Goal: Information Seeking & Learning: Check status

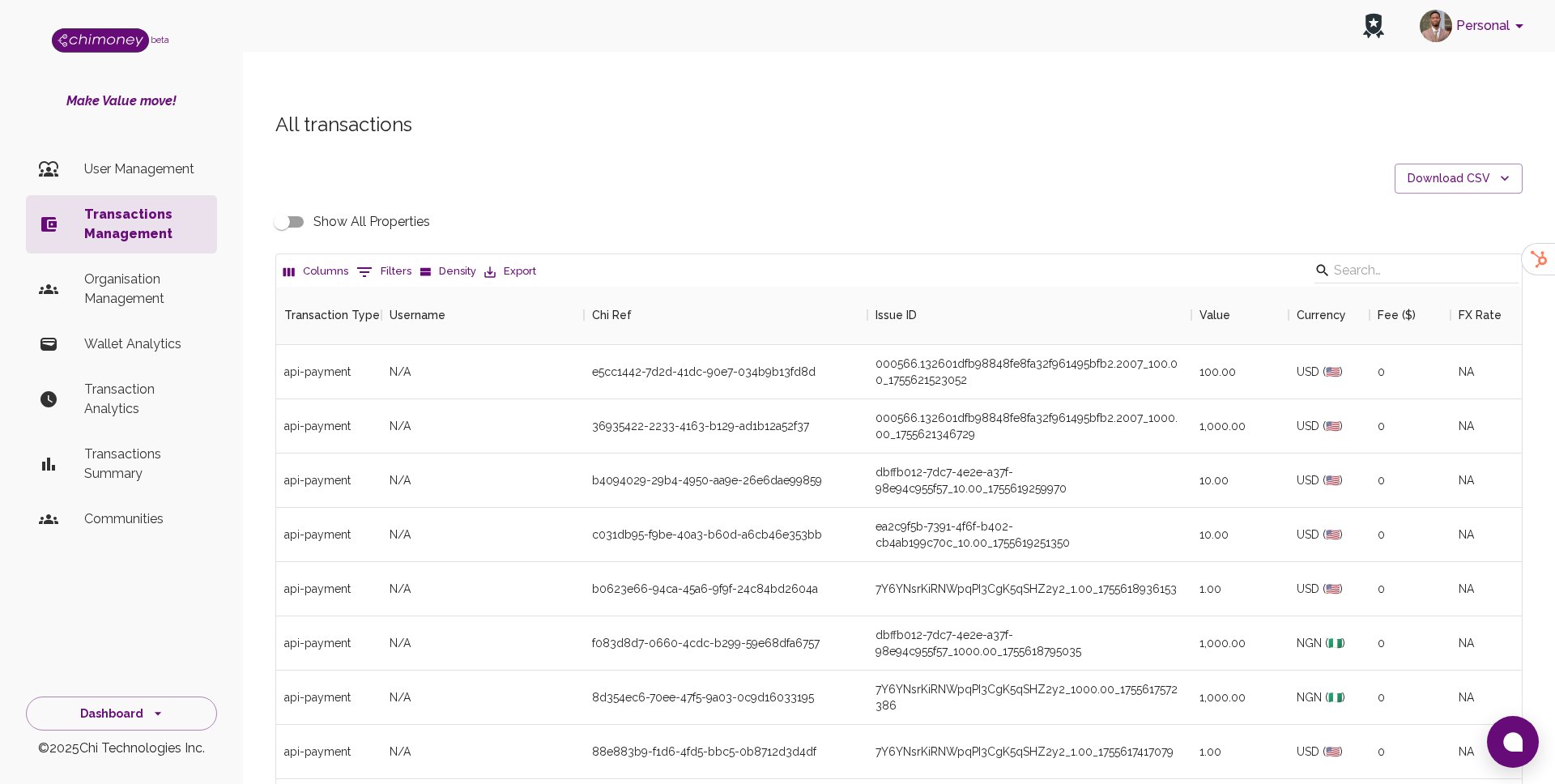
scroll to position [600, 1245]
click at [368, 262] on icon "Show filters" at bounding box center [364, 271] width 19 height 19
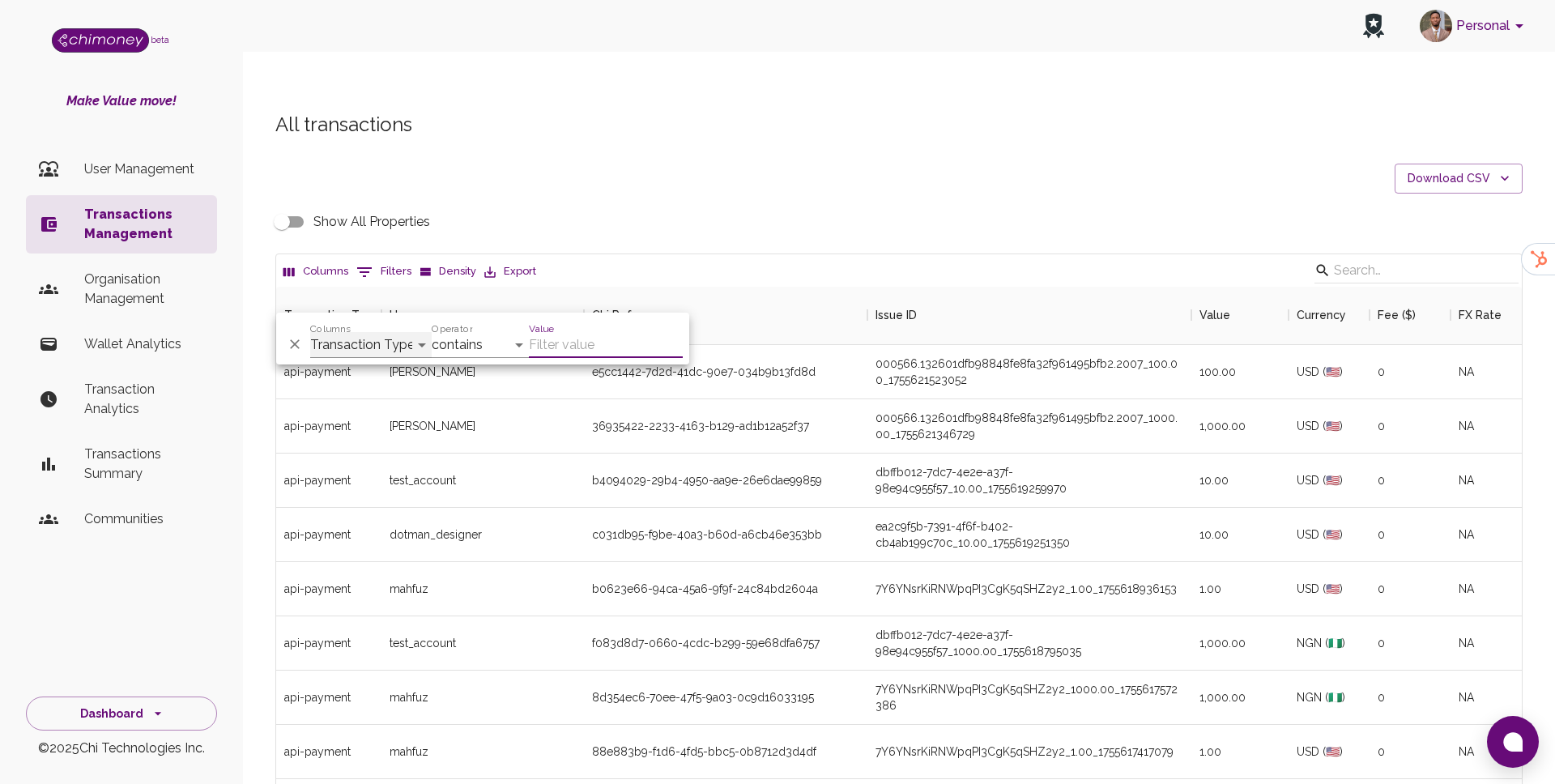
click at [378, 345] on select "Transaction Type Username Chi Ref Issue ID Value Amount Currency Fee ($) FX Rat…" at bounding box center [371, 345] width 122 height 26
select select "email"
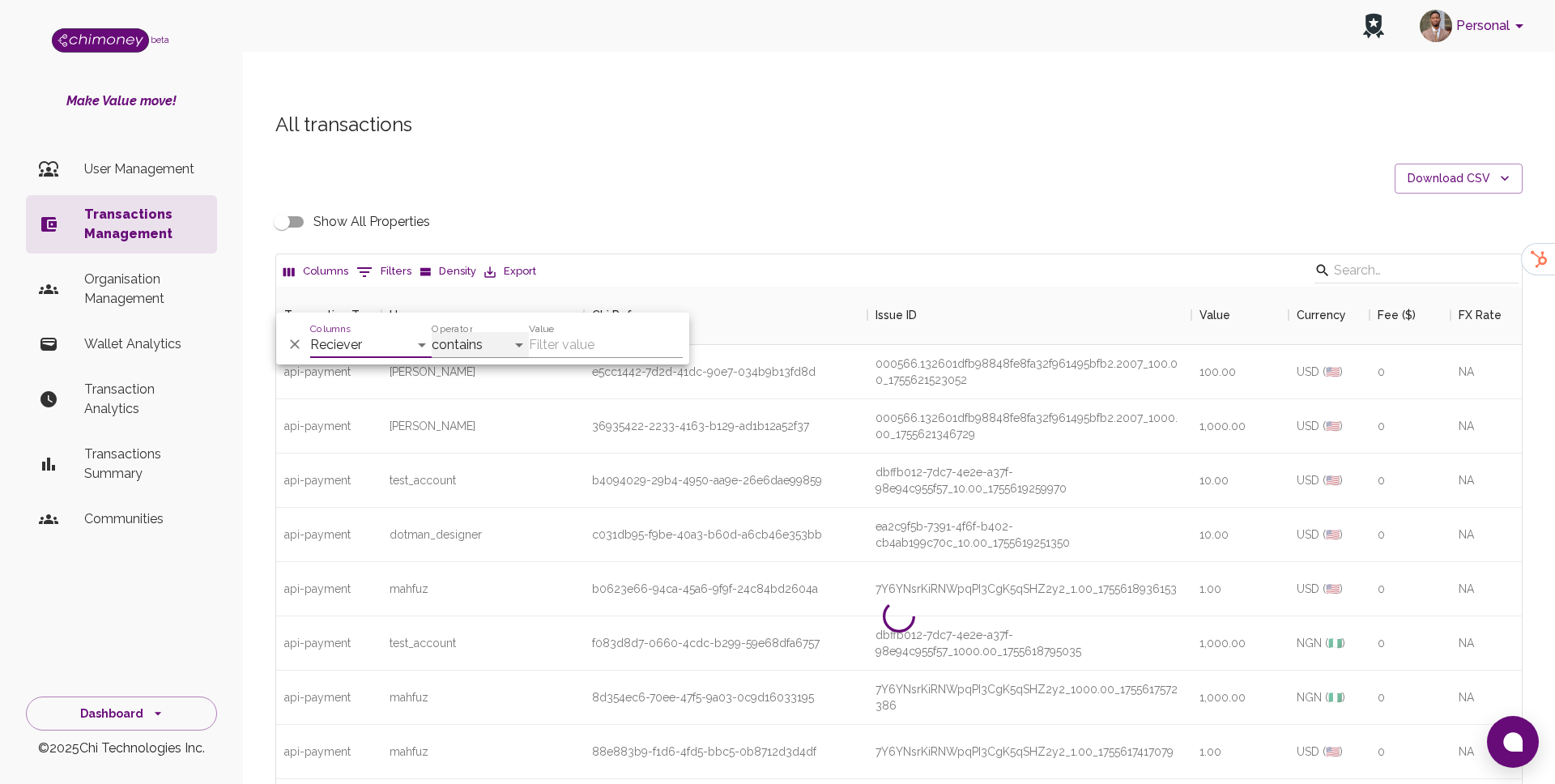
click at [481, 356] on select "contains equals starts with ends with is empty is not empty is any of" at bounding box center [480, 345] width 97 height 26
select select "equals"
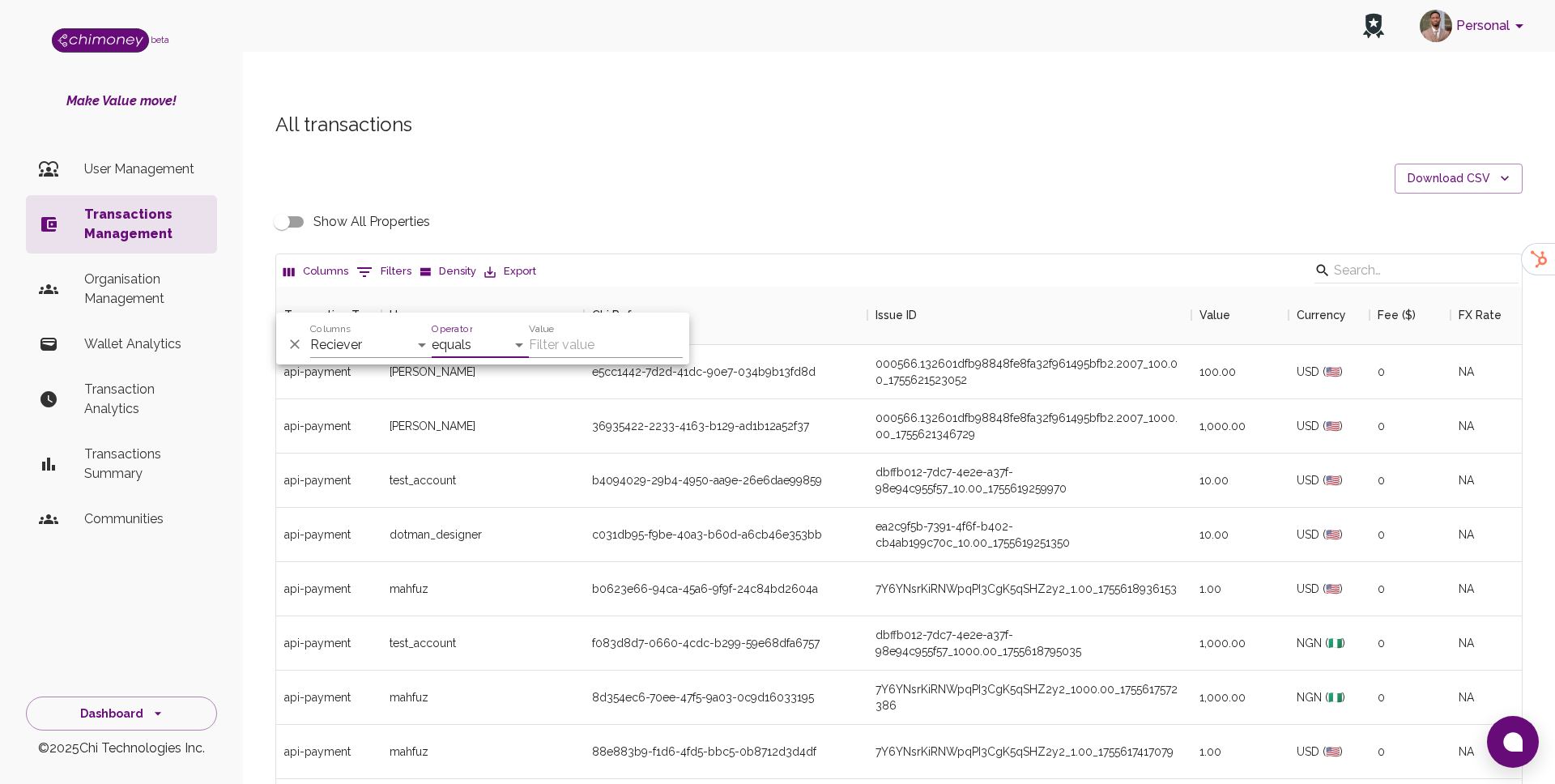
click at [560, 342] on input "Value" at bounding box center [606, 345] width 154 height 26
paste input "bphate9@gmail.com"
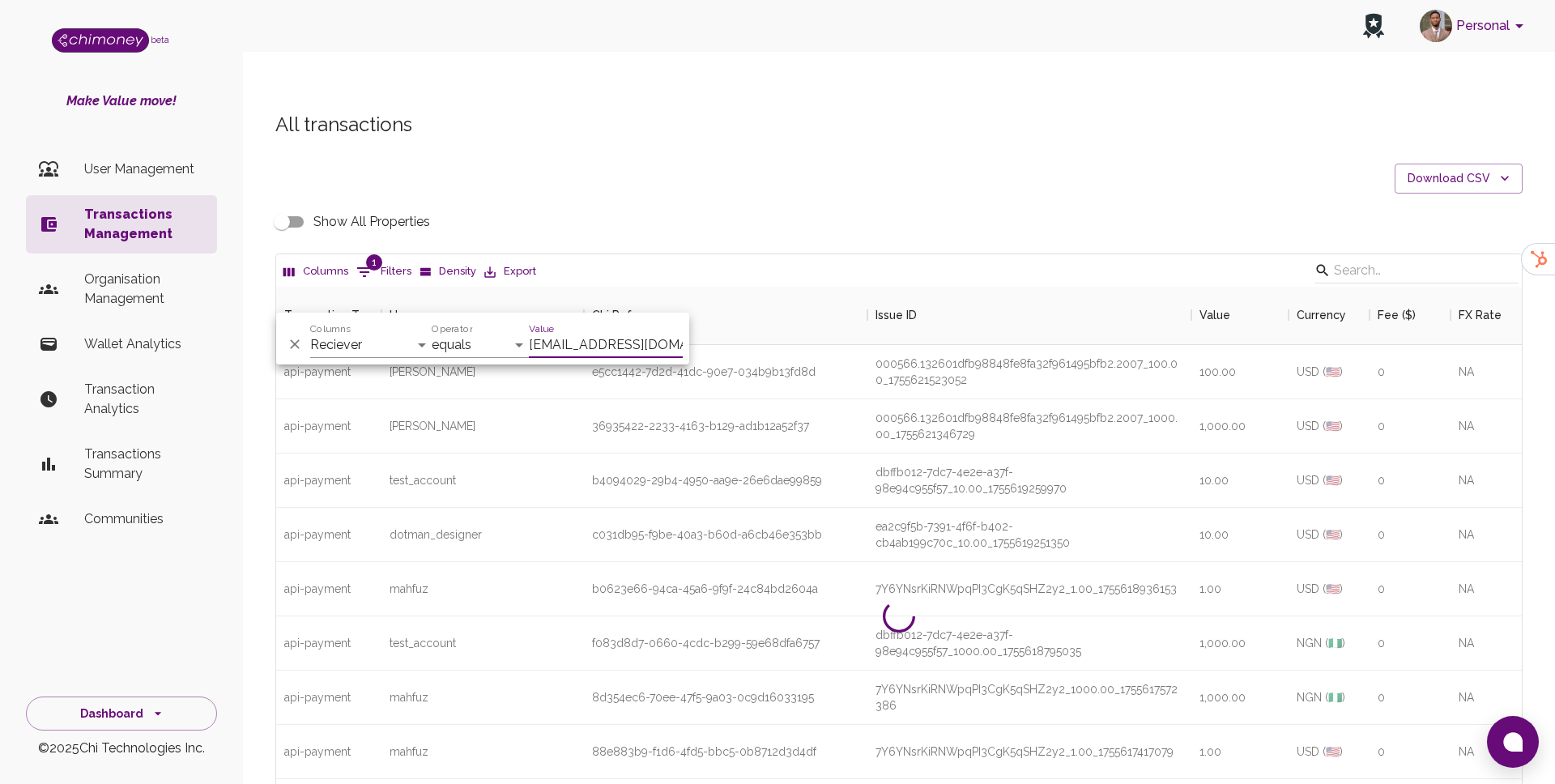
scroll to position [221, 1245]
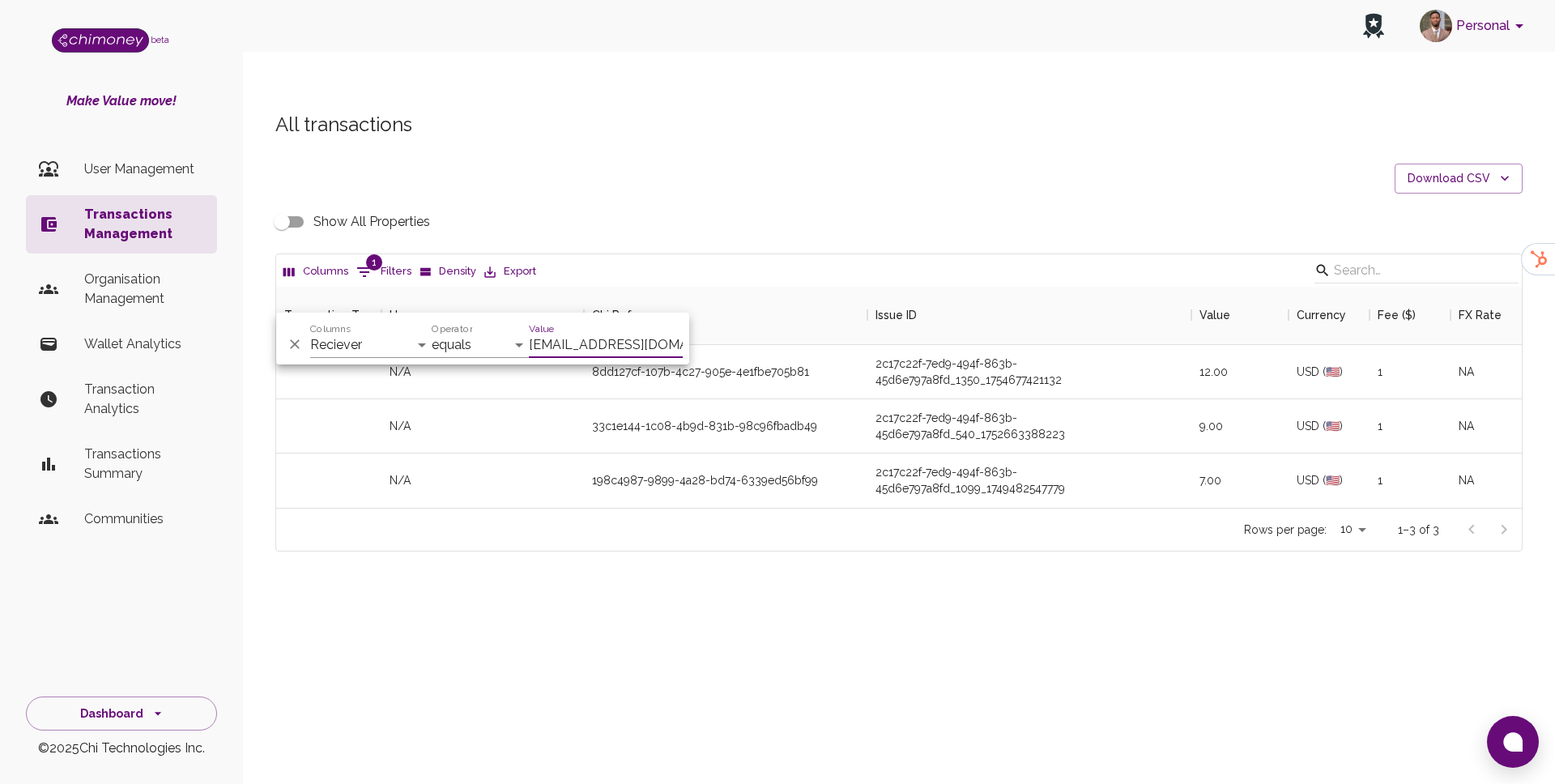
type input "bphate9@gmail.com"
click at [868, 469] on div "2c17c22f-7ed9-494f-863b-45d6e797a8fd_1099_1749482547779" at bounding box center [1029, 480] width 324 height 54
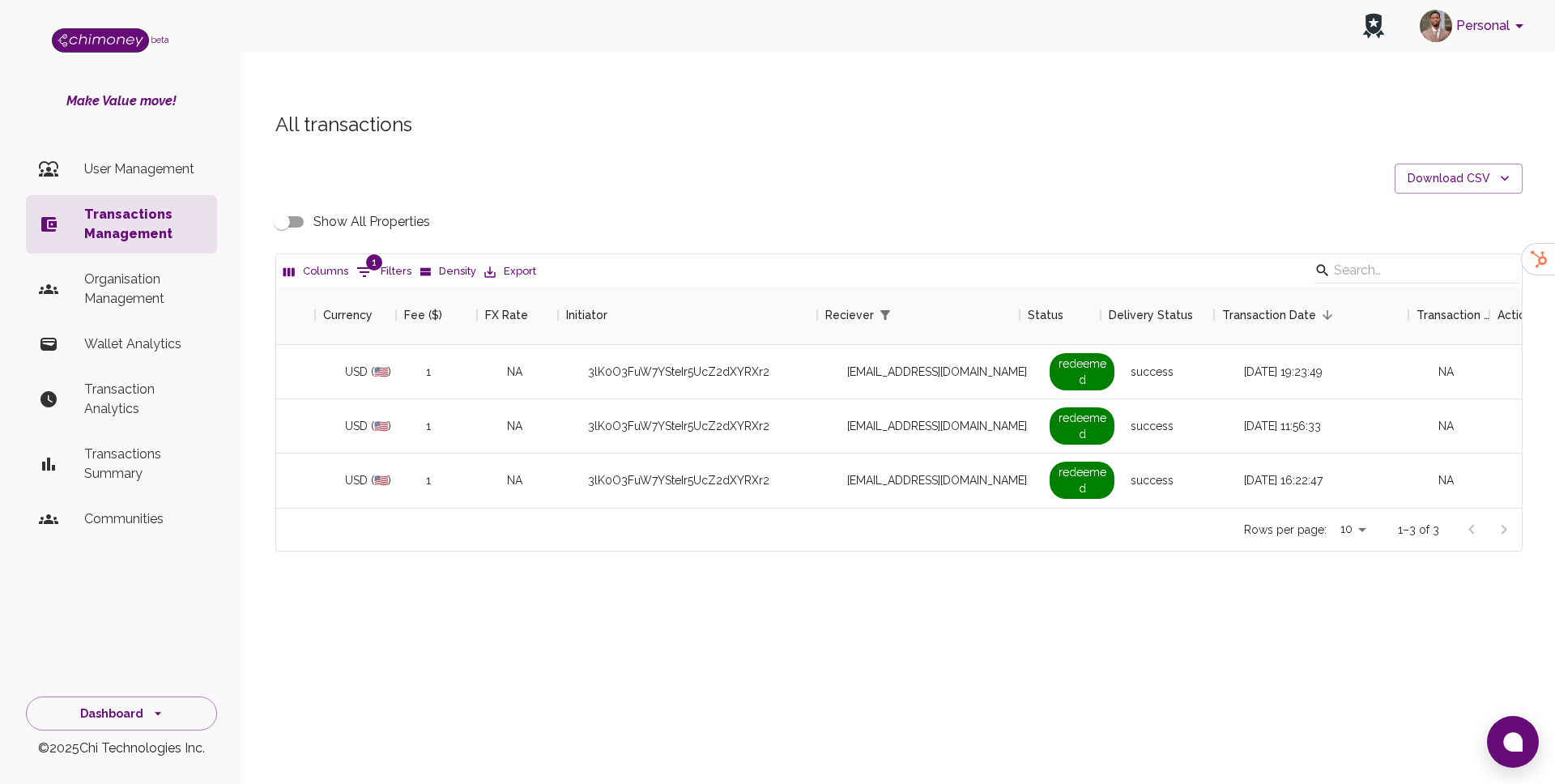
scroll to position [0, 932]
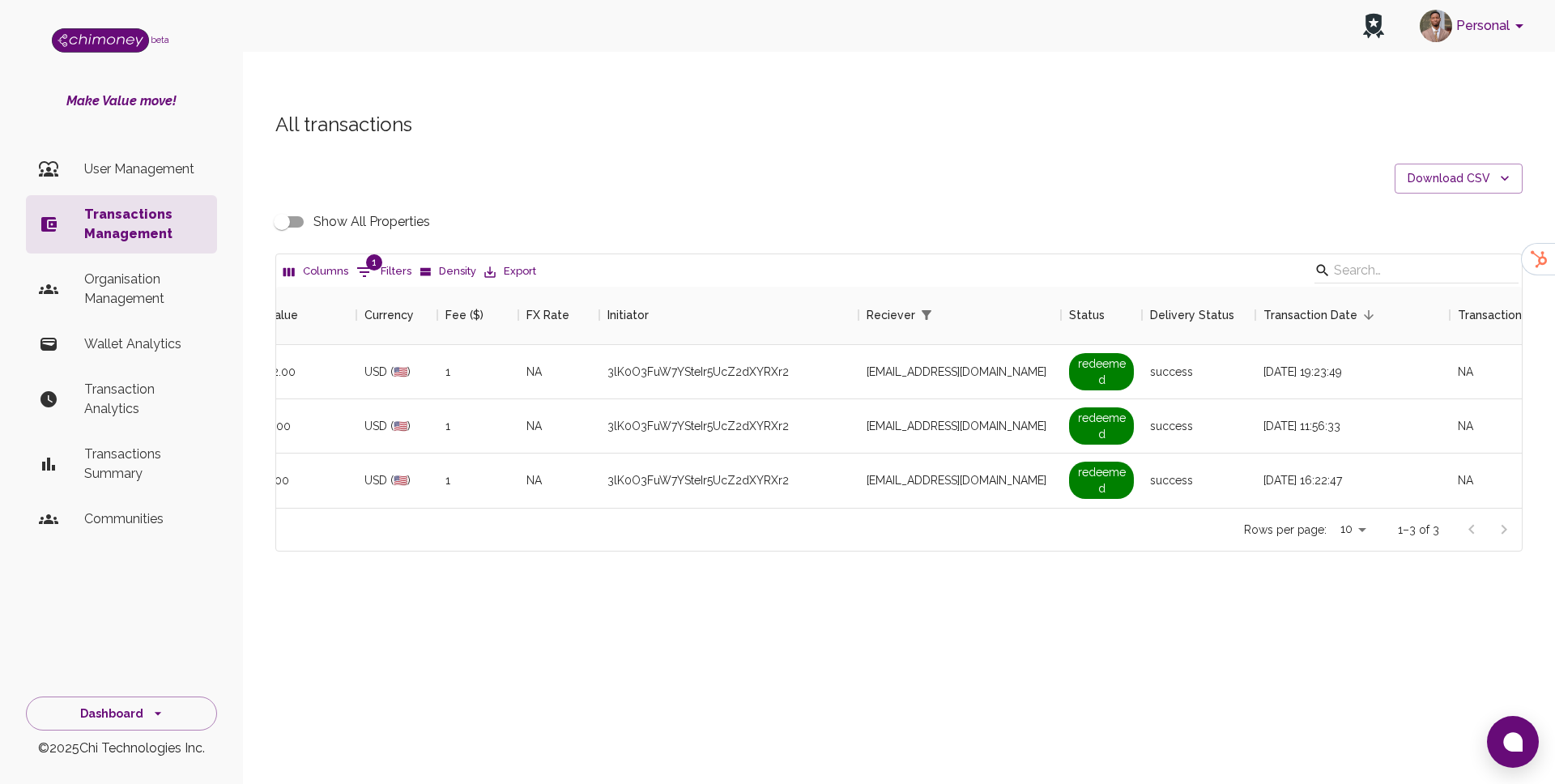
click at [294, 206] on input "Show All Properties" at bounding box center [282, 222] width 92 height 30
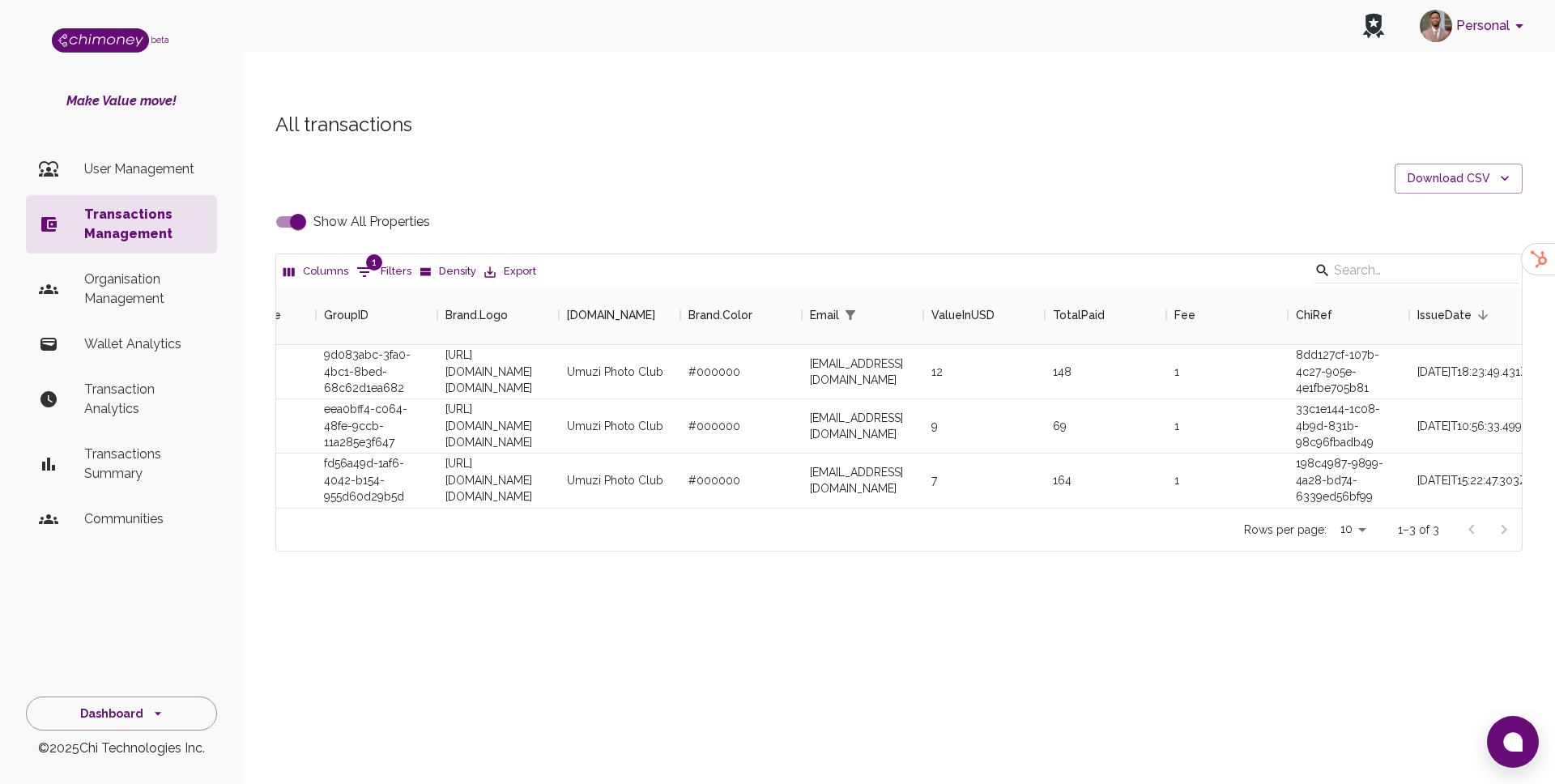
click at [294, 206] on input "Show All Properties" at bounding box center [298, 222] width 92 height 30
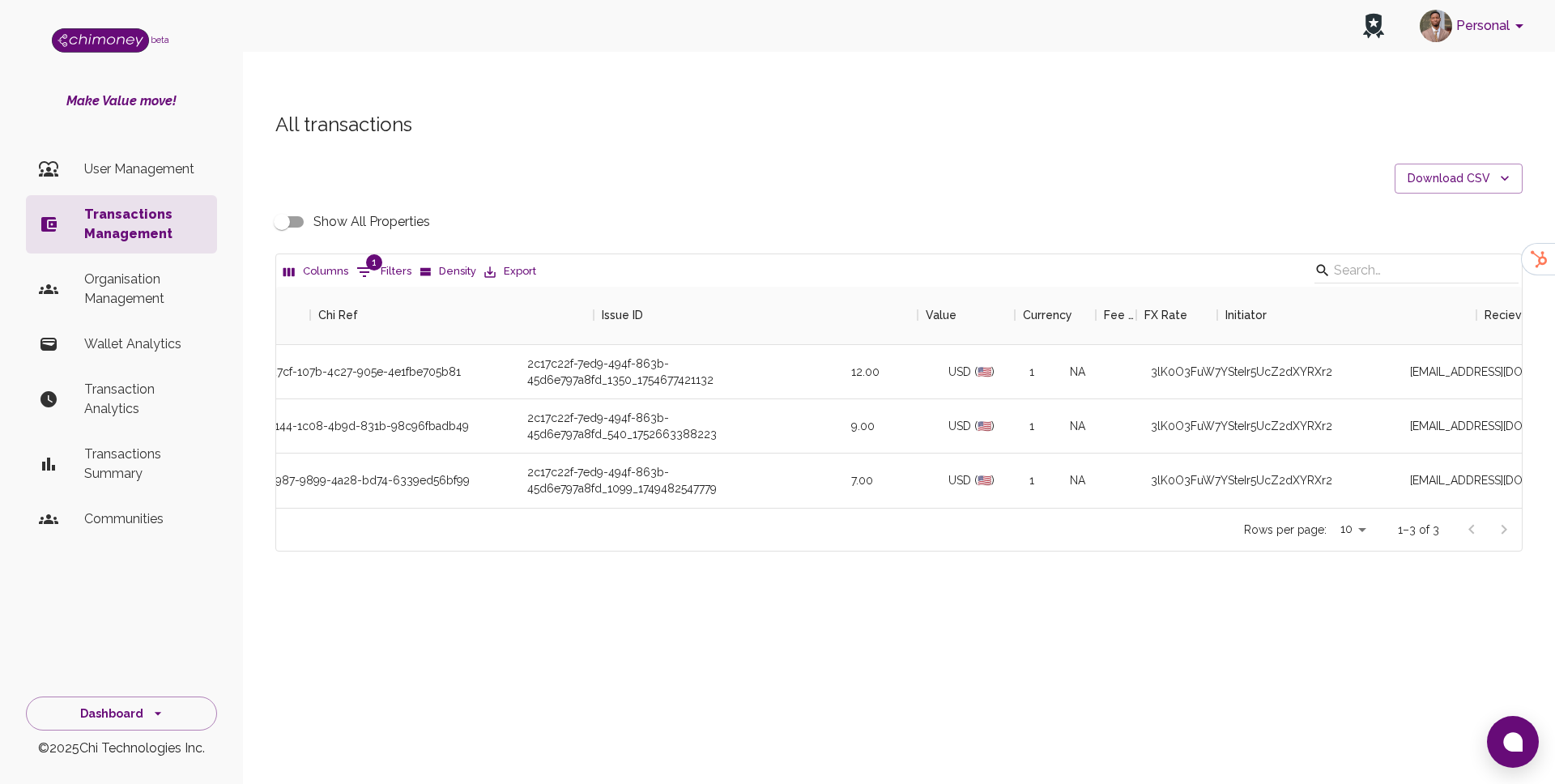
scroll to position [0, 187]
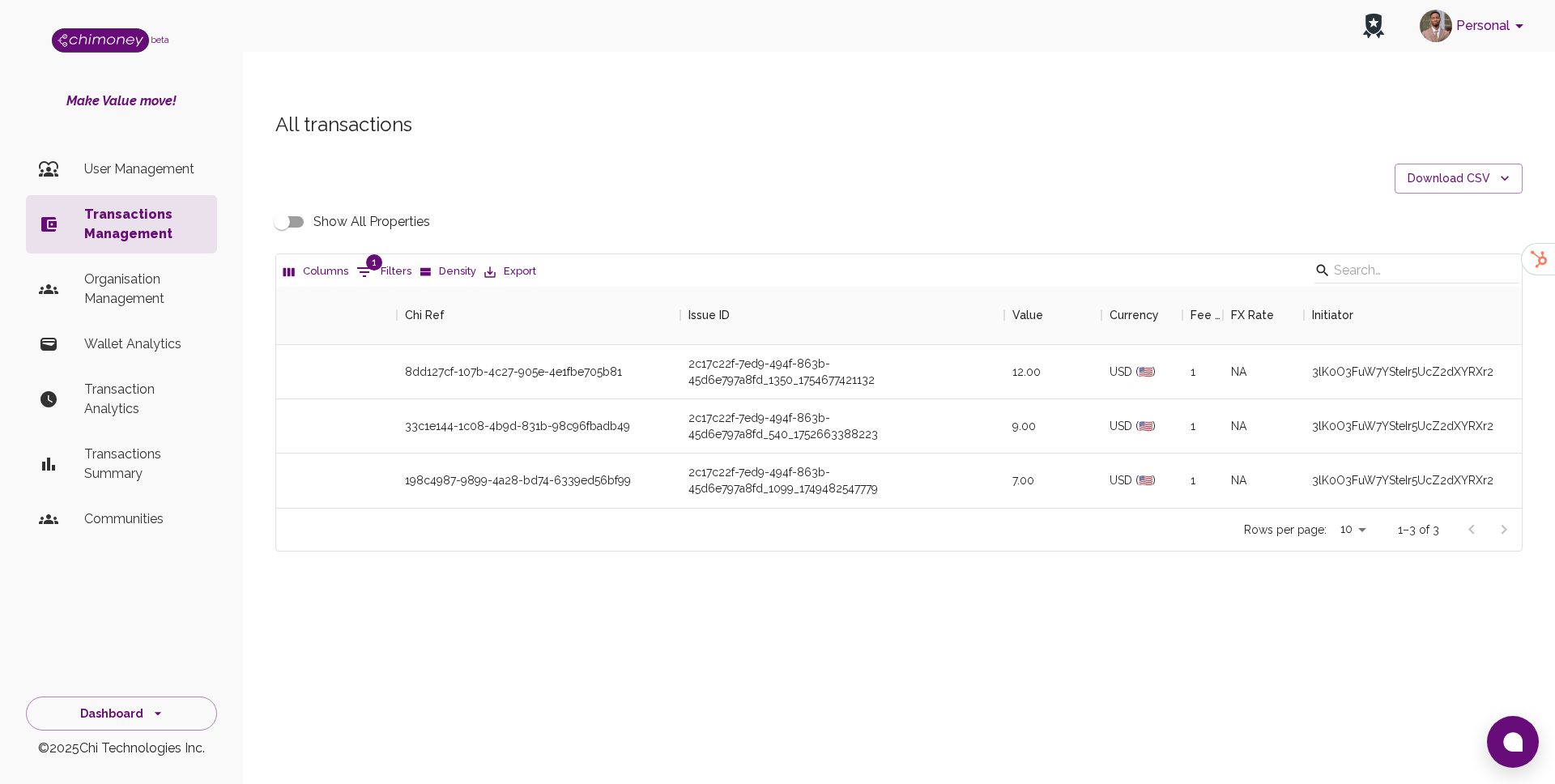
click at [280, 206] on input "Show All Properties" at bounding box center [282, 222] width 92 height 30
checkbox input "true"
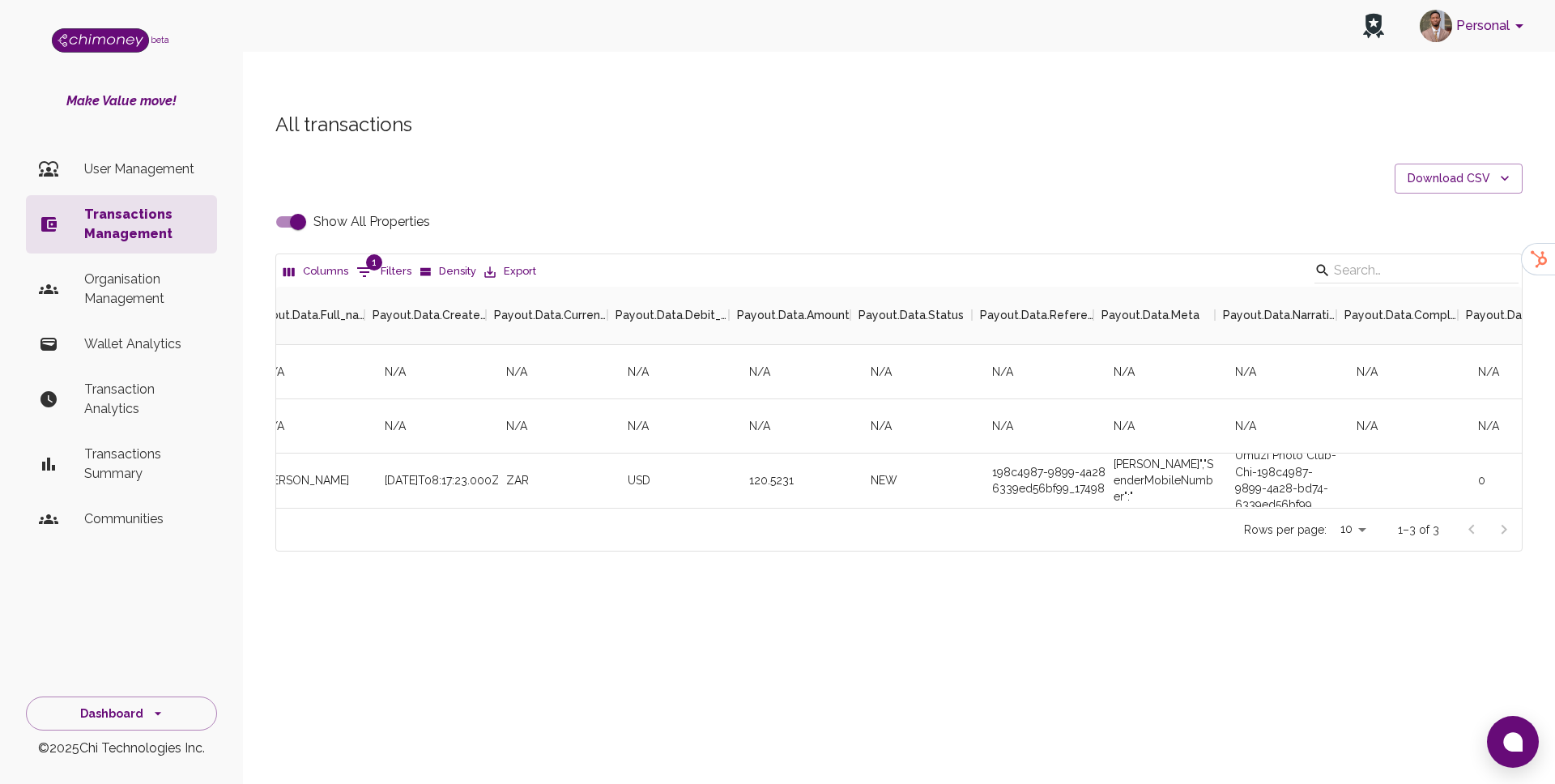
scroll to position [0, 6837]
click at [1024, 453] on div "198c4987-9899-4a28-bd74-6339ed56bf99_1749802642064" at bounding box center [1033, 480] width 122 height 54
copy div "198c4987-9899-4a28-bd74-6339ed56bf99_1749802642064"
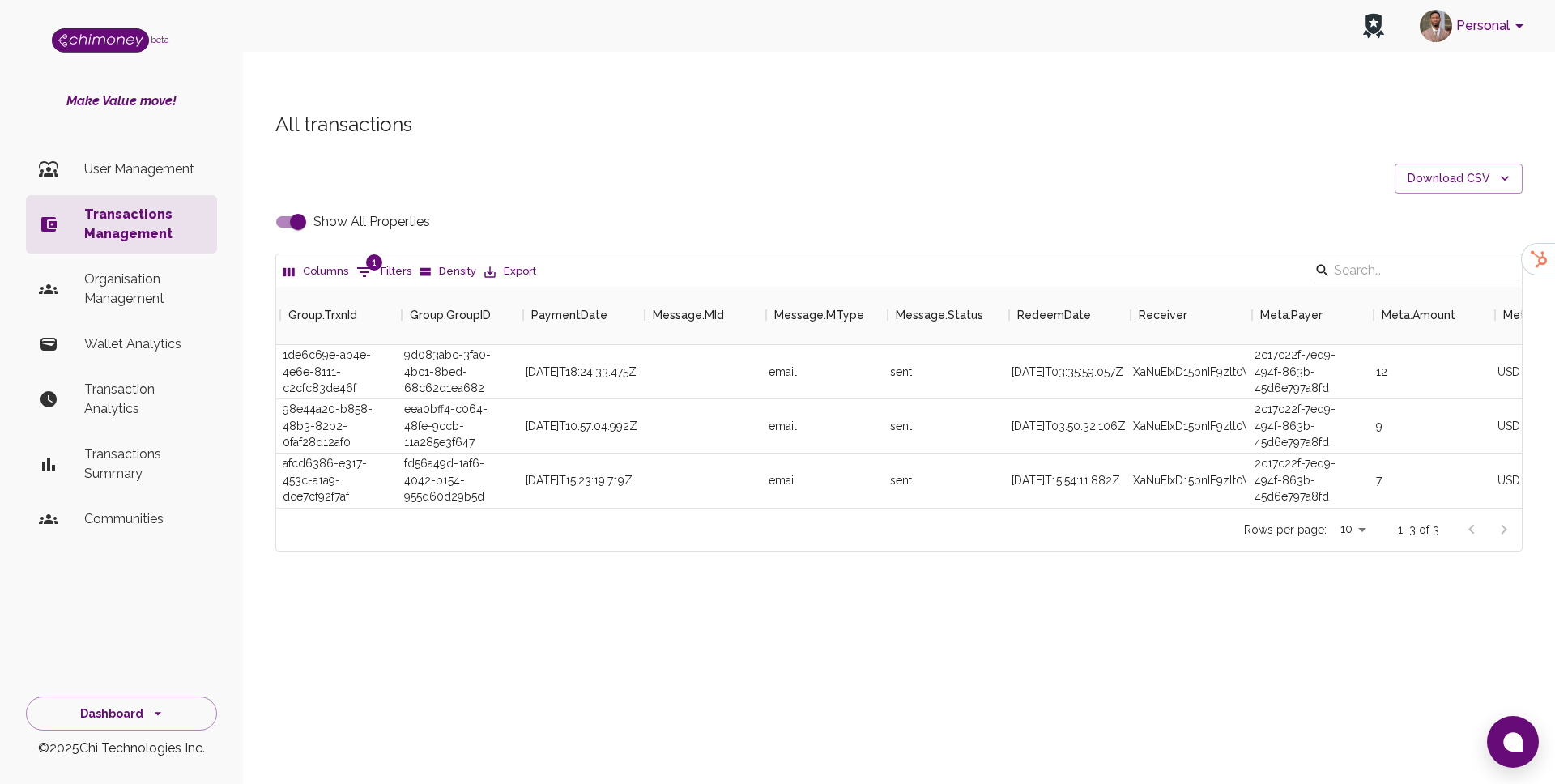
scroll to position [0, 2426]
click at [1193, 399] on div "XaNuEIxD15bnIF9zlt0WDZ9Gzyw1" at bounding box center [1191, 426] width 122 height 54
copy div "XaNuEIxD15bnIF9zlt0WDZ9Gzyw1"
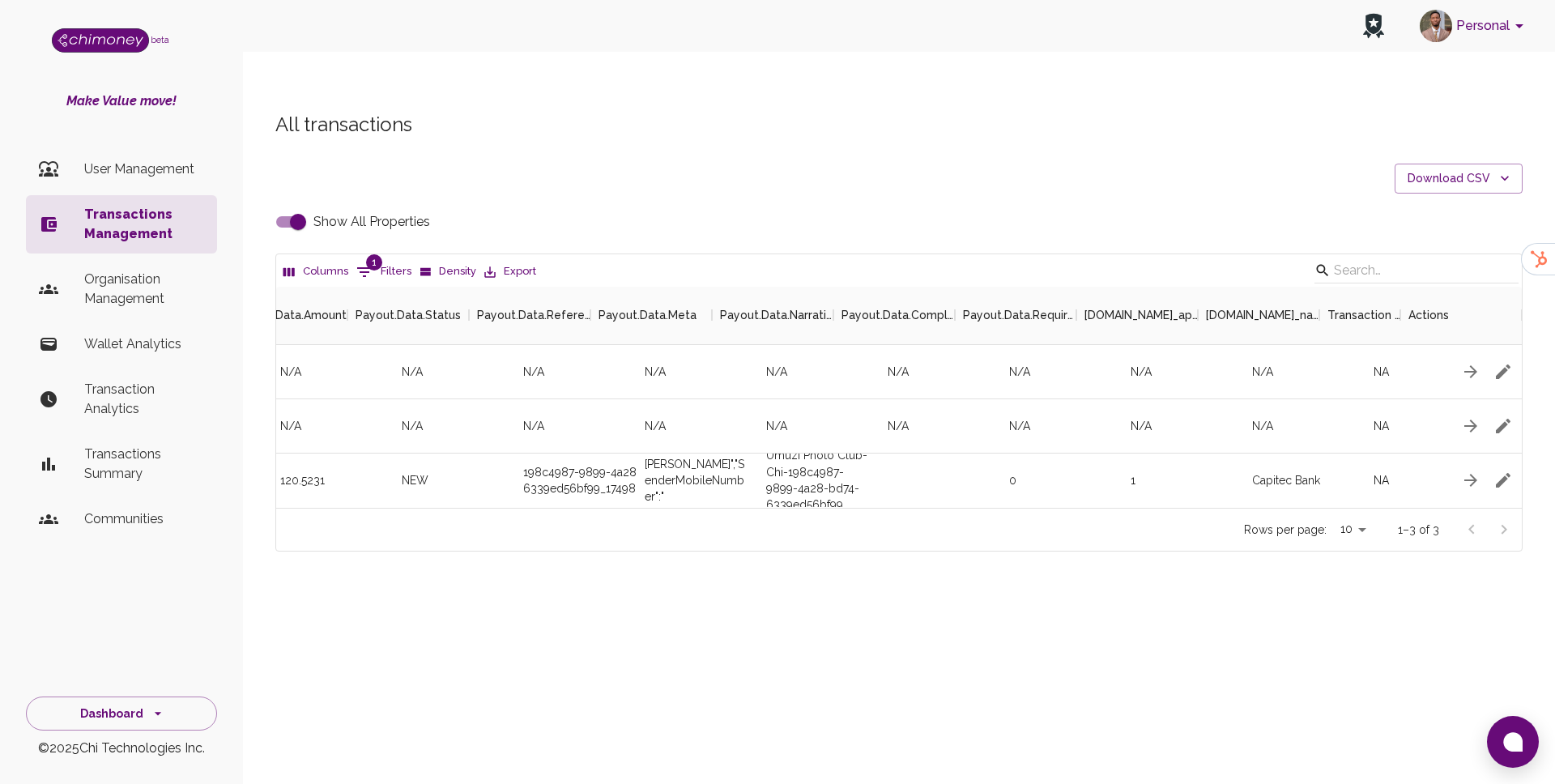
scroll to position [0, 7339]
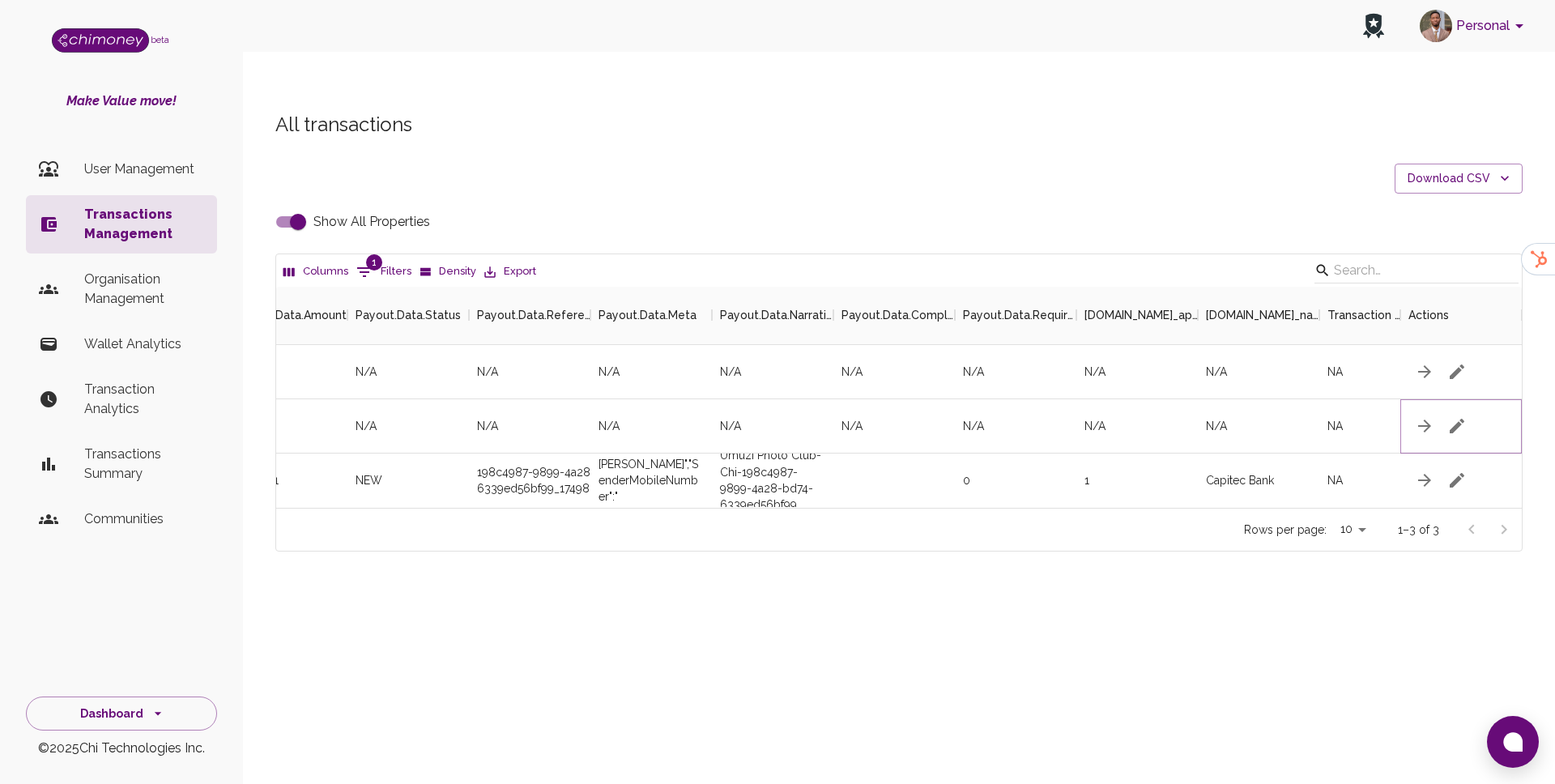
click at [1459, 419] on icon "button" at bounding box center [1457, 425] width 14 height 14
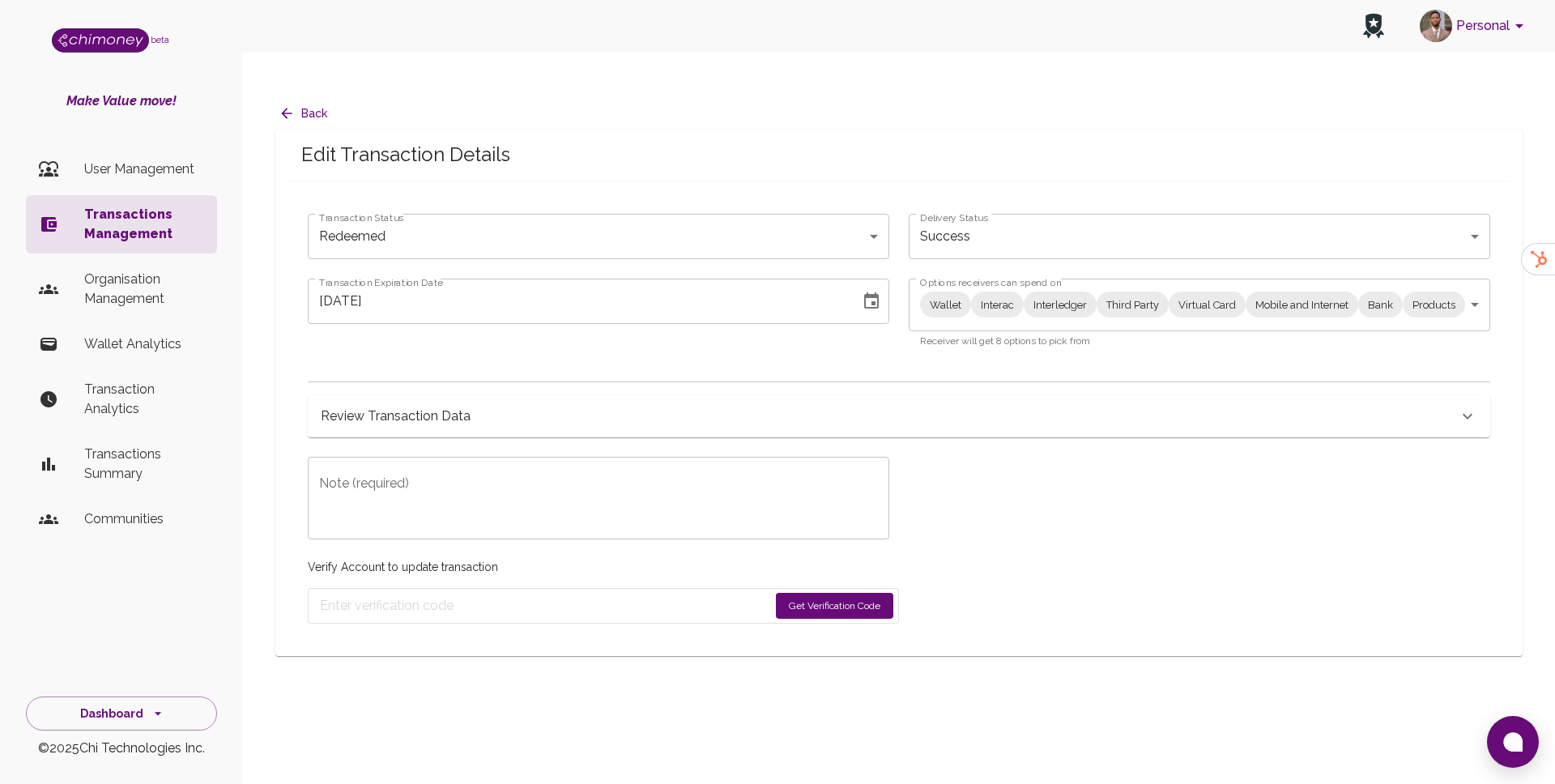
click at [398, 437] on div "Note (required) x Note (required)" at bounding box center [589, 488] width 601 height 102
click at [408, 405] on h6 "Review Transaction Data" at bounding box center [395, 416] width 150 height 23
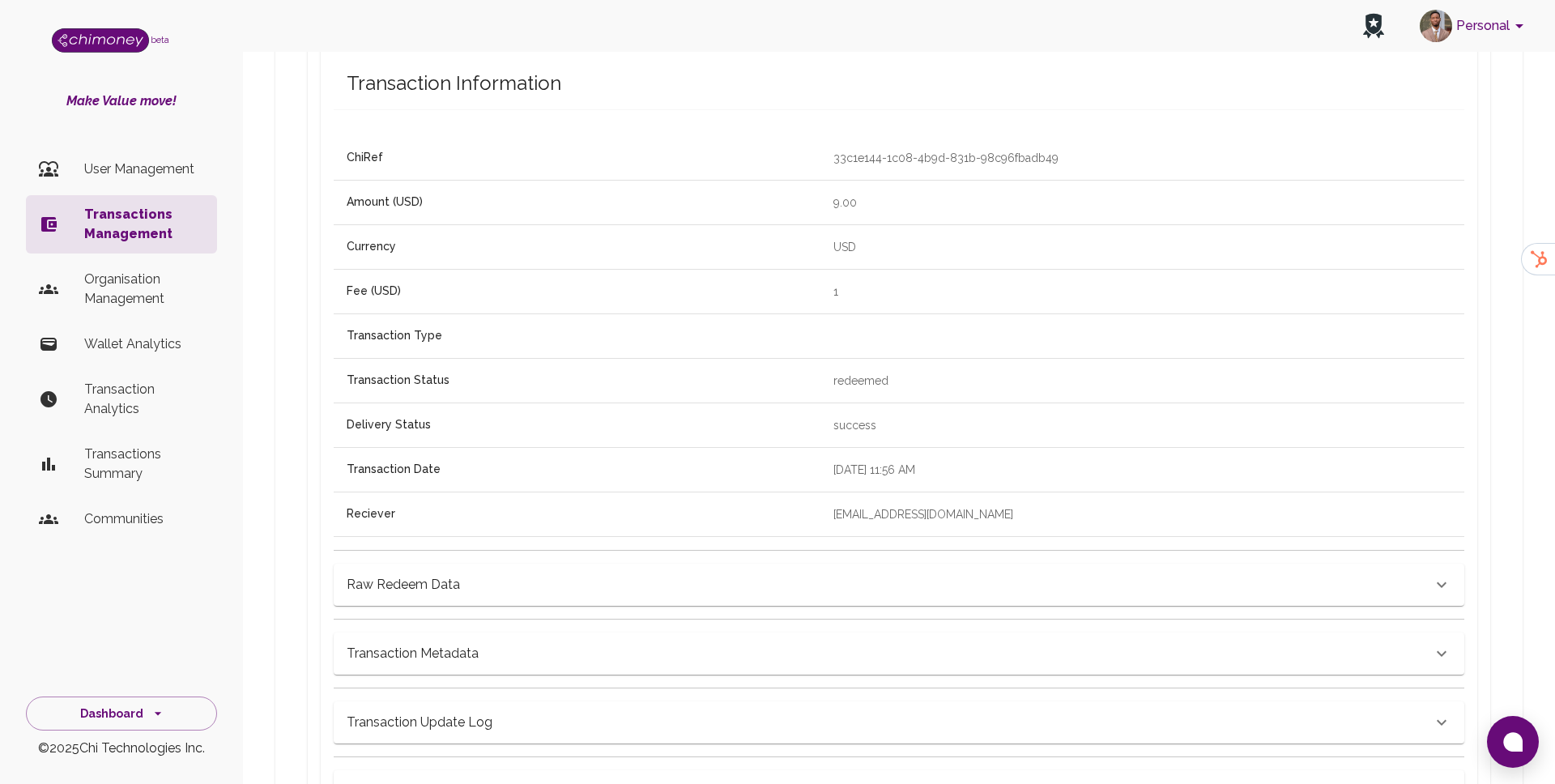
scroll to position [440, 0]
click at [409, 567] on div "Raw Redeem Data" at bounding box center [898, 583] width 1130 height 42
click at [422, 666] on div "Transaction Metadata { "payment_method": "wallet", "currency": "USD", "chiRef":…" at bounding box center [898, 694] width 1130 height 56
click at [412, 600] on h6 "Transaction Metadata" at bounding box center [404, 589] width 113 height 23
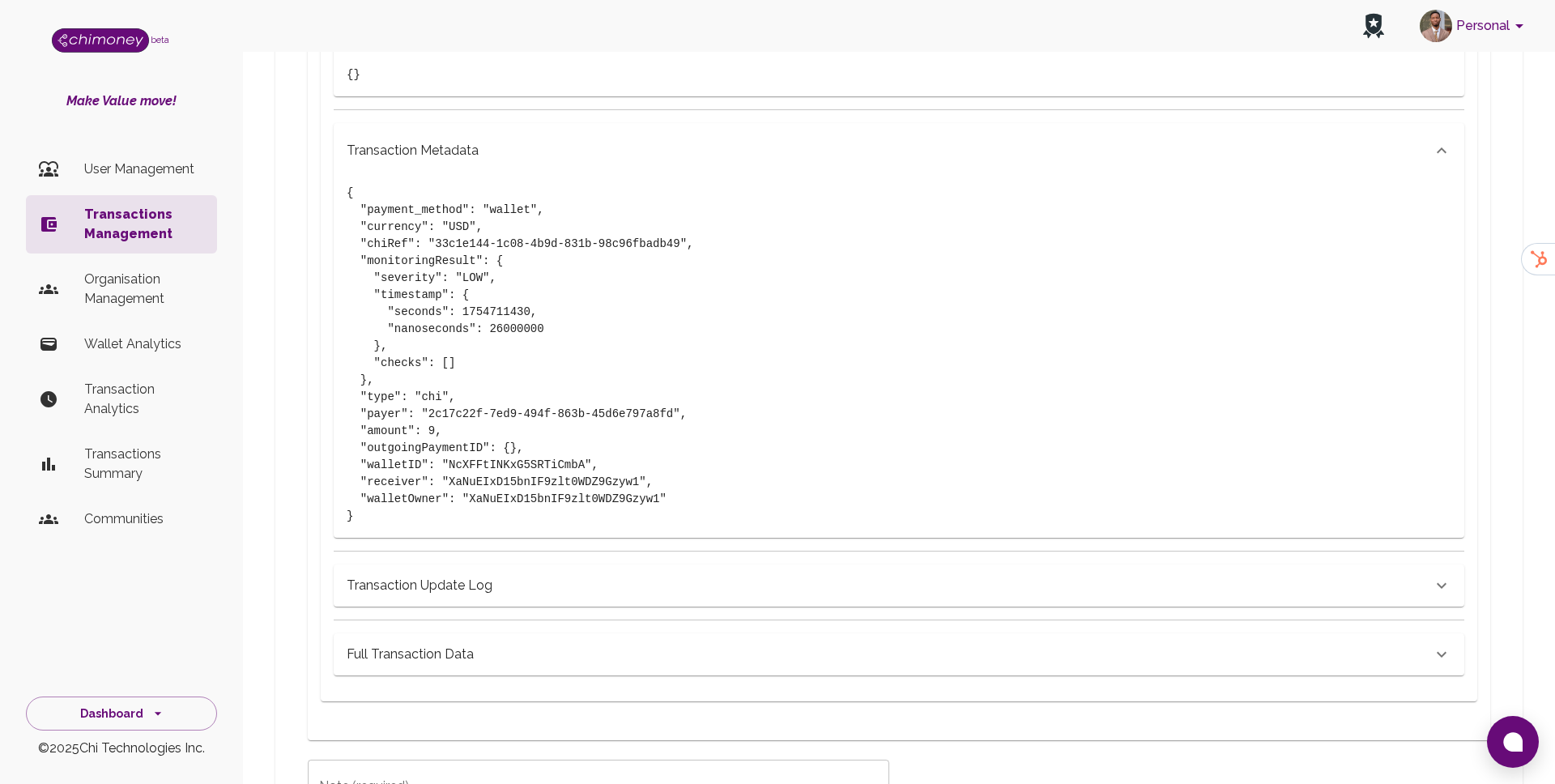
scroll to position [1003, 0]
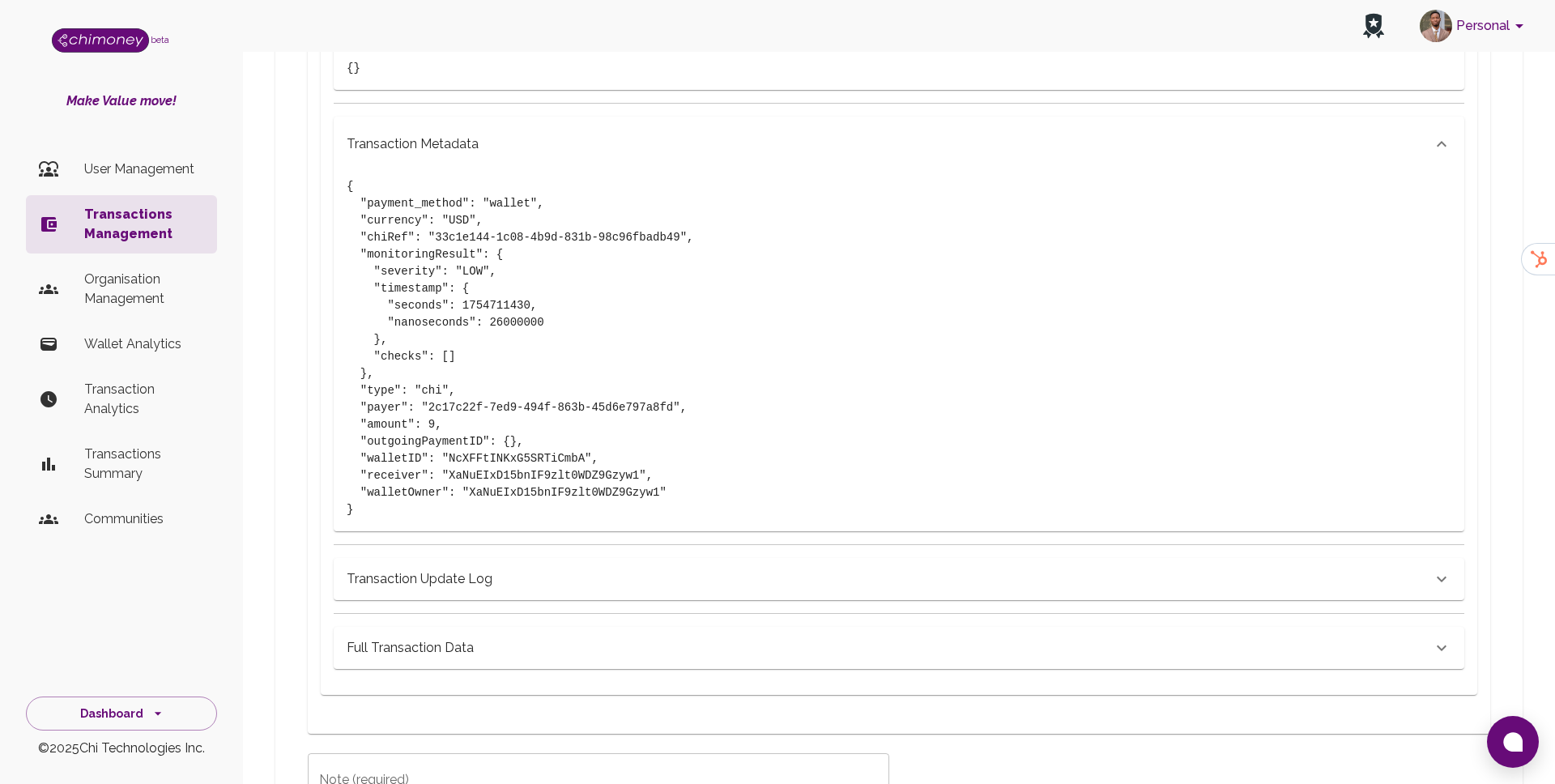
click at [446, 37] on h6 "Transaction Update Log" at bounding box center [404, 25] width 113 height 23
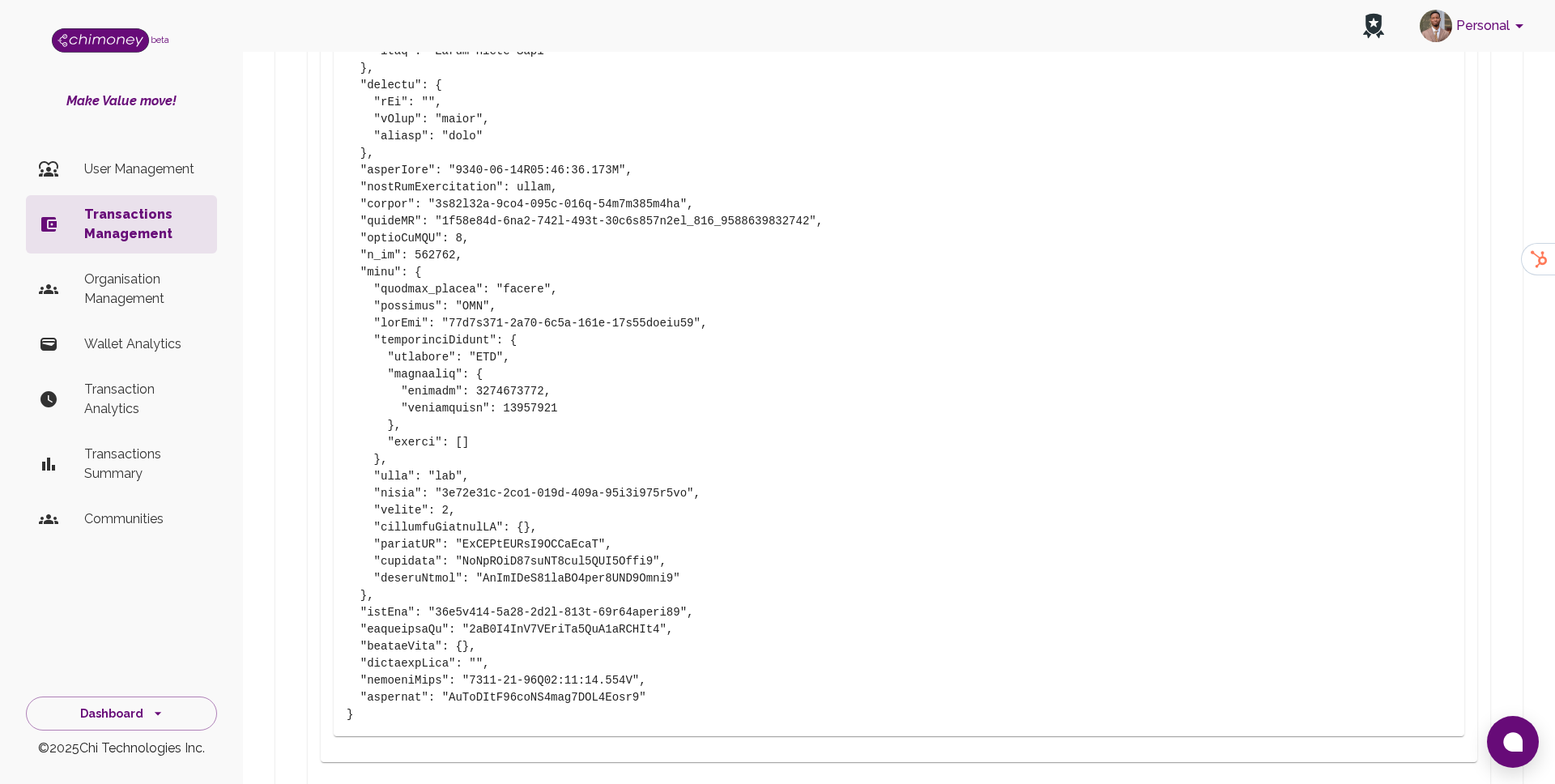
scroll to position [2262, 0]
drag, startPoint x: 450, startPoint y: 661, endPoint x: 638, endPoint y: 667, distance: 188.1
copy pre "XaNuEIxD15bnIF9zlt0WDZ9Gzyw1"
click at [123, 343] on p "Wallet Analytics" at bounding box center [145, 343] width 120 height 19
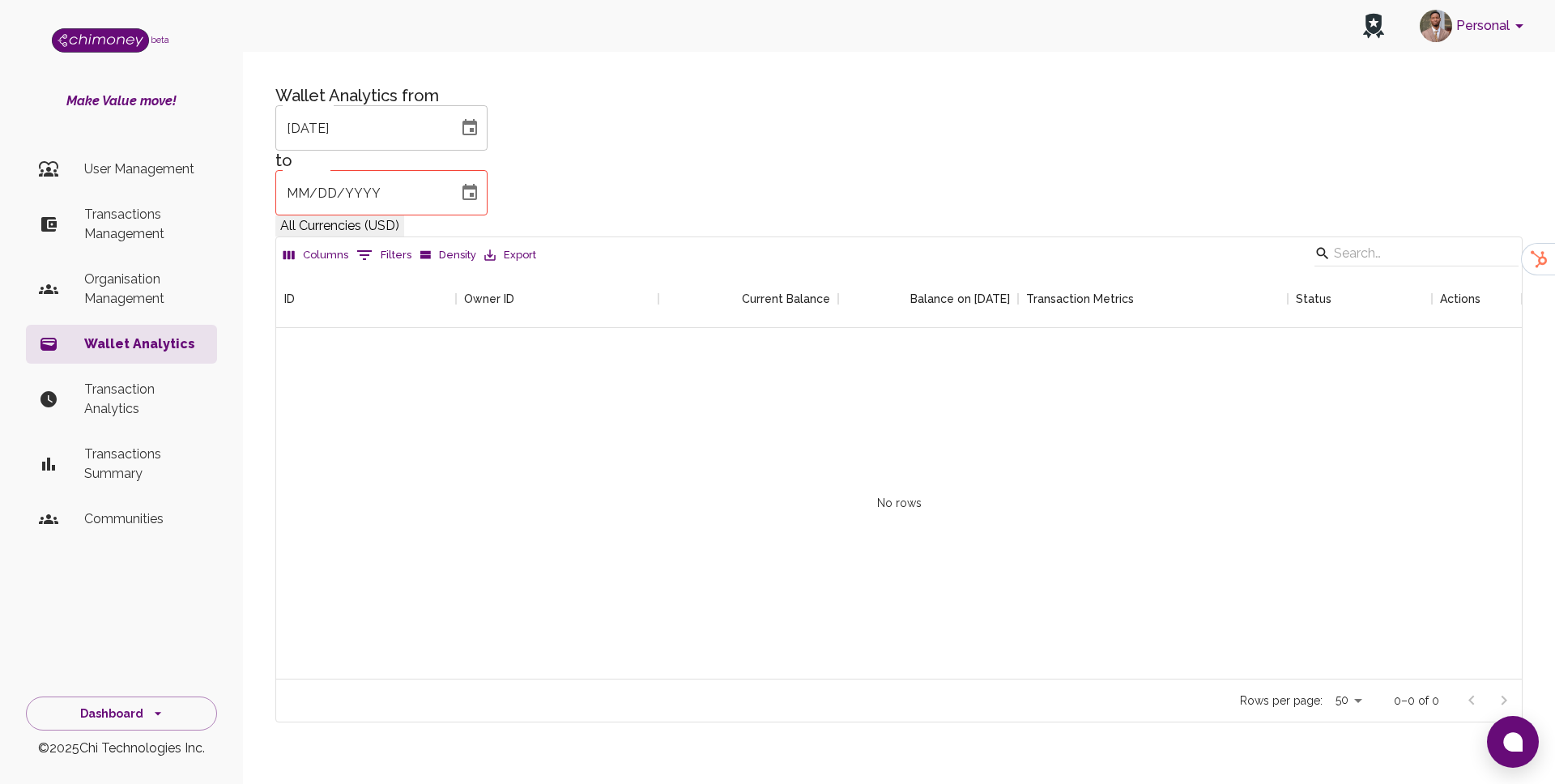
scroll to position [408, 1245]
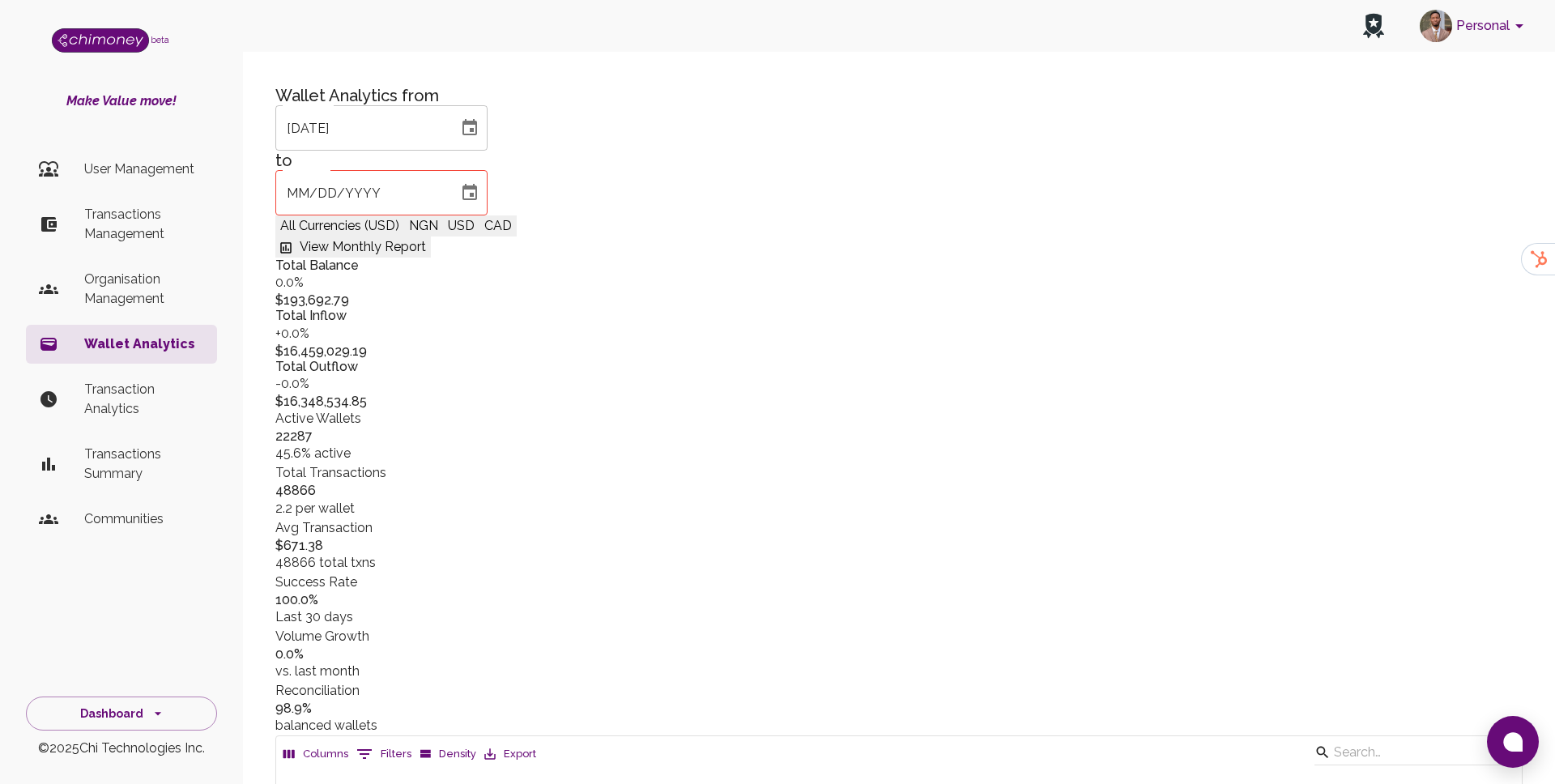
click at [381, 741] on button "0 Filters" at bounding box center [383, 754] width 63 height 26
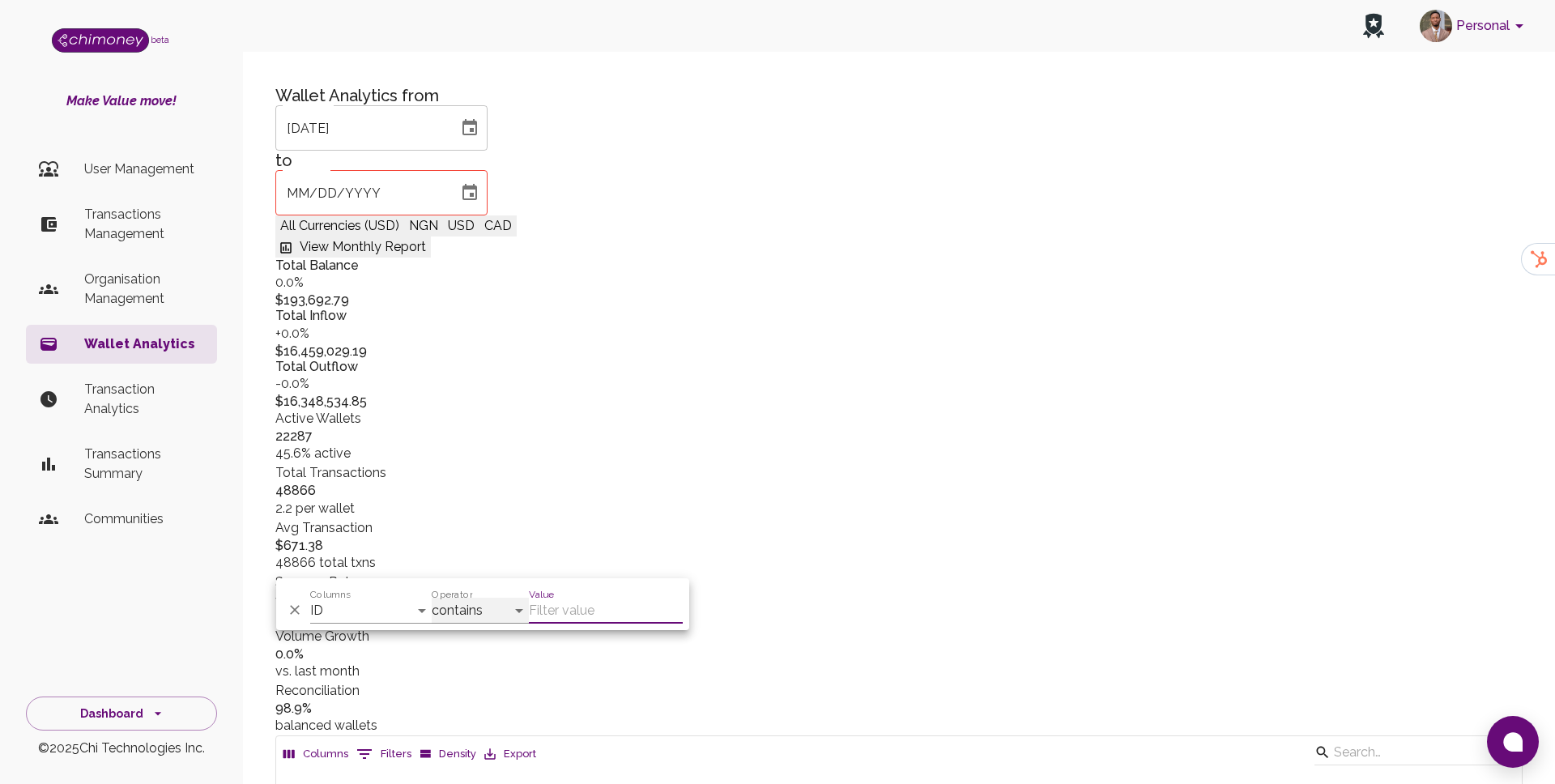
click at [484, 607] on select "contains equals starts with ends with is empty is not empty is any of" at bounding box center [480, 611] width 97 height 26
select select "equals"
click at [525, 608] on select "contains equals starts with ends with is empty is not empty is any of" at bounding box center [480, 611] width 97 height 26
click at [545, 606] on input "Value" at bounding box center [606, 611] width 154 height 26
paste input "XaNuEIxD15bnIF9zlt0WDZ9Gzyw1"
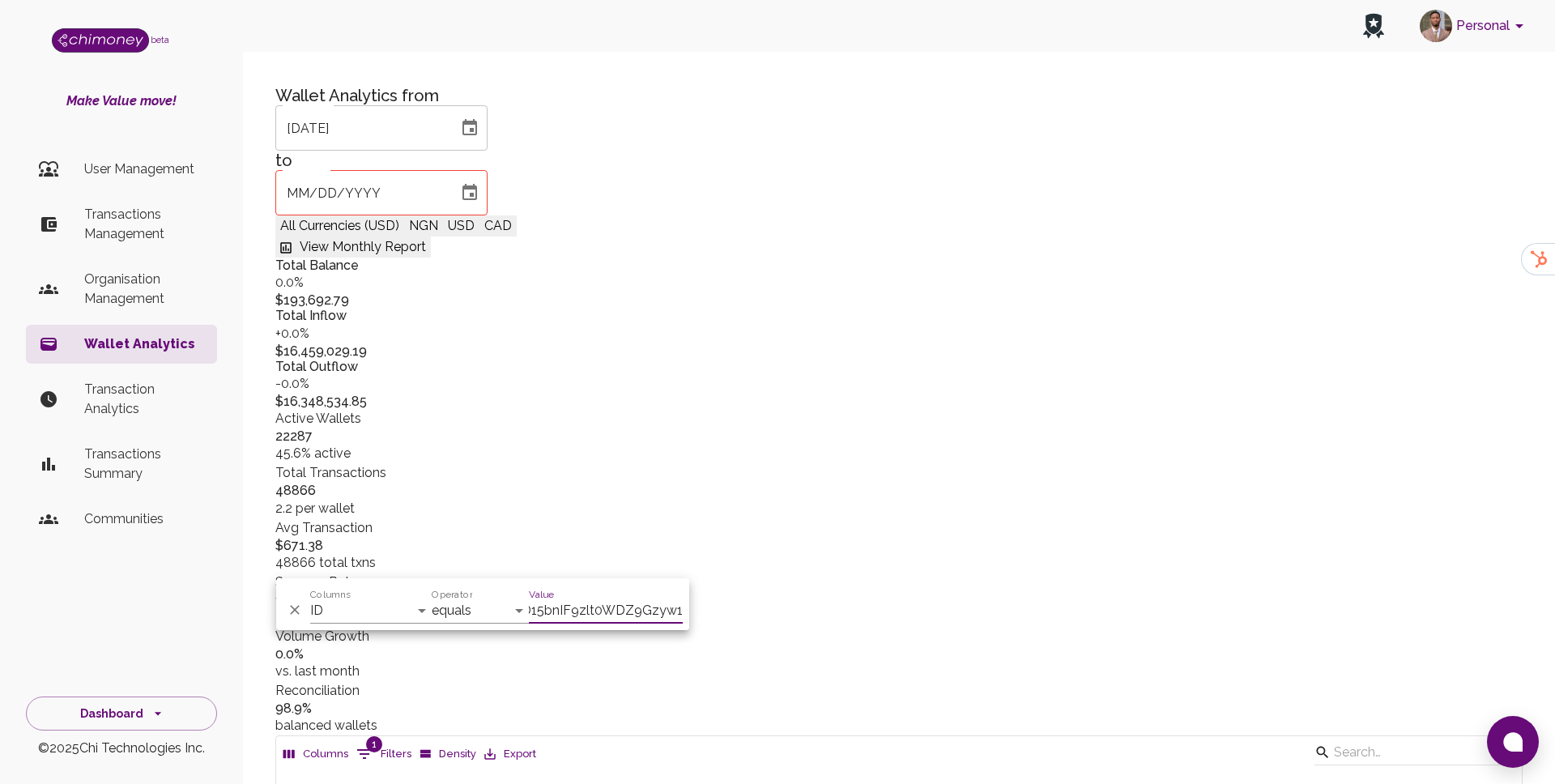
scroll to position [0, 51]
type input "XaNuEIxD15bnIF9zlt0WDZ9Gzyw1"
click at [337, 601] on select "ID Owner ID Current Balance Balance on 19/08/2025 Transaction Metrics Status Ac…" at bounding box center [371, 611] width 122 height 26
select select "owner"
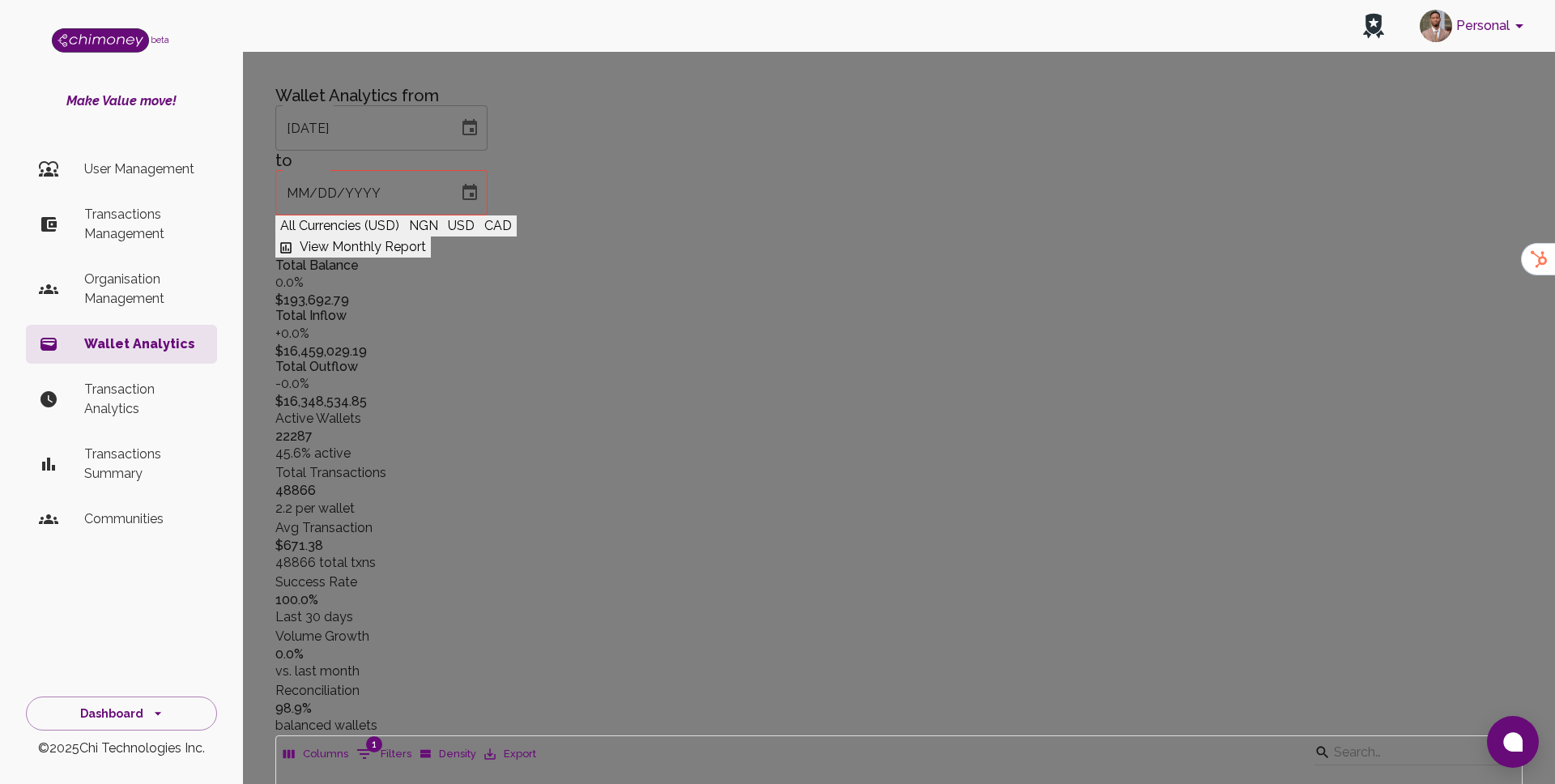
drag, startPoint x: 969, startPoint y: 68, endPoint x: 1058, endPoint y: 689, distance: 627.3
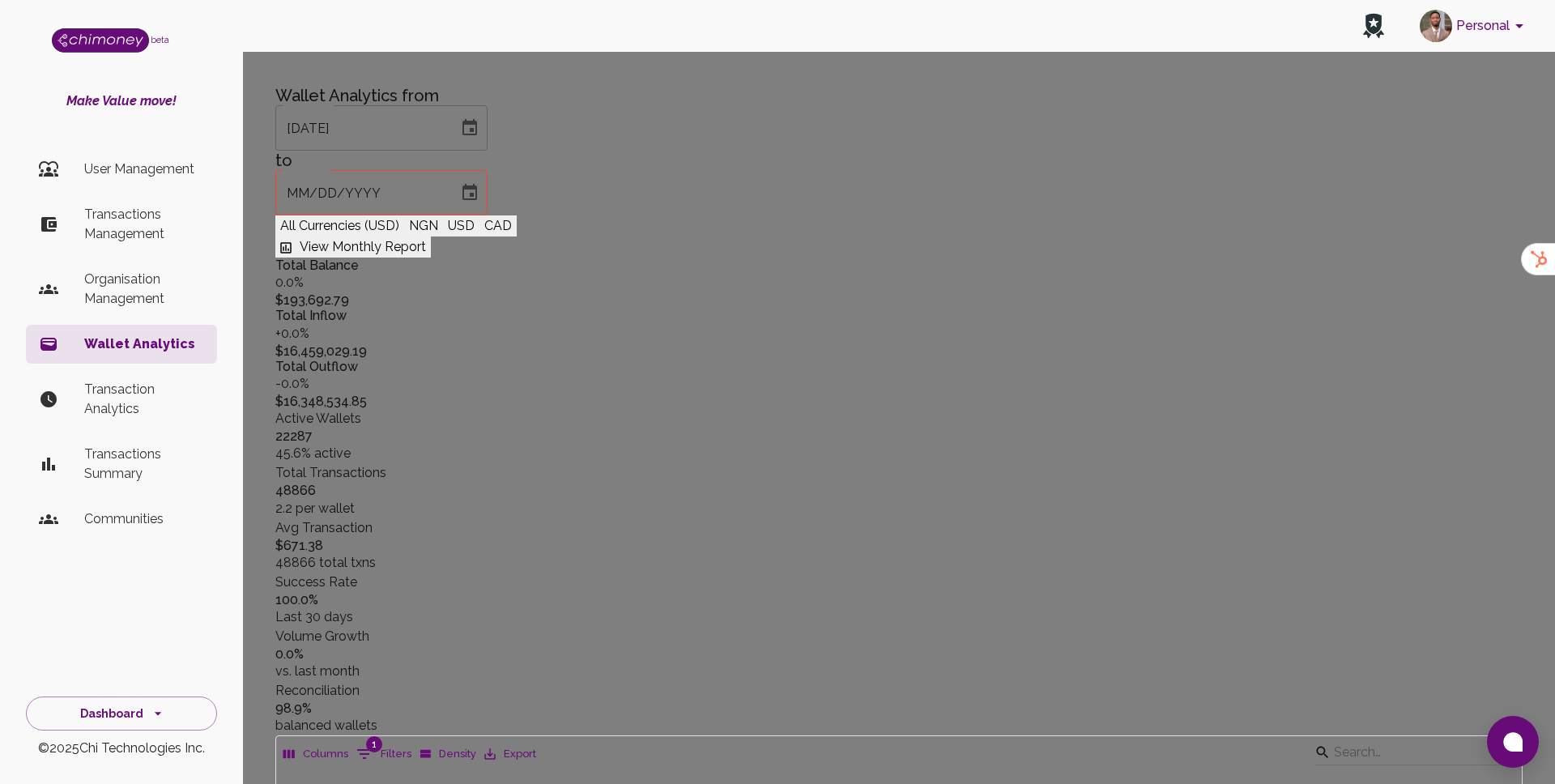
scroll to position [689, 0]
drag, startPoint x: 981, startPoint y: 145, endPoint x: 1119, endPoint y: 447, distance: 332.0
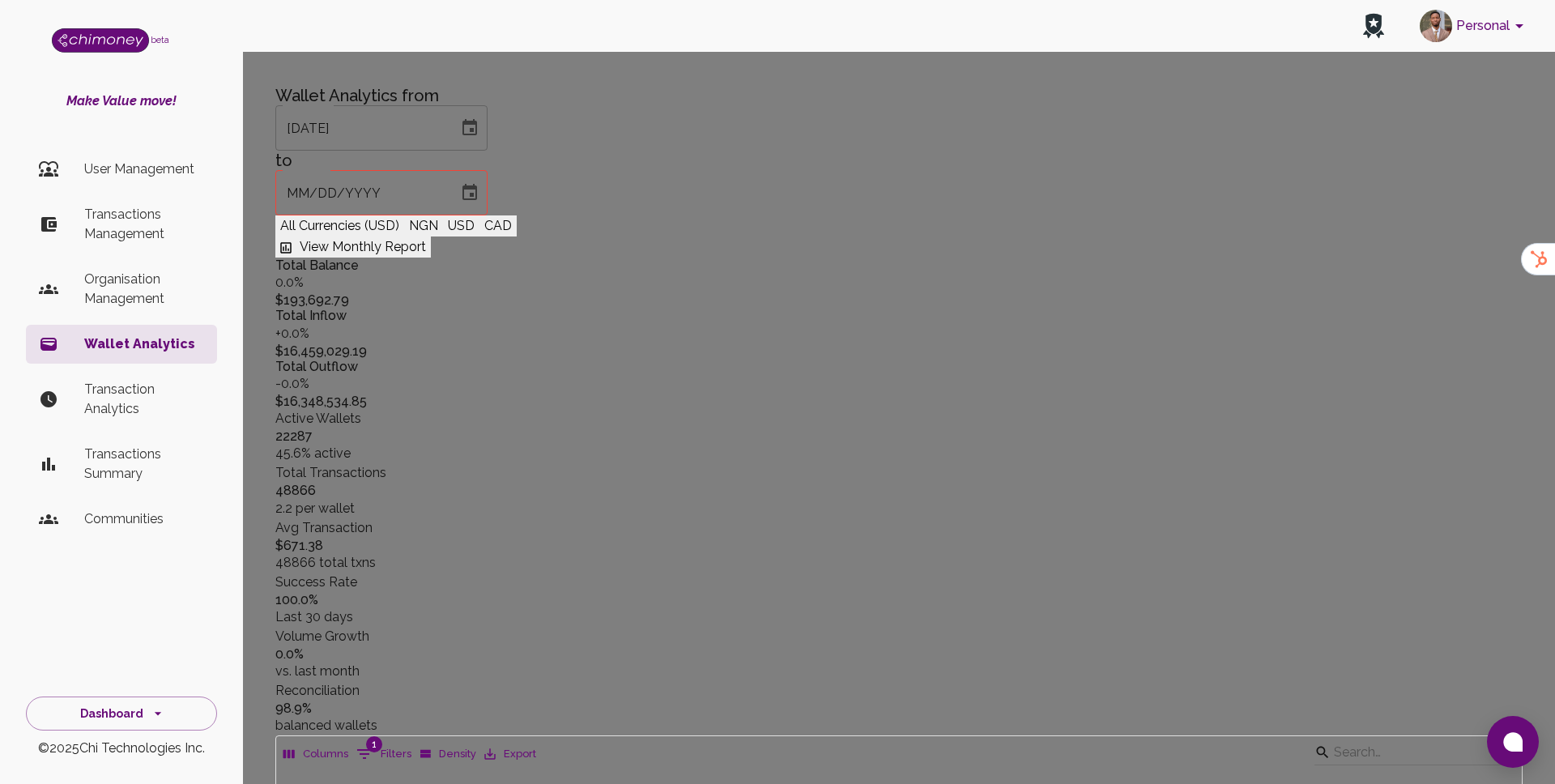
click at [849, 277] on div at bounding box center [778, 392] width 1555 height 784
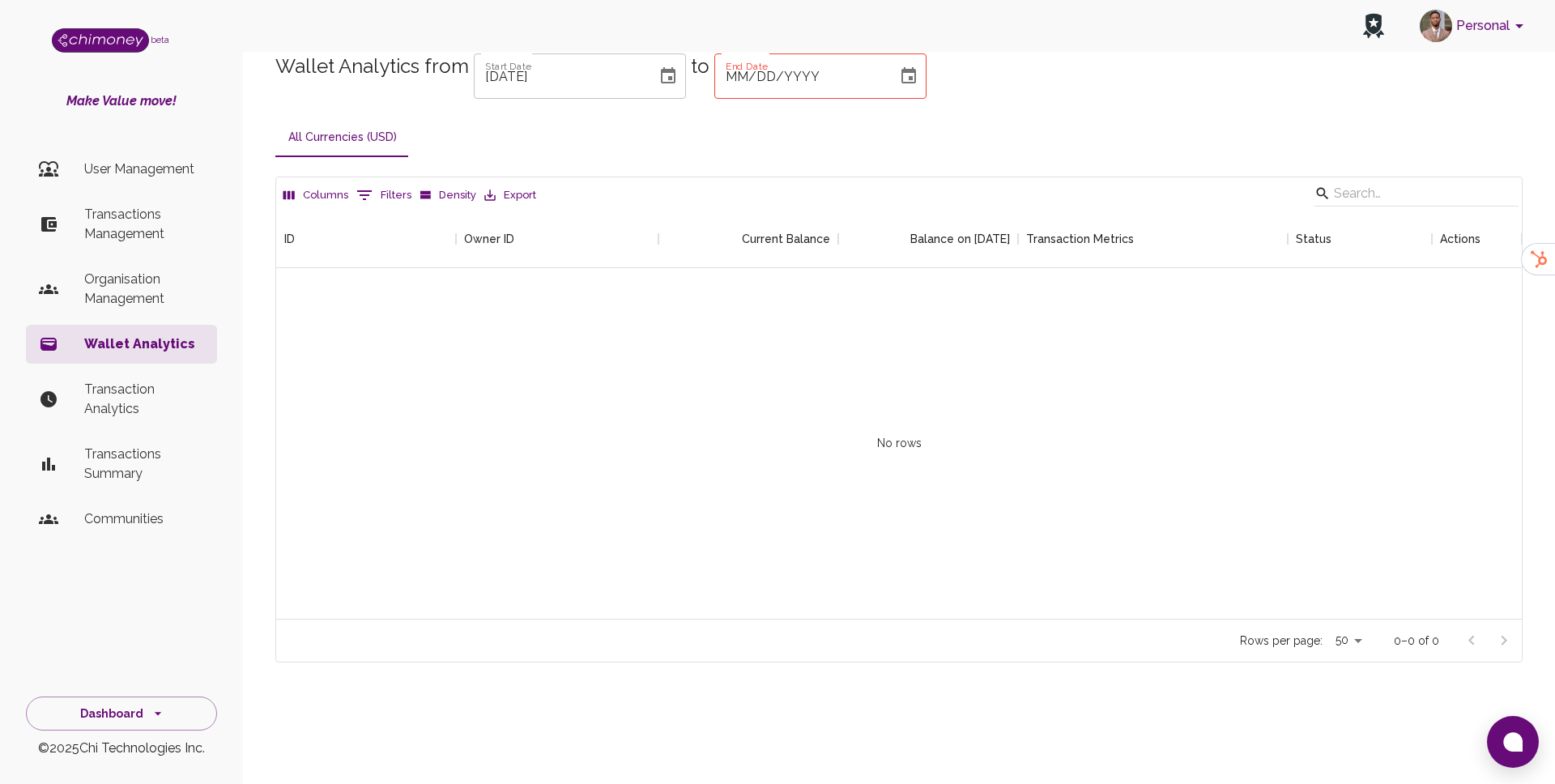
scroll to position [408, 1245]
click at [114, 233] on p "Transactions Management" at bounding box center [145, 224] width 120 height 39
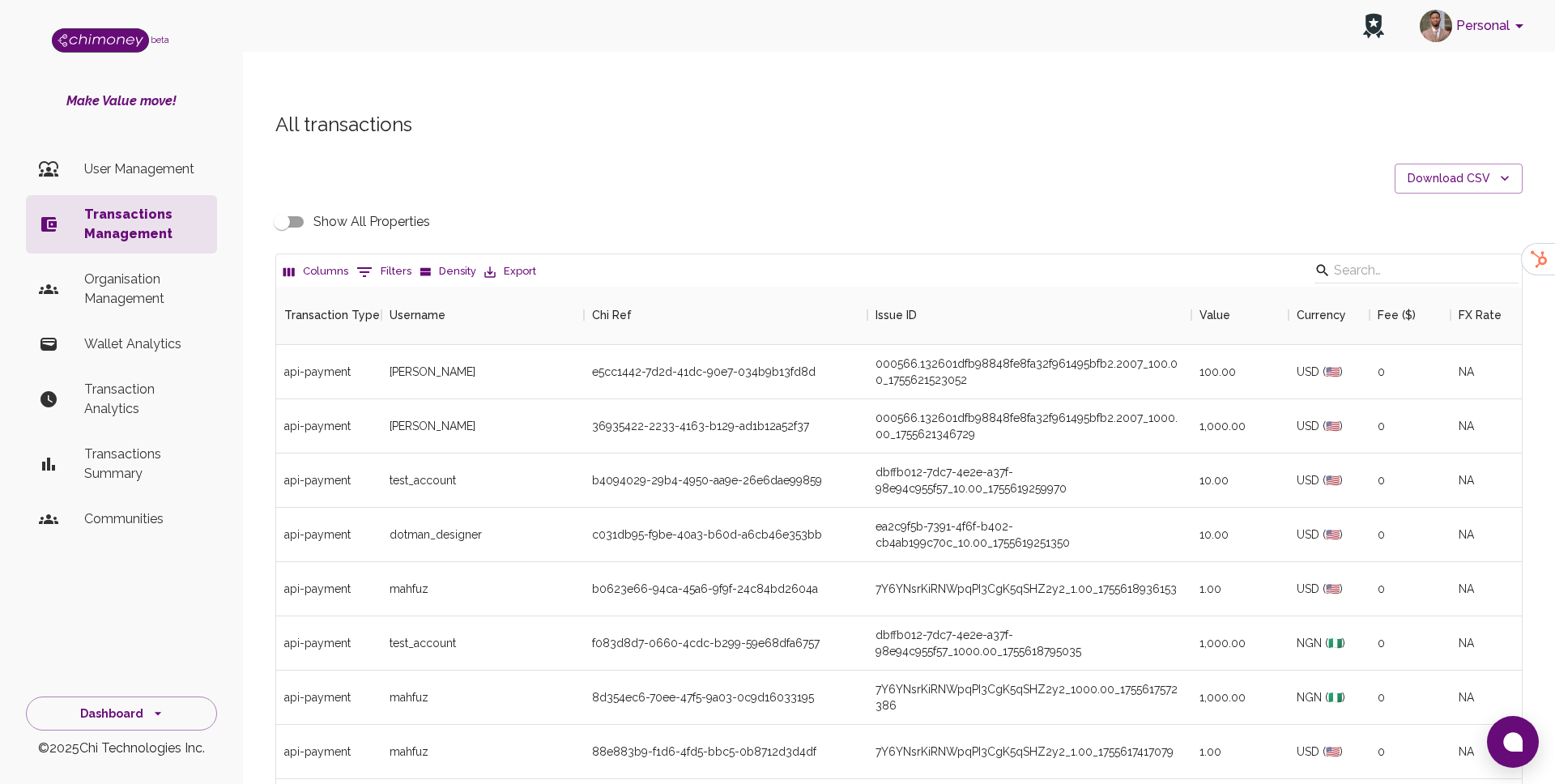
scroll to position [600, 1245]
click at [369, 262] on icon "Show filters" at bounding box center [364, 271] width 19 height 19
click at [371, 346] on select "Transaction Type Username Chi Ref Issue ID Value Amount Currency Fee ($) FX Rat…" at bounding box center [371, 345] width 122 height 26
click at [351, 343] on select "Transaction Type Username Chi Ref Issue ID Value Amount Currency Fee ($) FX Rat…" at bounding box center [371, 345] width 122 height 26
select select "email"
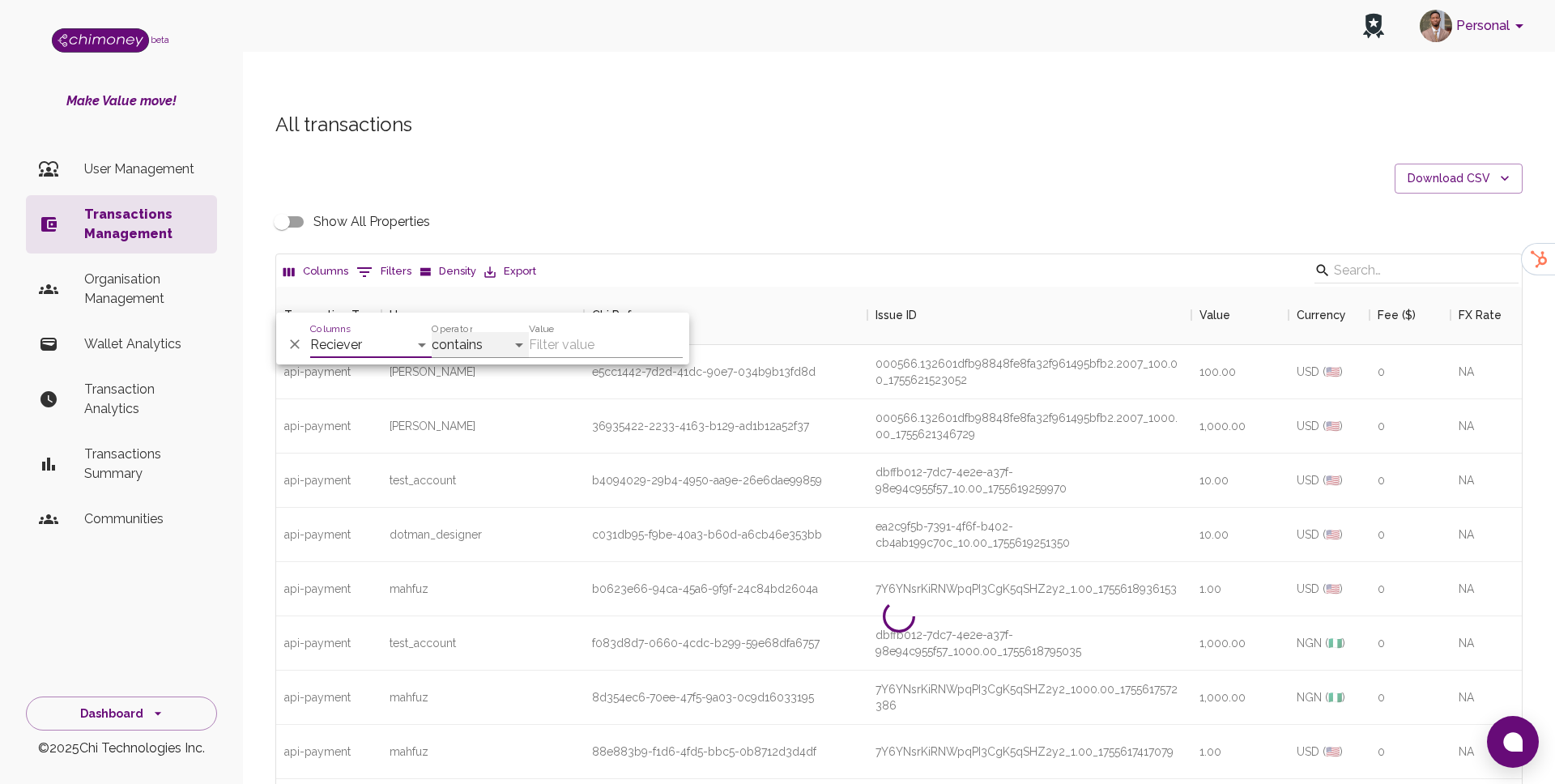
click at [475, 336] on select "contains equals starts with ends with is empty is not empty is any of" at bounding box center [480, 345] width 97 height 26
select select "equals"
click at [574, 349] on input "Value" at bounding box center [606, 345] width 154 height 26
paste input "bphate9@gmail.com"
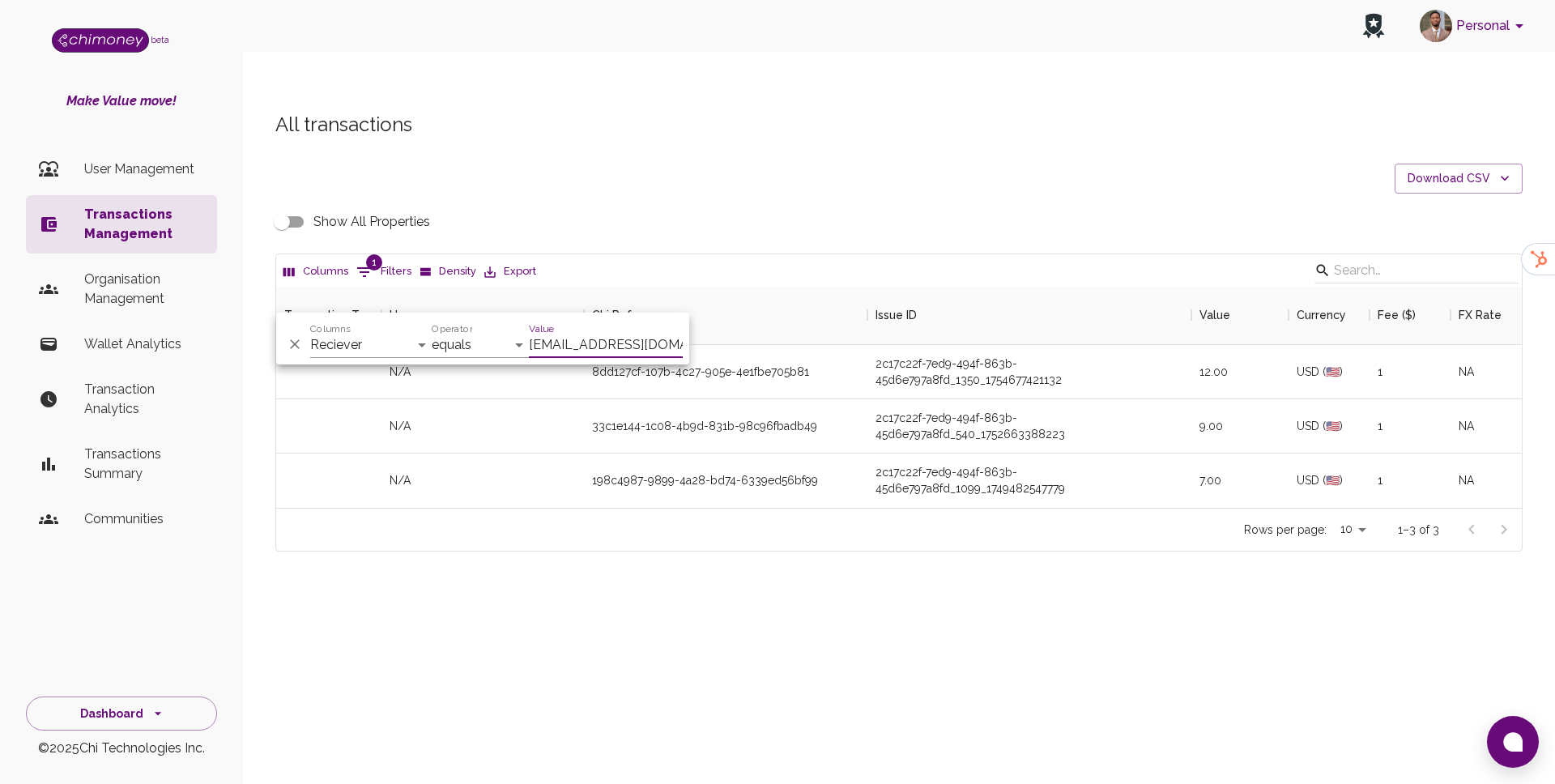
scroll to position [221, 1245]
type input "bphate9@gmail.com"
click at [615, 507] on div "Rows per page: 10 10 1–3 of 3" at bounding box center [898, 529] width 1245 height 43
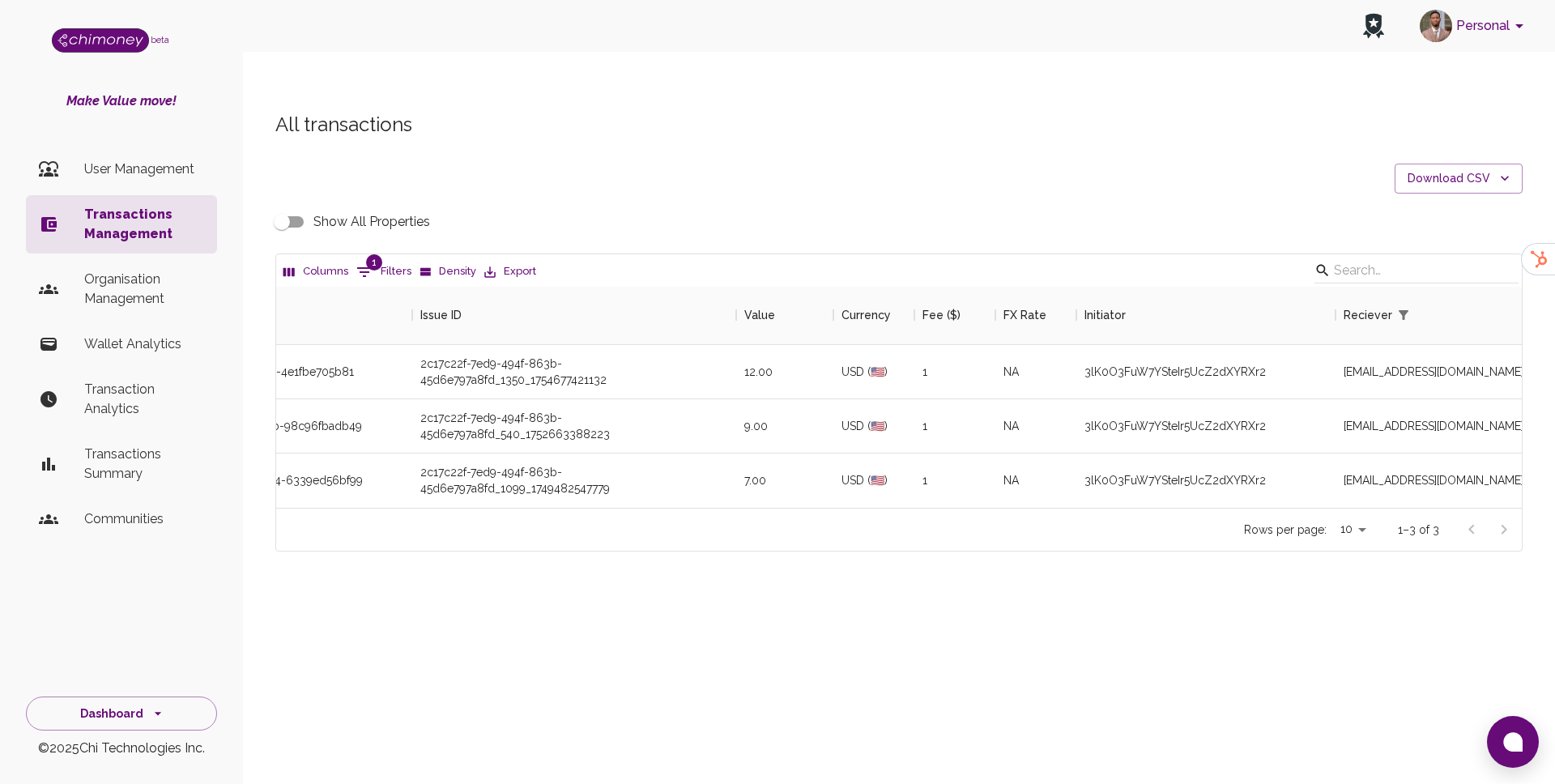
scroll to position [0, 448]
click at [278, 206] on input "Show All Properties" at bounding box center [282, 222] width 92 height 30
checkbox input "true"
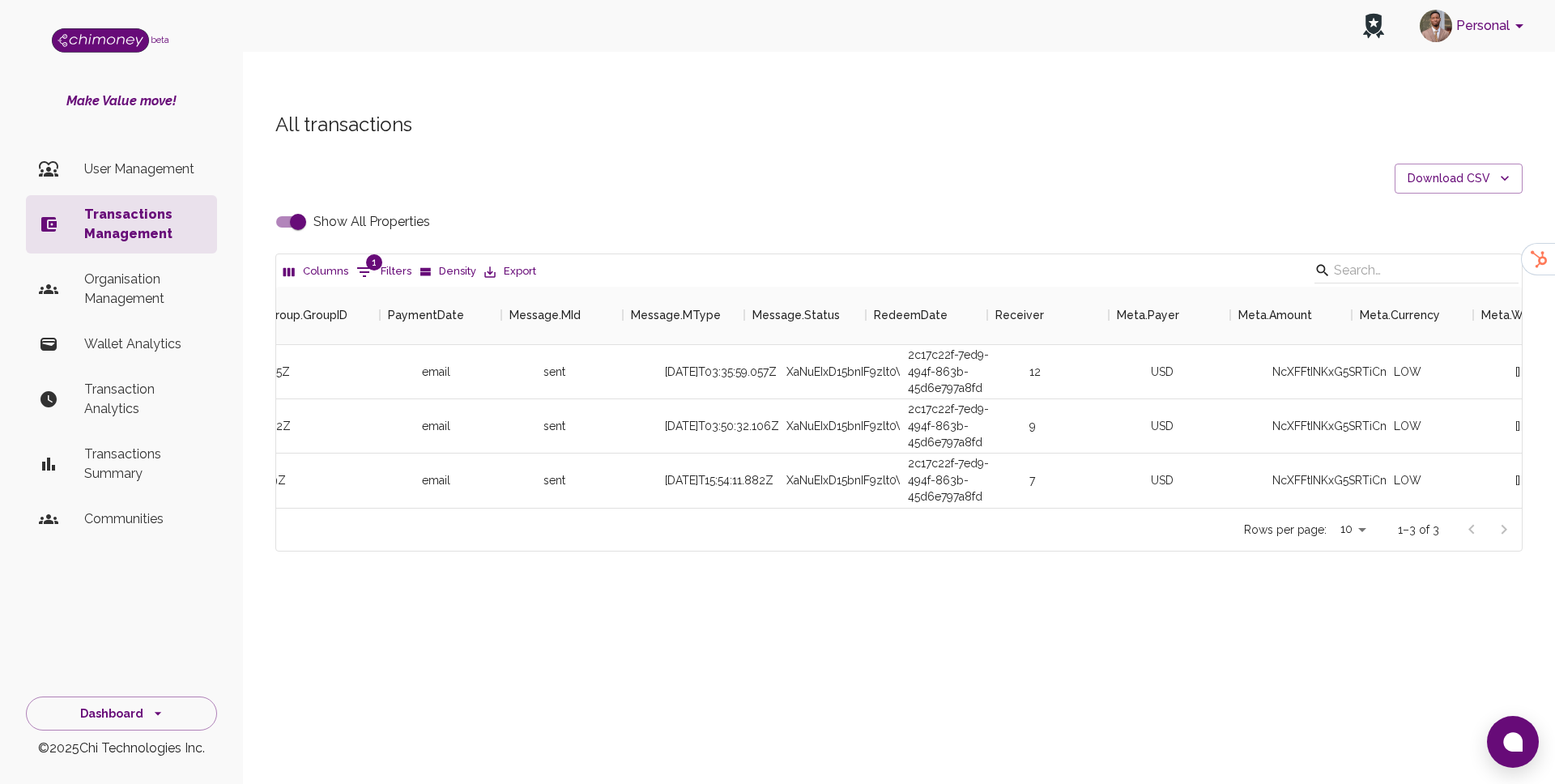
scroll to position [0, 2800]
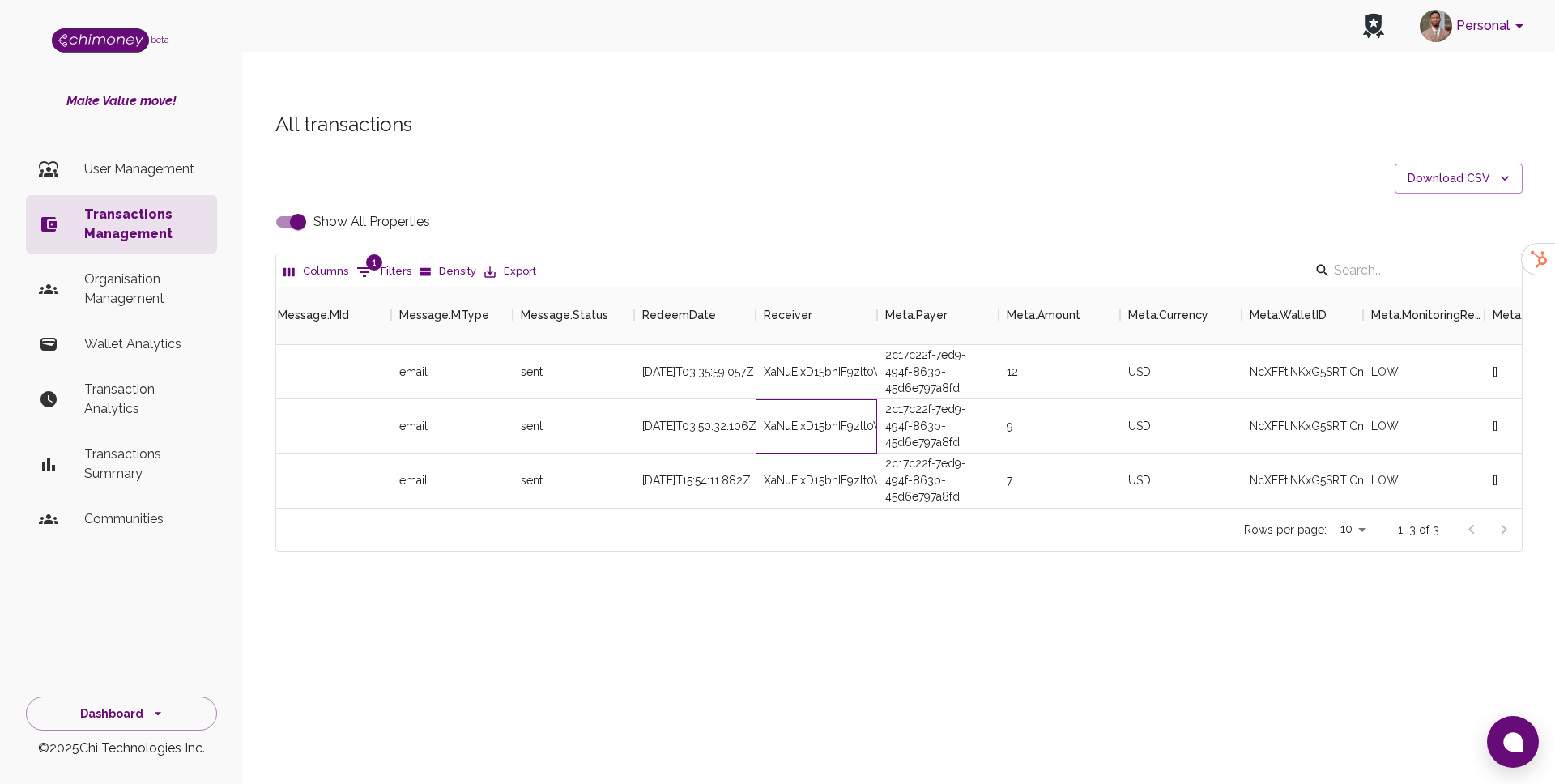
click at [838, 399] on div "XaNuEIxD15bnIF9zlt0WDZ9Gzyw1" at bounding box center [816, 426] width 122 height 54
click at [840, 453] on div "XaNuEIxD15bnIF9zlt0WDZ9Gzyw1" at bounding box center [816, 480] width 122 height 54
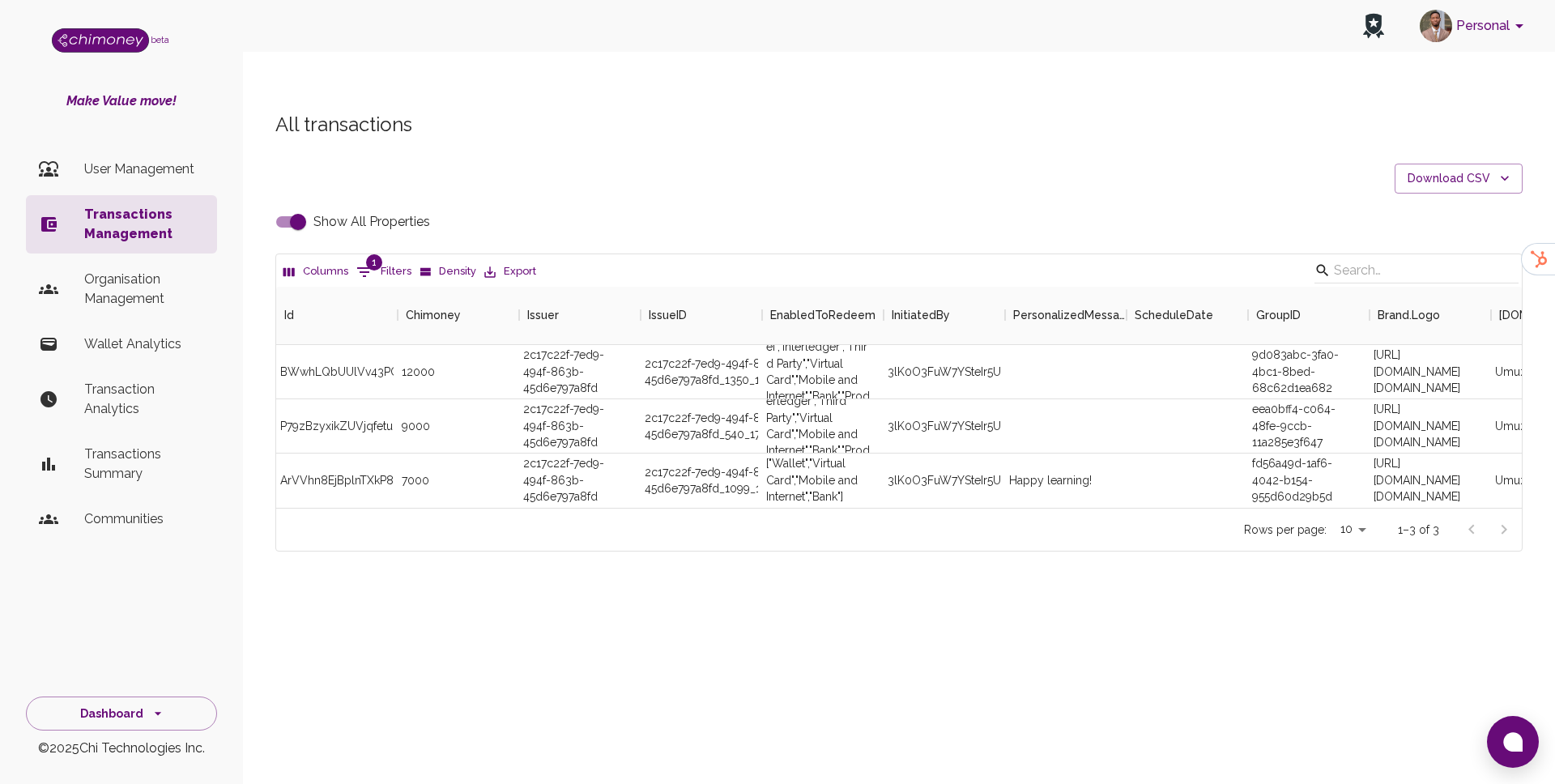
scroll to position [0, 0]
click at [608, 399] on div "2c17c22f-7ed9-494f-863b-45d6e797a8fd" at bounding box center [580, 426] width 122 height 54
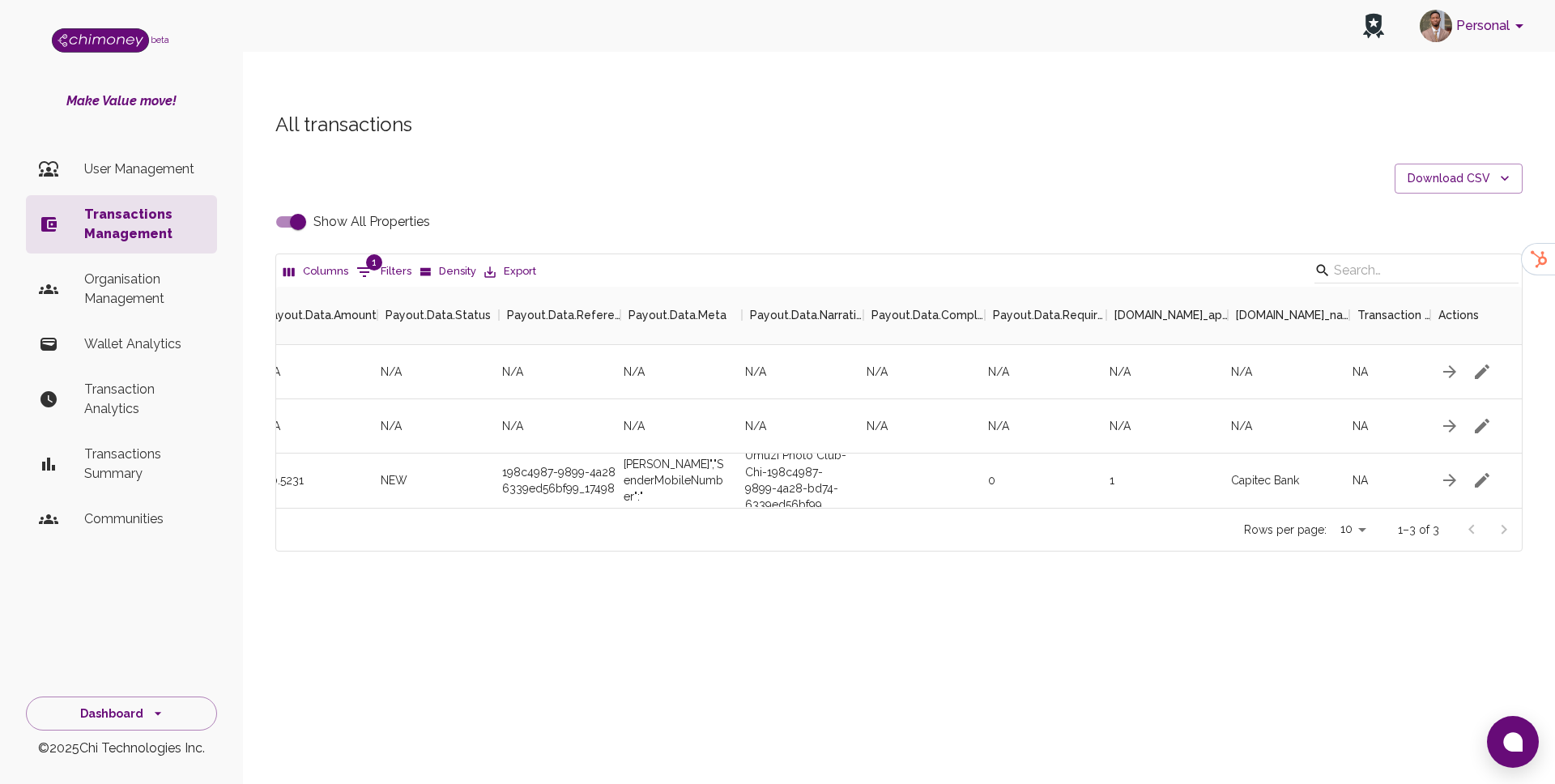
scroll to position [0, 7324]
click at [1464, 470] on icon "button" at bounding box center [1472, 480] width 19 height 19
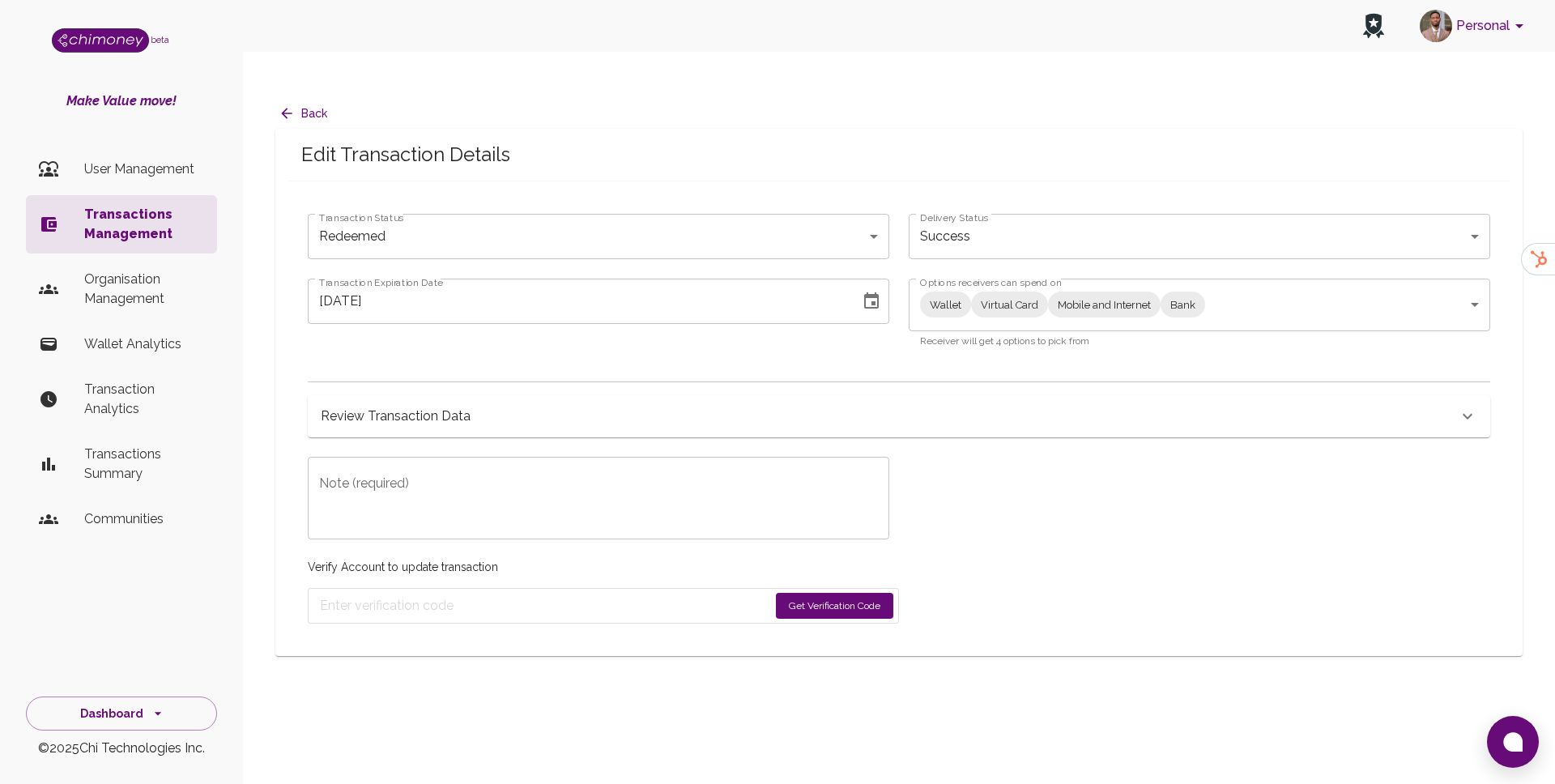
click at [1081, 199] on body "Personal beta Make Value move! User Management Transactions Management Organisa…" at bounding box center [778, 408] width 1555 height 816
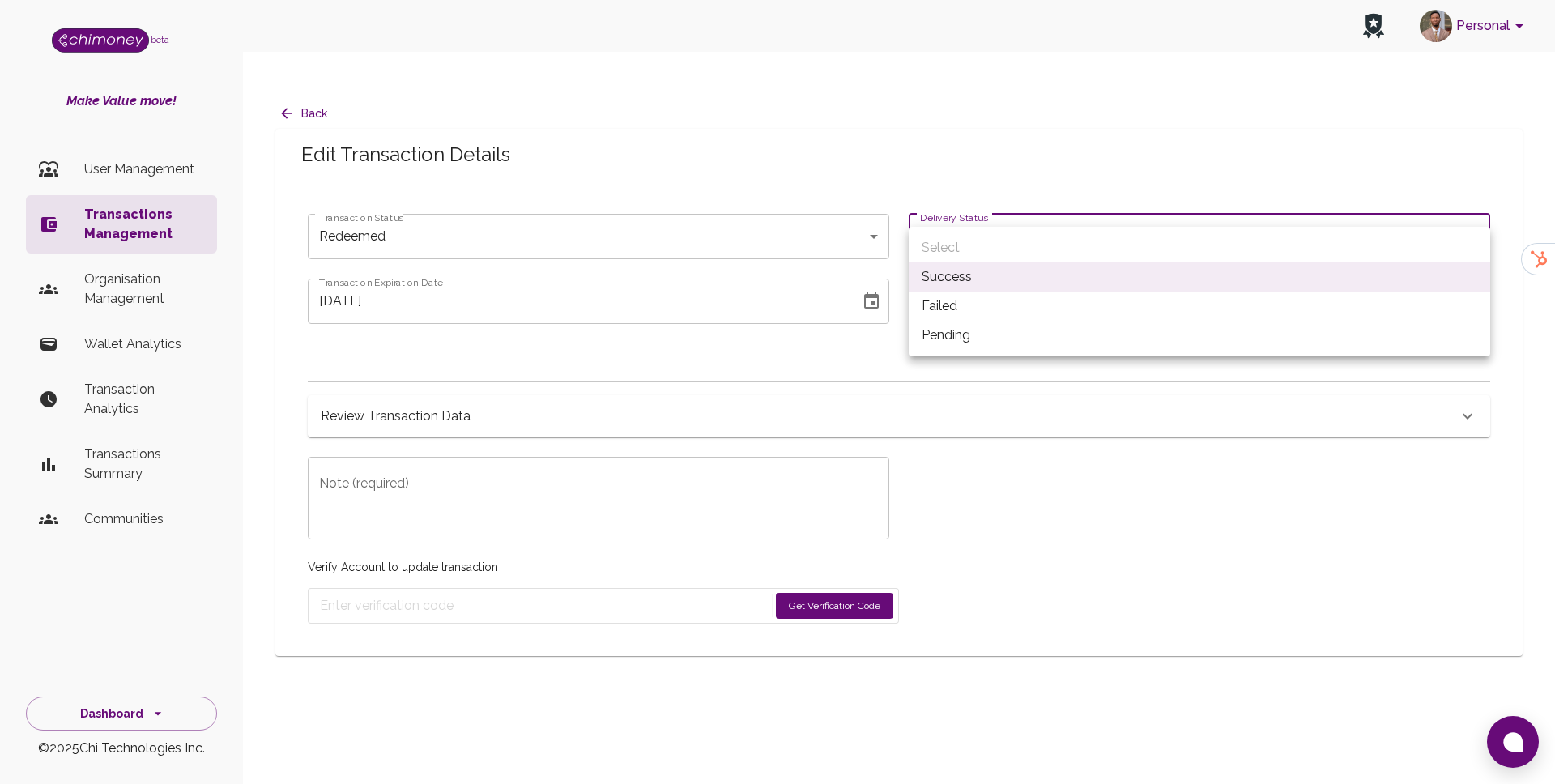
click at [942, 313] on li "Failed" at bounding box center [1199, 306] width 581 height 29
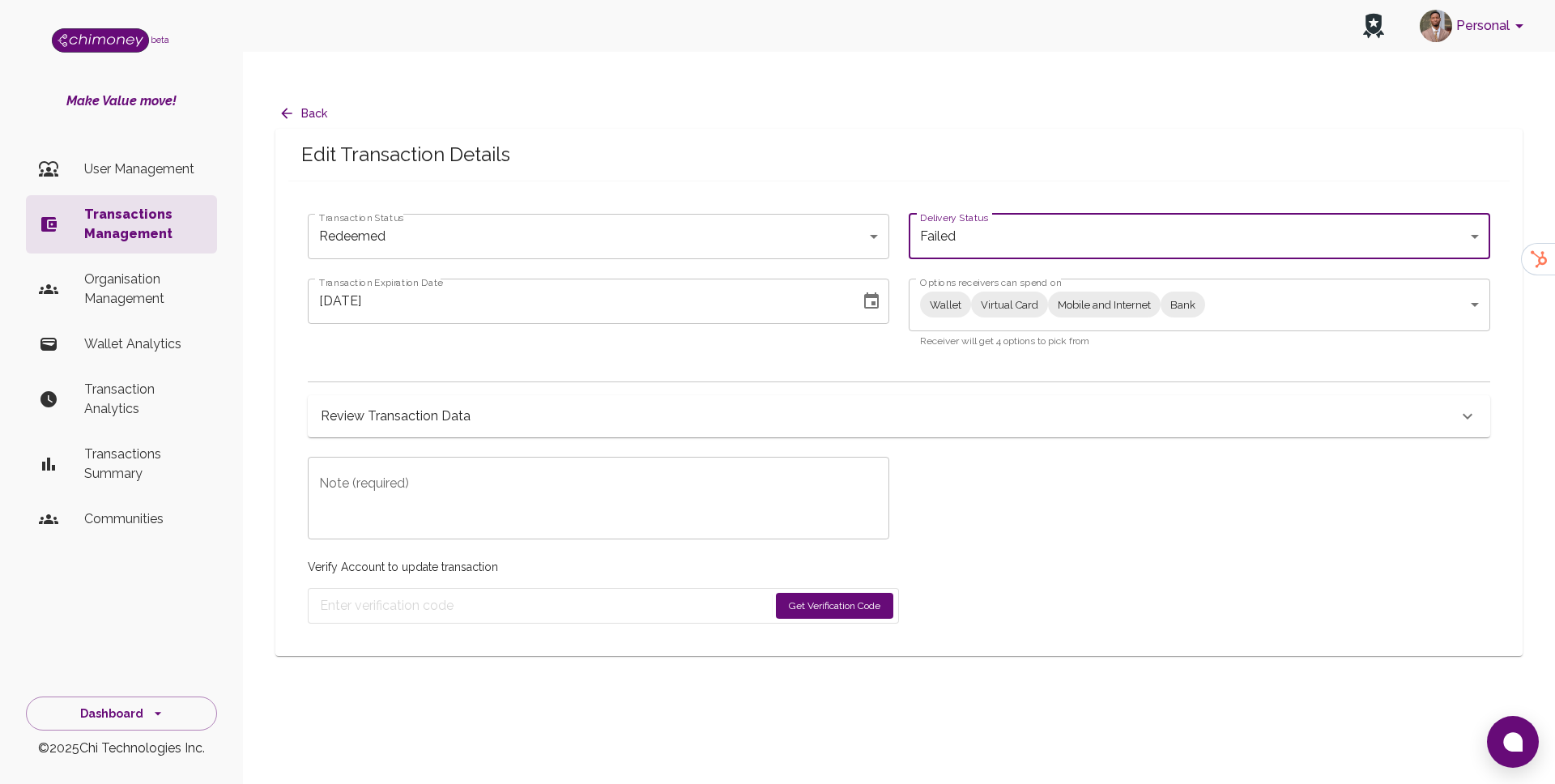
click at [1003, 208] on body "Personal beta Make Value move! User Management Transactions Management Organisa…" at bounding box center [778, 408] width 1555 height 816
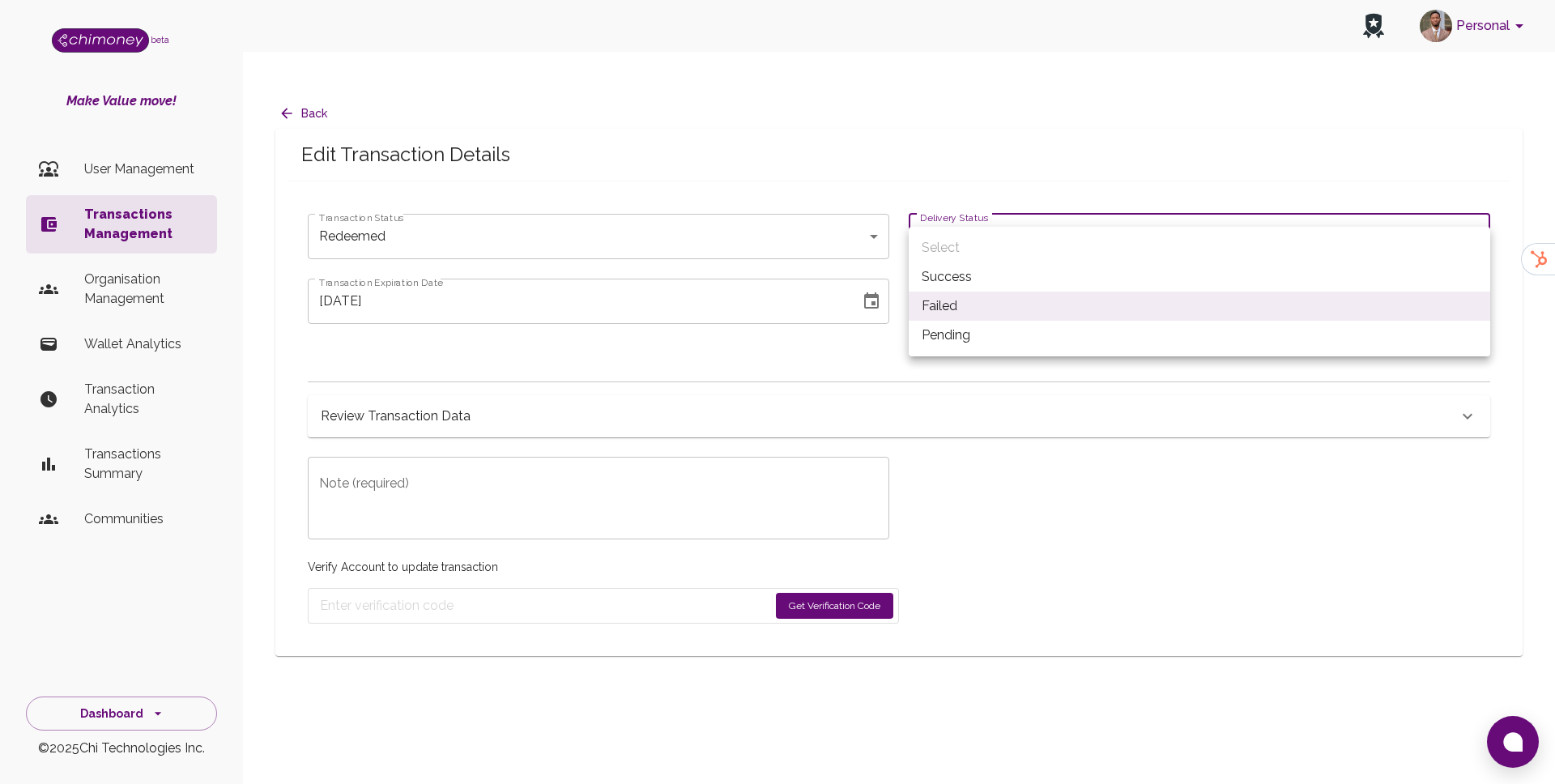
click at [954, 274] on li "Success" at bounding box center [1199, 277] width 581 height 29
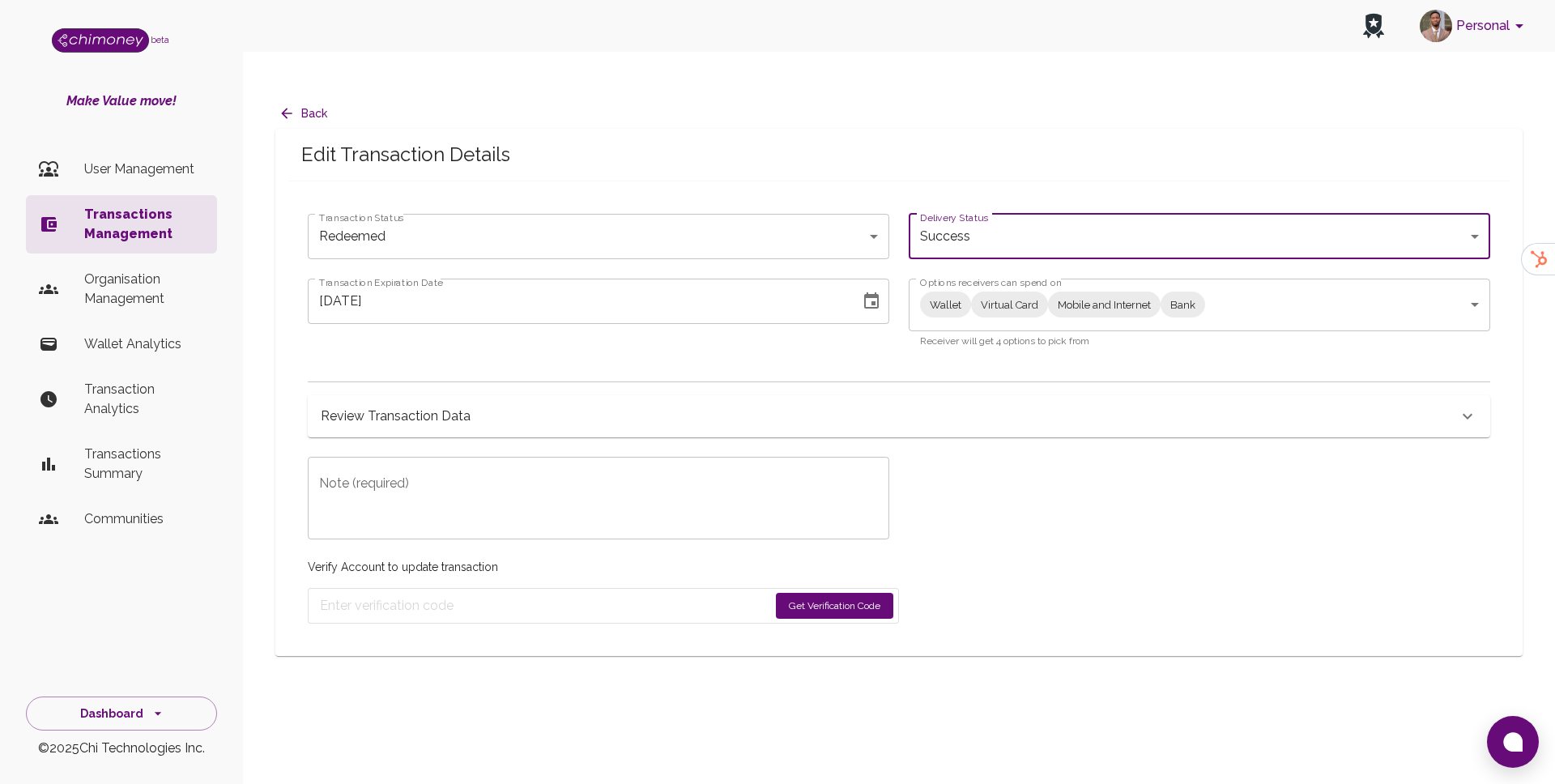
click at [953, 200] on body "Personal beta Make Value move! User Management Transactions Management Organisa…" at bounding box center [778, 408] width 1555 height 816
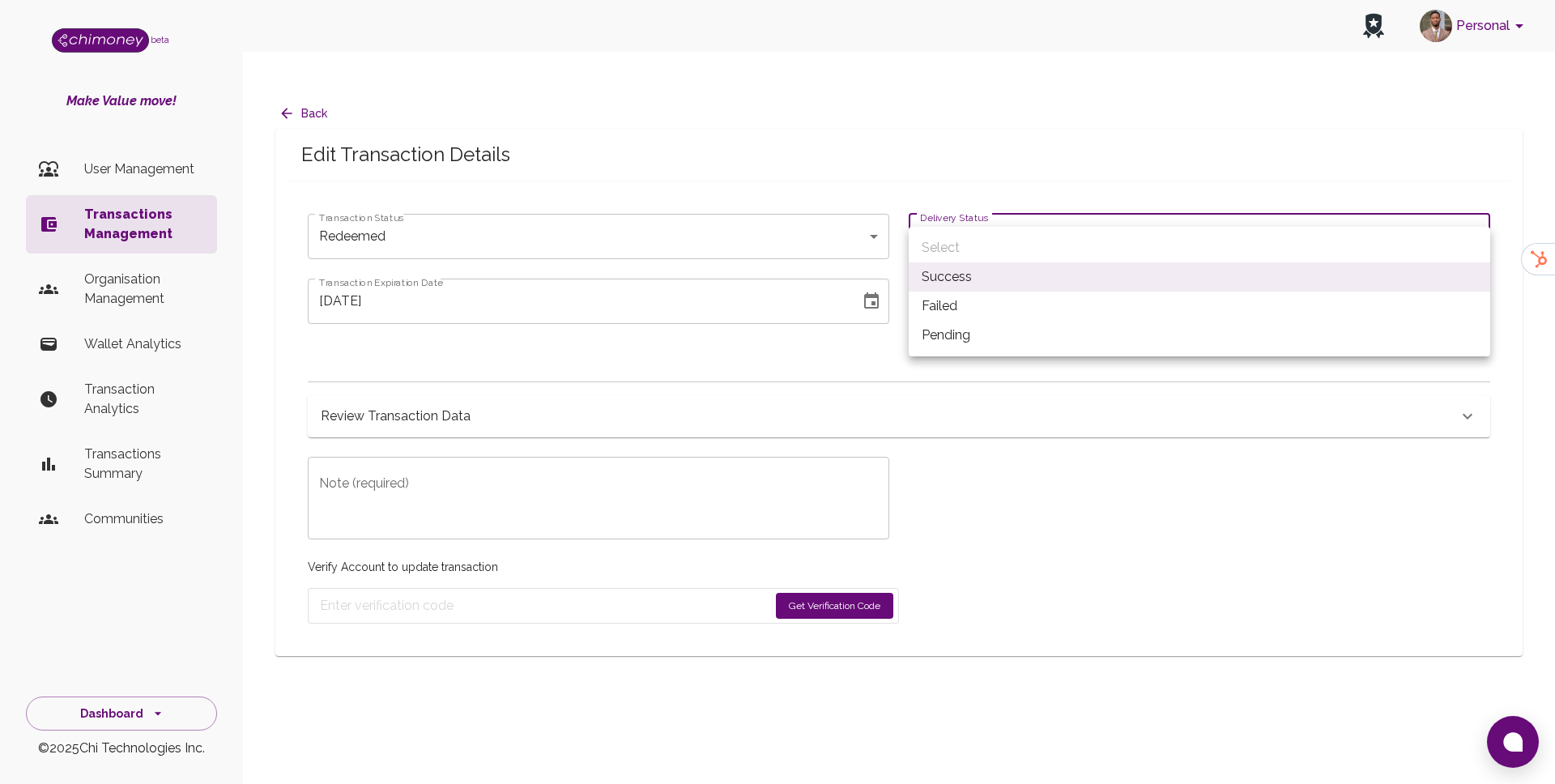
click at [926, 322] on li "Pending" at bounding box center [1199, 335] width 581 height 29
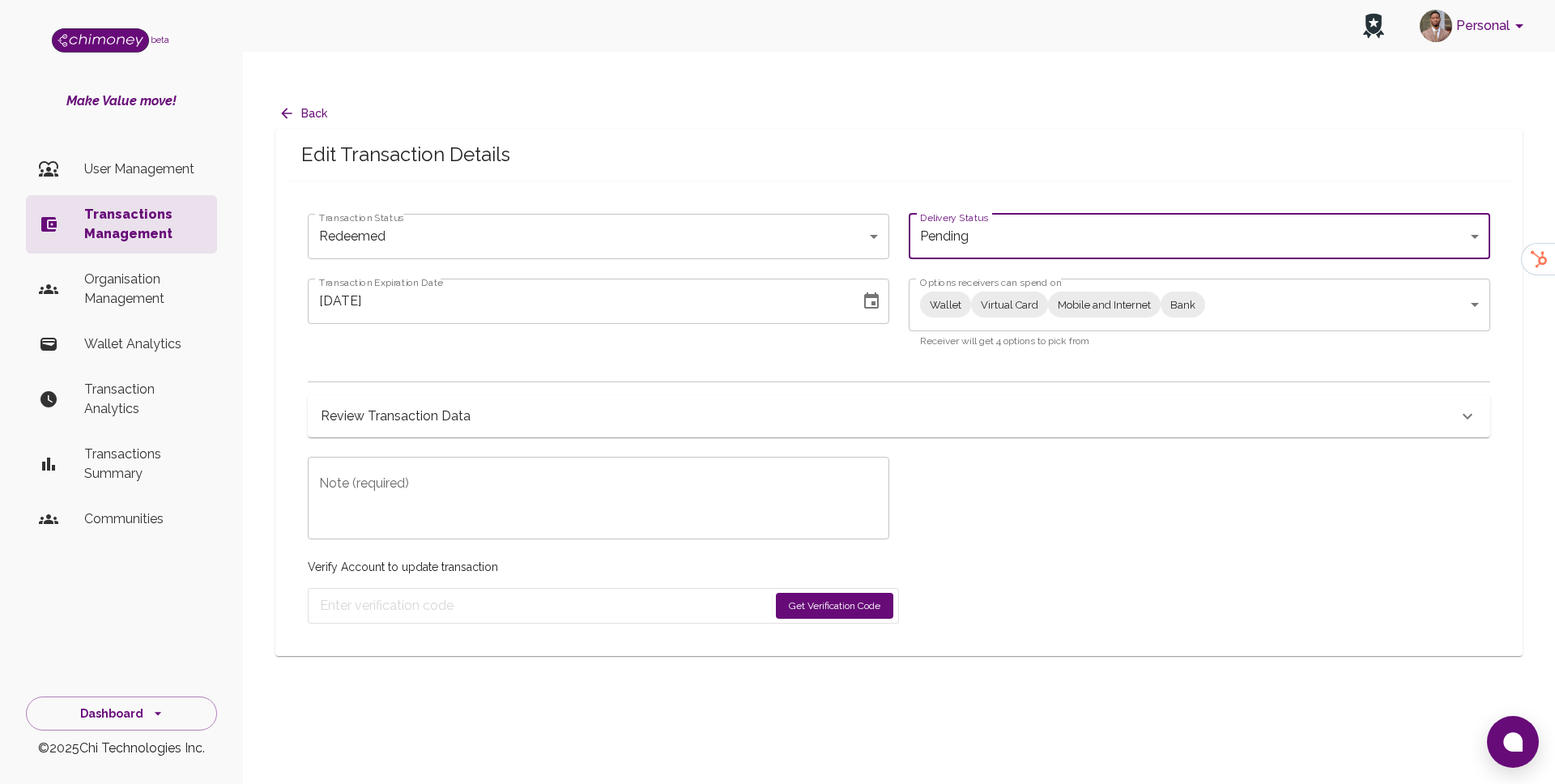
click at [956, 211] on body "Personal beta Make Value move! User Management Transactions Management Organisa…" at bounding box center [778, 408] width 1555 height 816
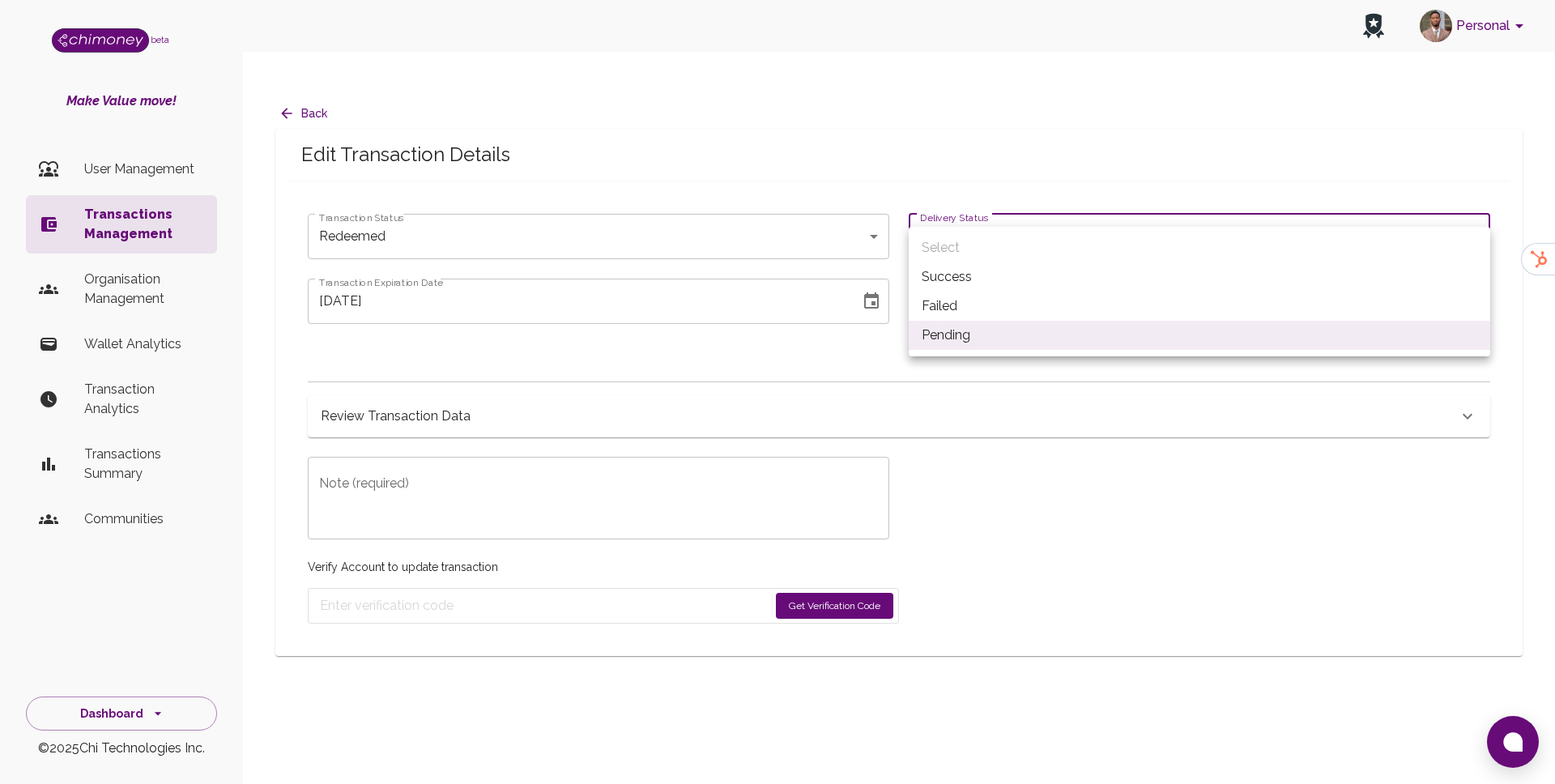
click at [946, 312] on li "Failed" at bounding box center [1199, 306] width 581 height 29
type input "failed"
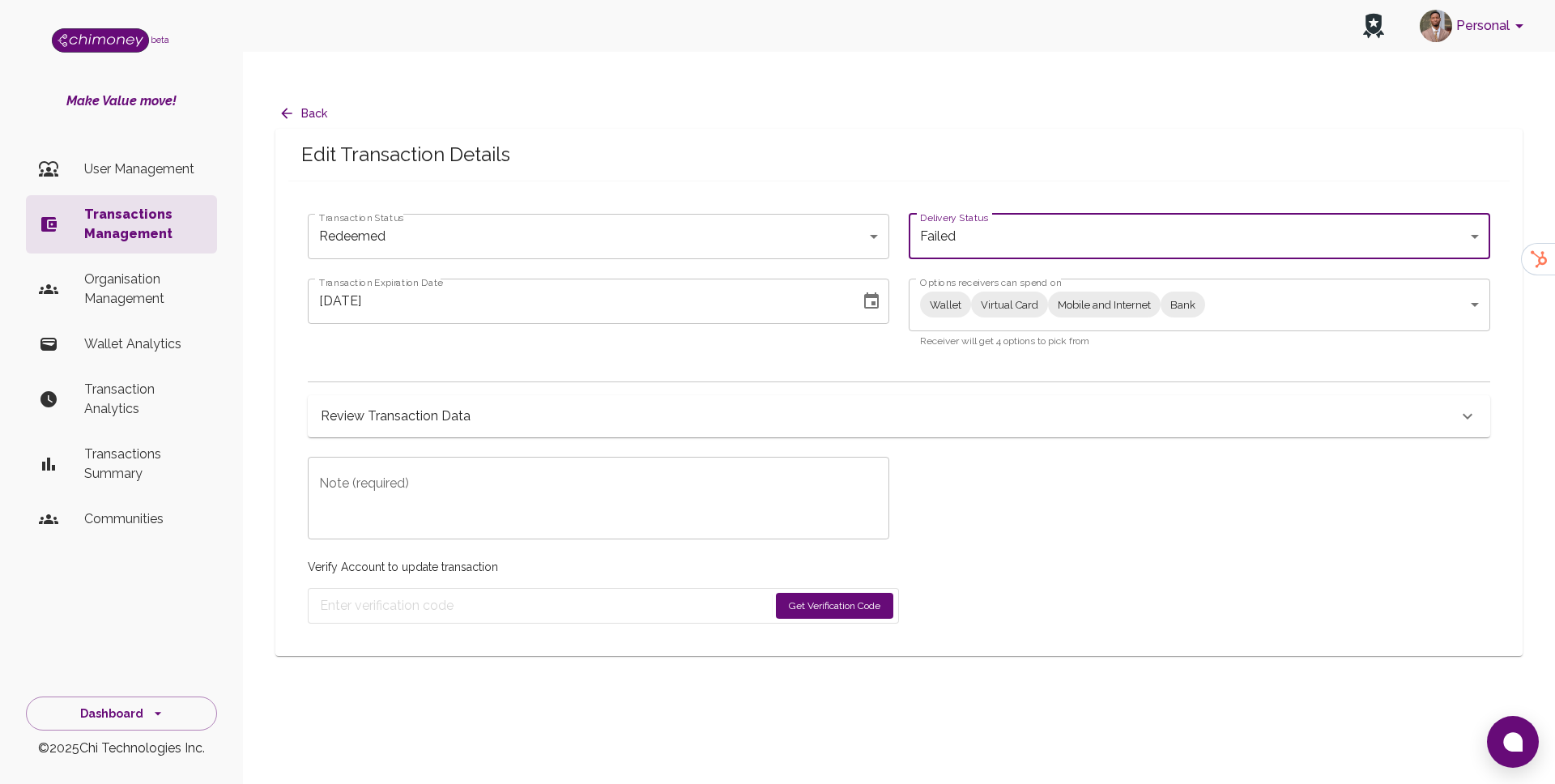
click at [677, 196] on body "Personal beta Make Value move! User Management Transactions Management Organisa…" at bounding box center [778, 408] width 1555 height 816
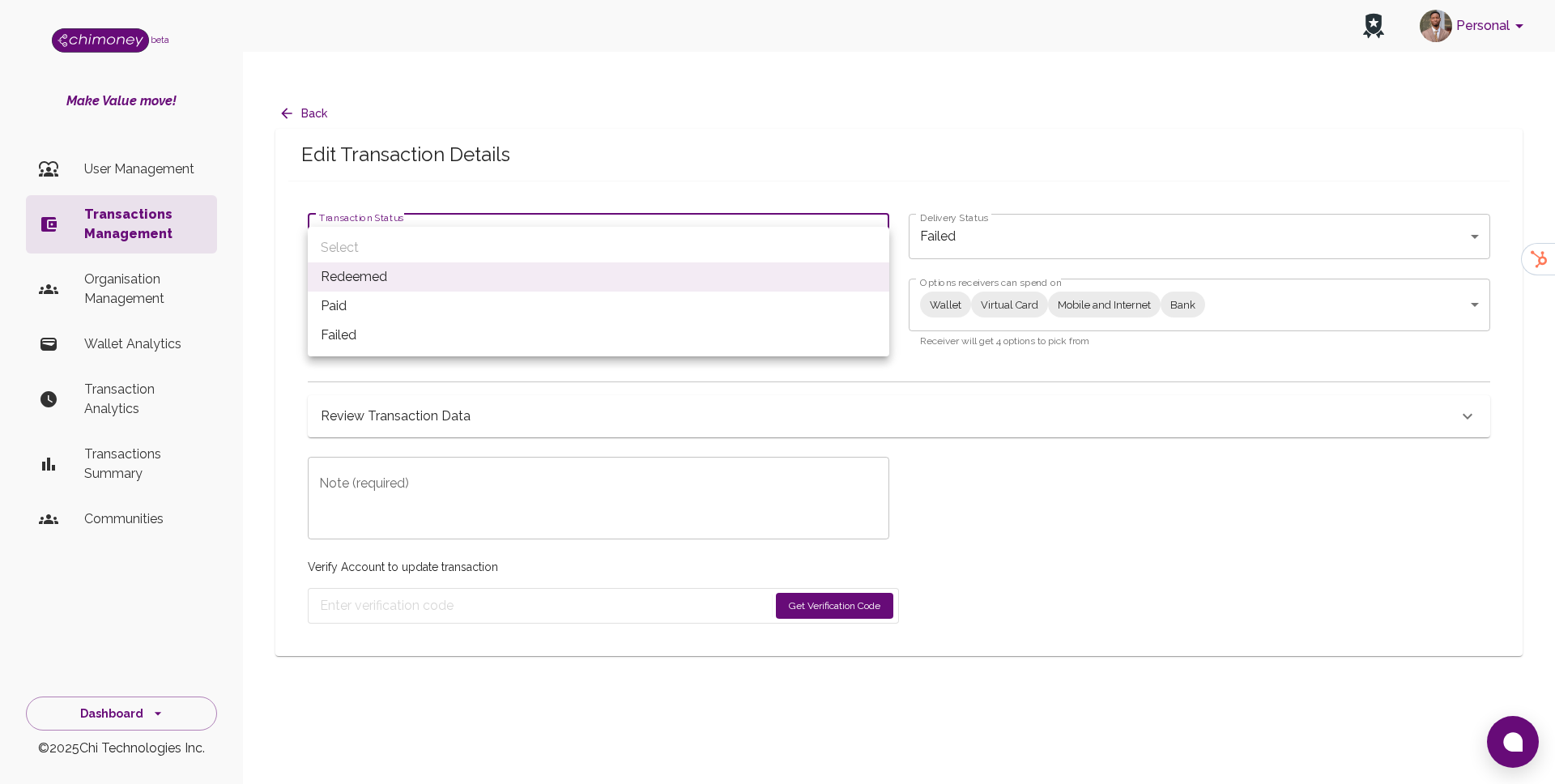
click at [448, 298] on li "Paid" at bounding box center [598, 306] width 581 height 29
type input "paid"
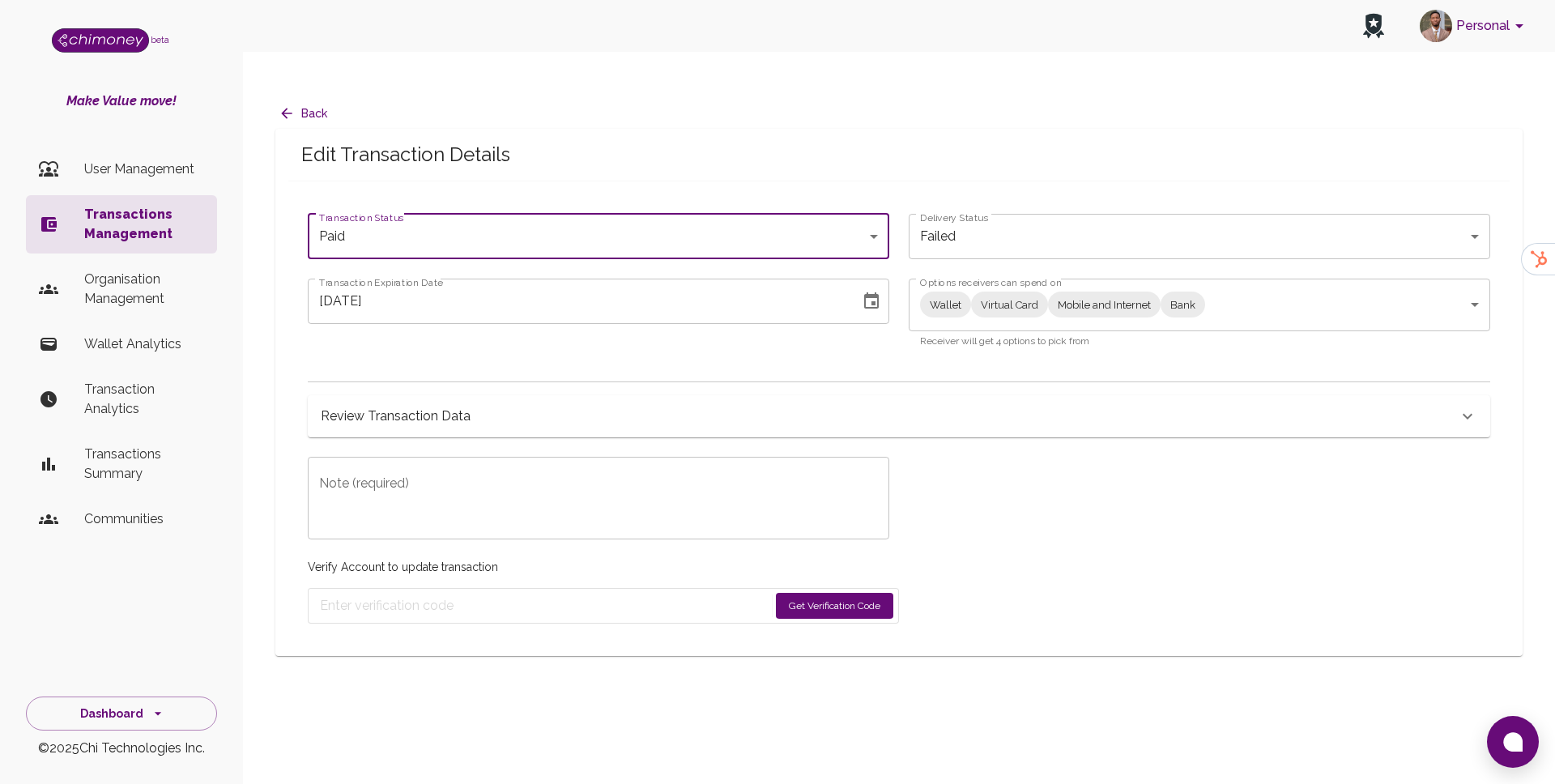
click at [470, 480] on textarea "Note (required)" at bounding box center [598, 498] width 559 height 56
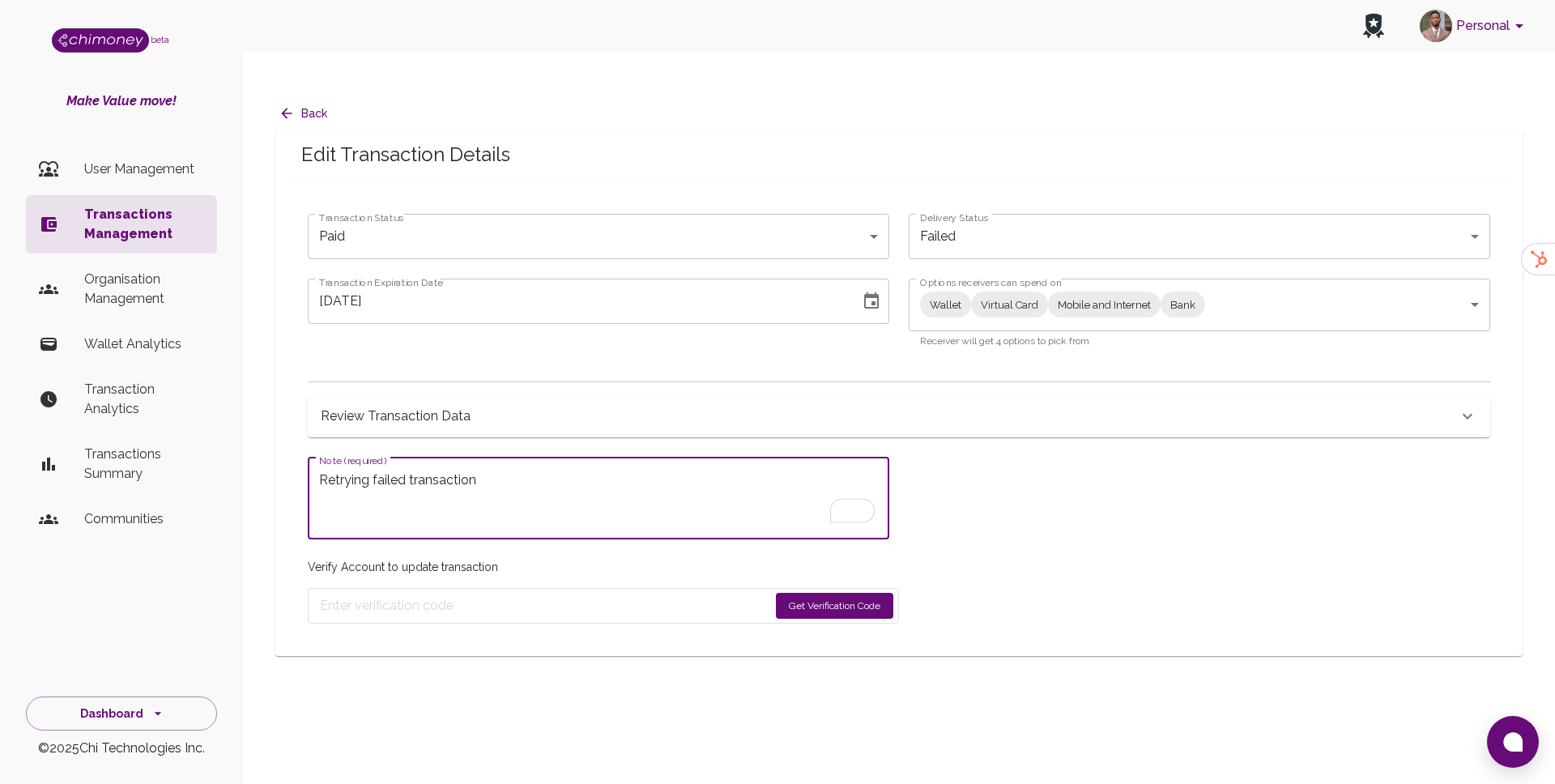
type textarea "Retrying failed transaction"
click at [778, 593] on button "Get Verification Code" at bounding box center [834, 606] width 118 height 26
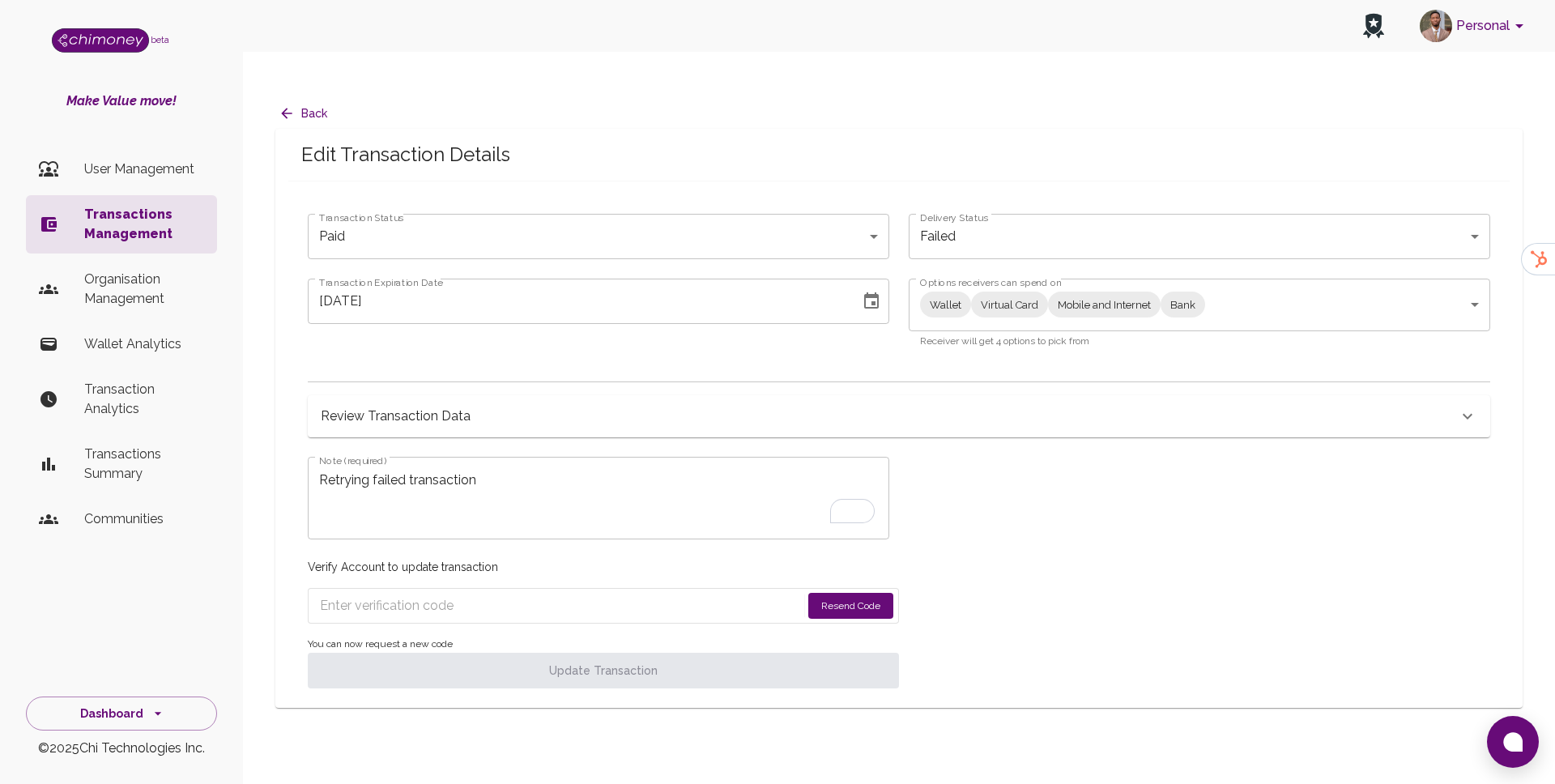
click at [497, 593] on input "Enter verification code" at bounding box center [560, 606] width 481 height 26
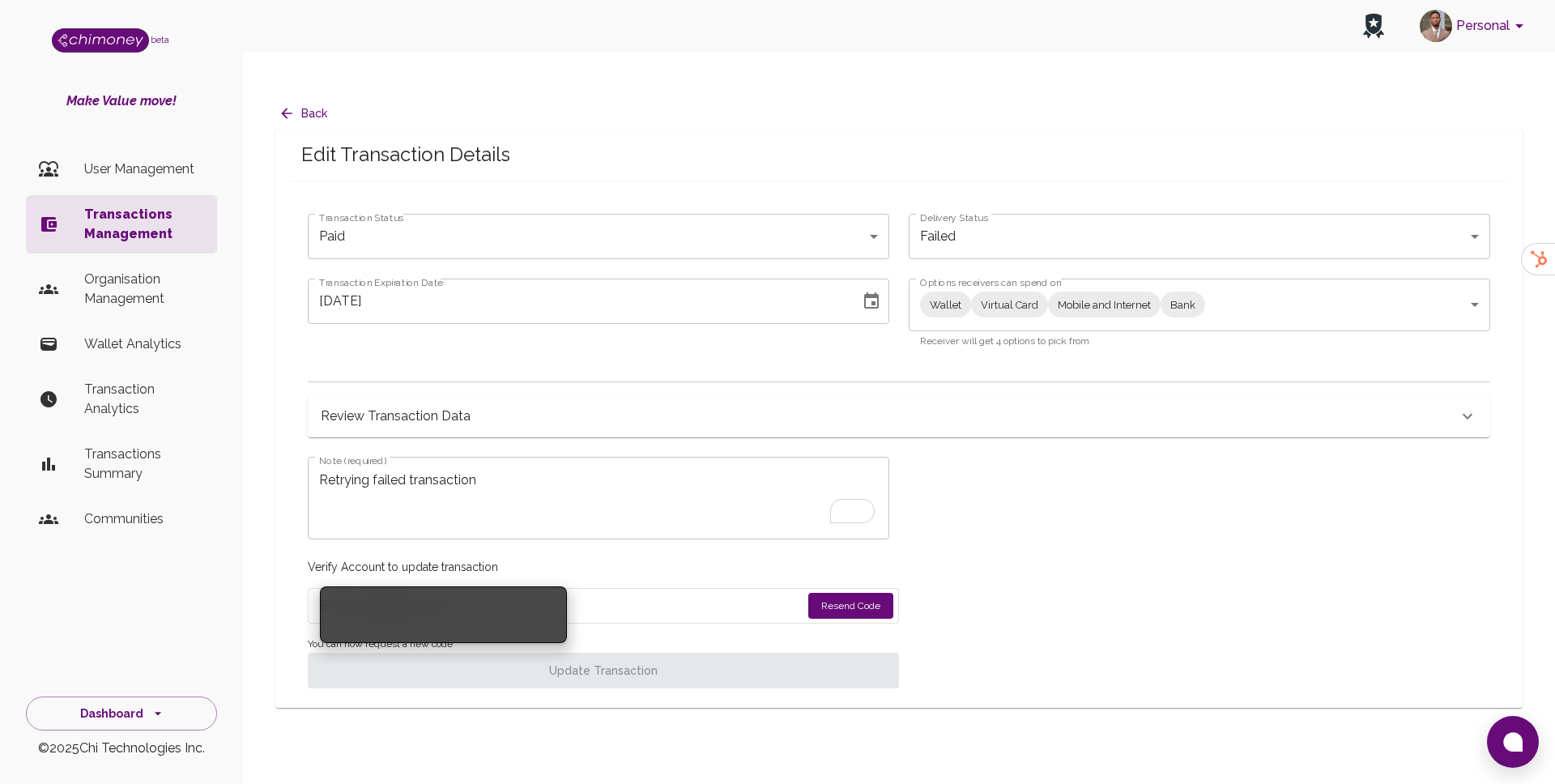
paste input "9086"
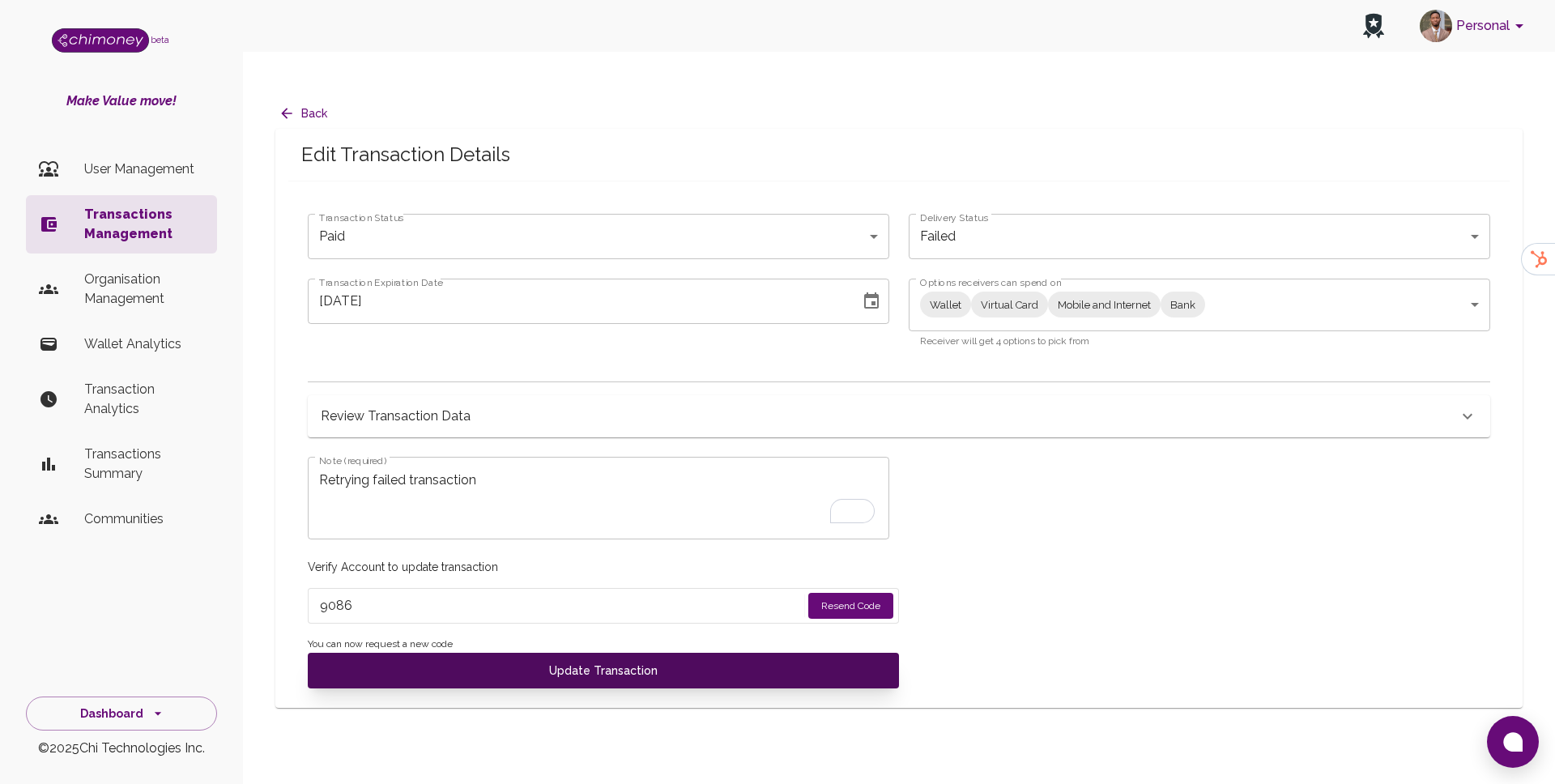
type input "9086"
click at [508, 653] on button "Update Transaction" at bounding box center [603, 671] width 591 height 36
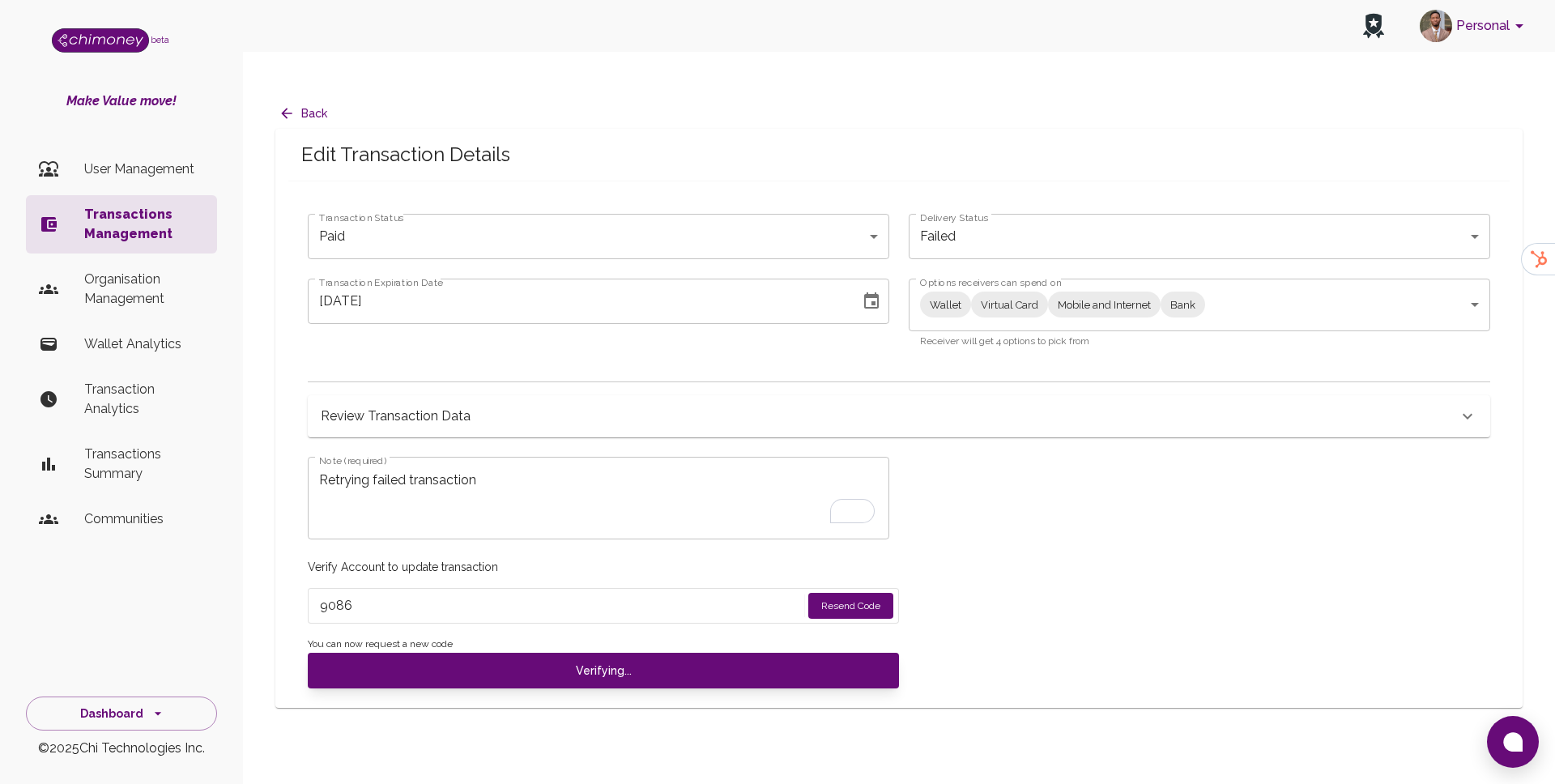
click at [534, 593] on input "9086" at bounding box center [560, 606] width 481 height 26
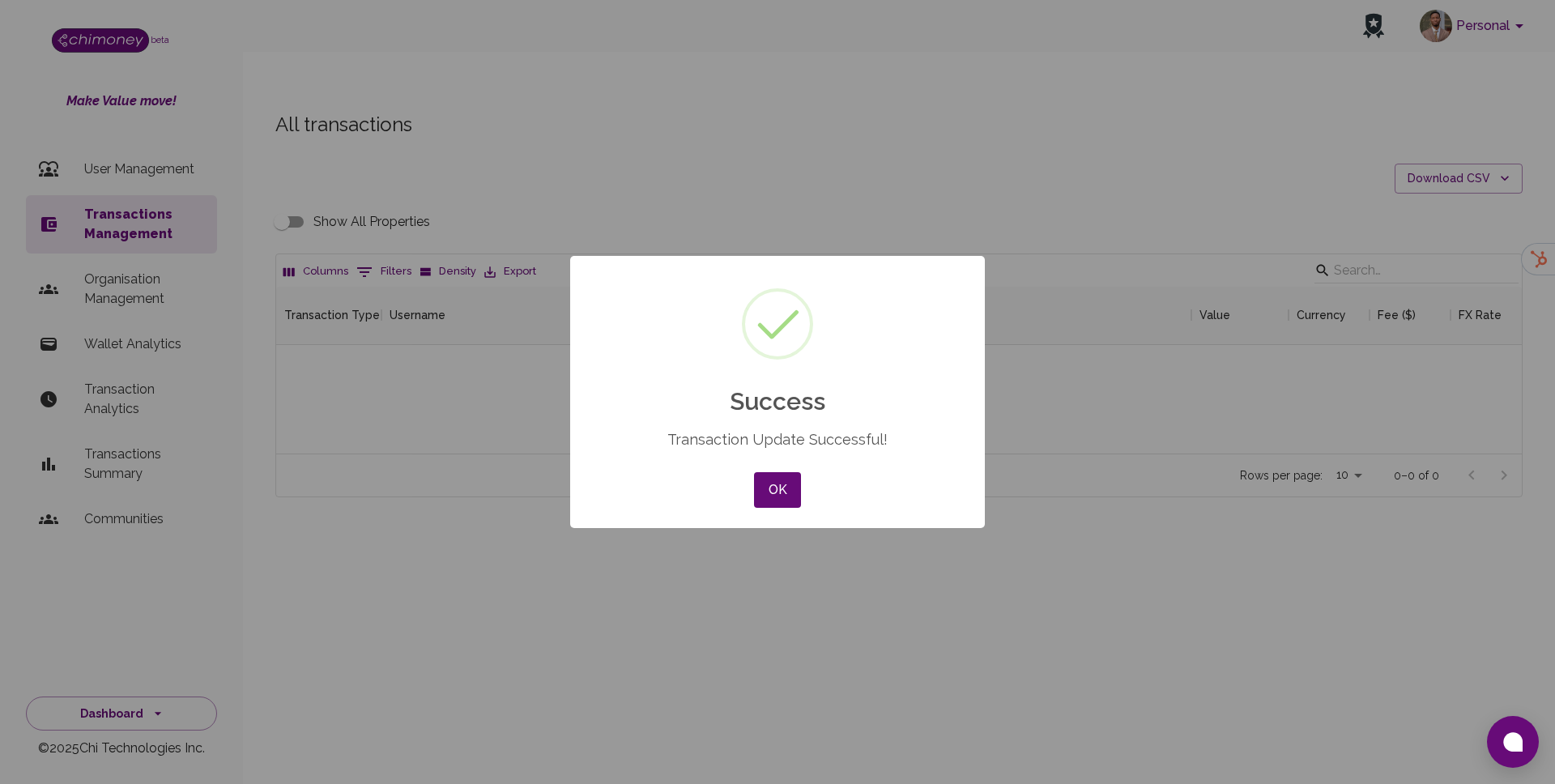
drag, startPoint x: 467, startPoint y: 617, endPoint x: 315, endPoint y: 613, distance: 152.1
click at [770, 493] on button "OK" at bounding box center [778, 490] width 47 height 36
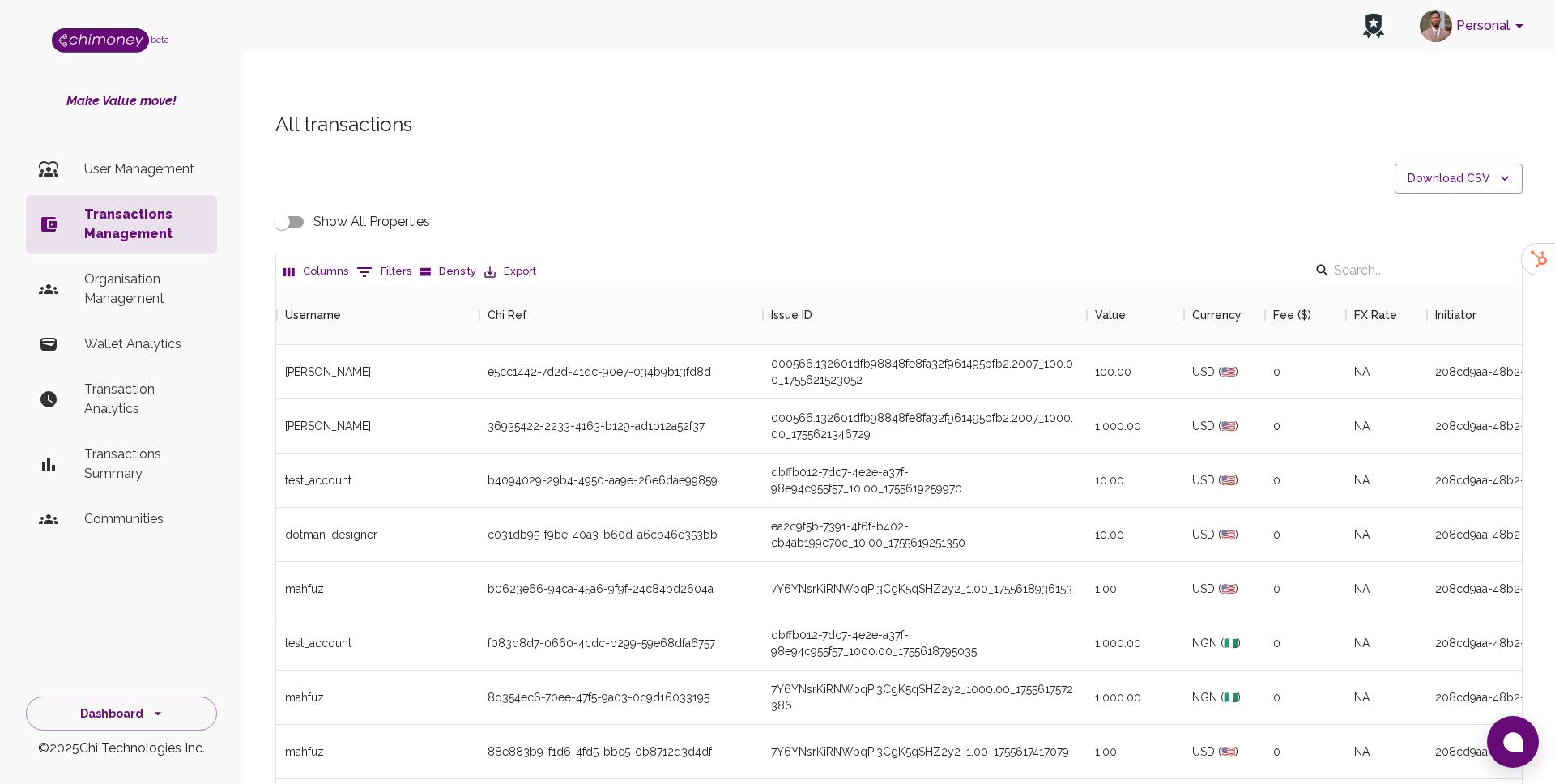
scroll to position [0, 99]
click at [371, 259] on button "0 Filters" at bounding box center [383, 271] width 63 height 26
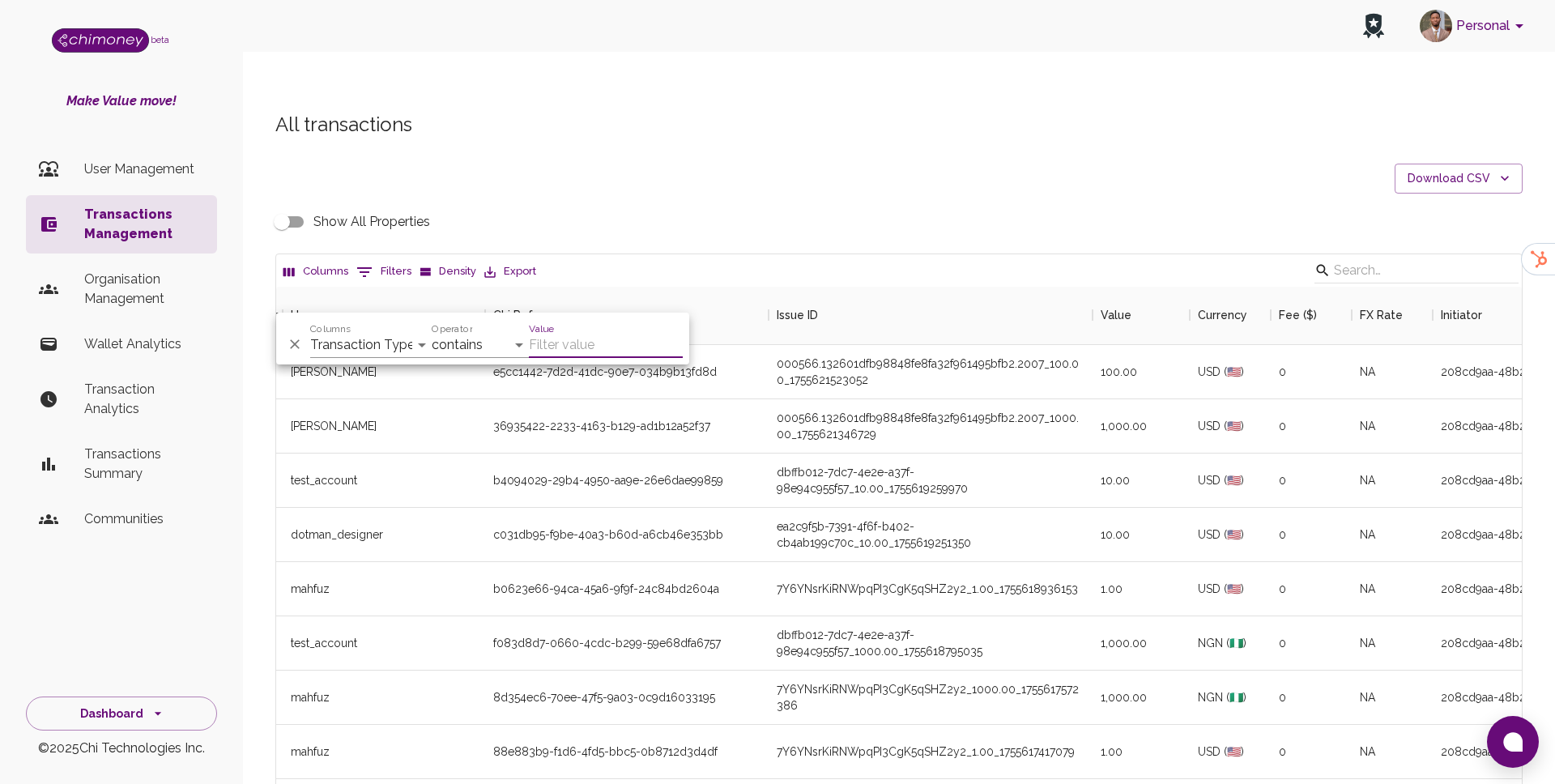
click at [355, 329] on div "Columns Transaction Type Username Chi Ref Issue ID Value Amount Currency Fee ($…" at bounding box center [371, 338] width 122 height 39
click at [349, 350] on select "Transaction Type Username Chi Ref Issue ID Value Amount Currency Fee ($) FX Rat…" at bounding box center [371, 345] width 122 height 26
select select "email"
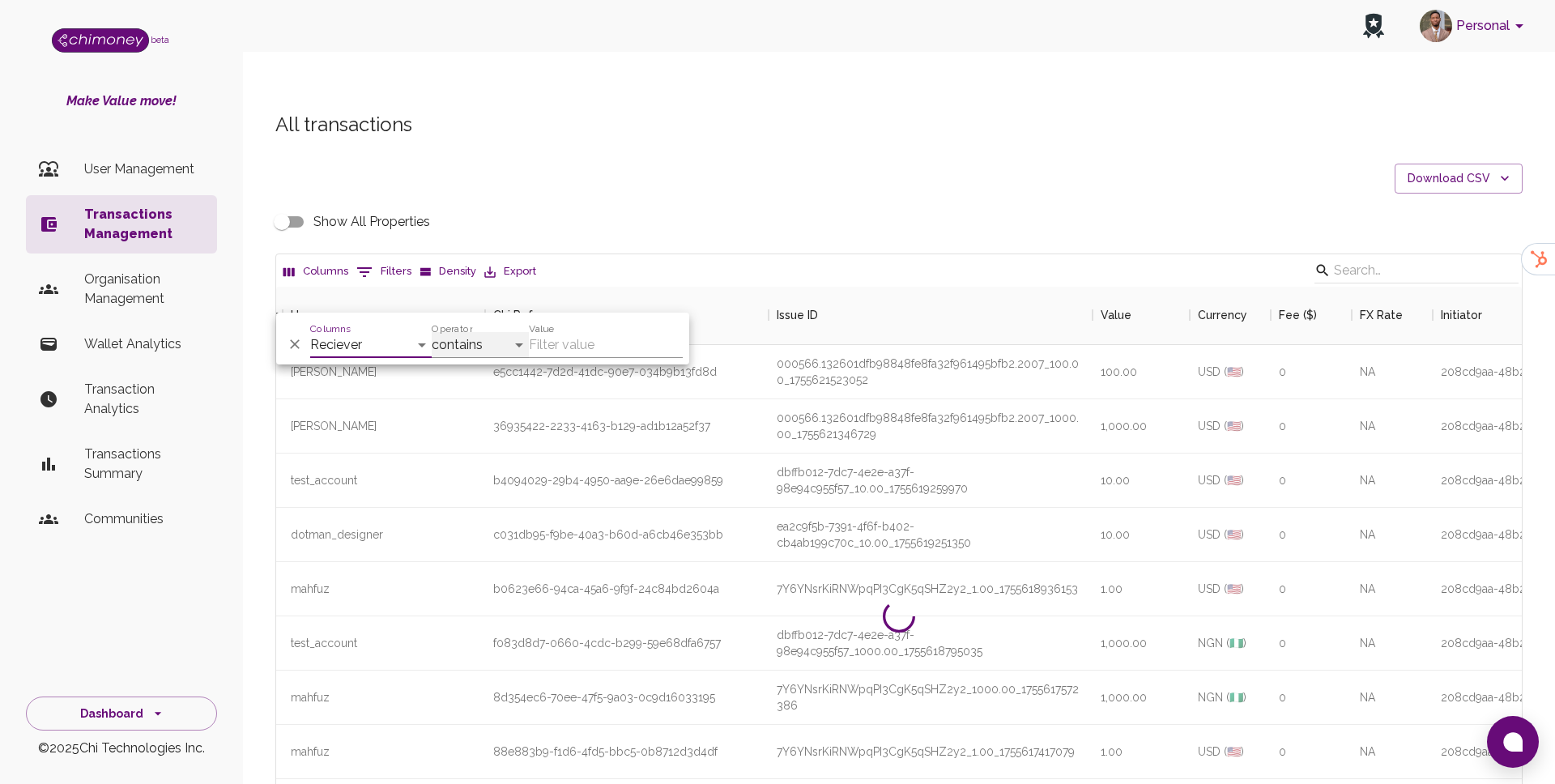
click at [493, 336] on select "contains equals starts with ends with is empty is not empty is any of" at bounding box center [480, 345] width 97 height 26
select select "equals"
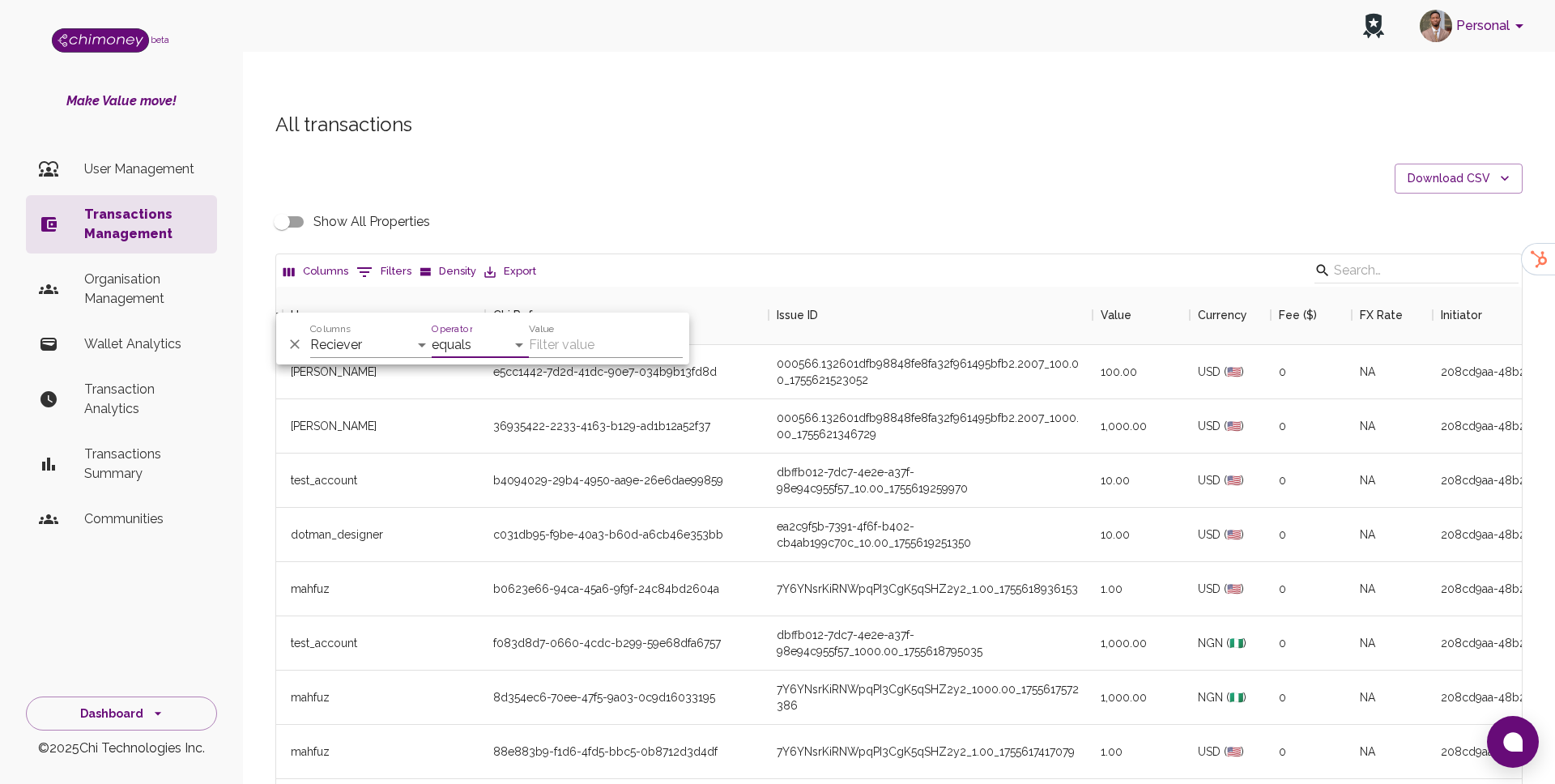
click at [541, 352] on input "Value" at bounding box center [606, 345] width 154 height 26
paste input "bphate9@gmail.com"
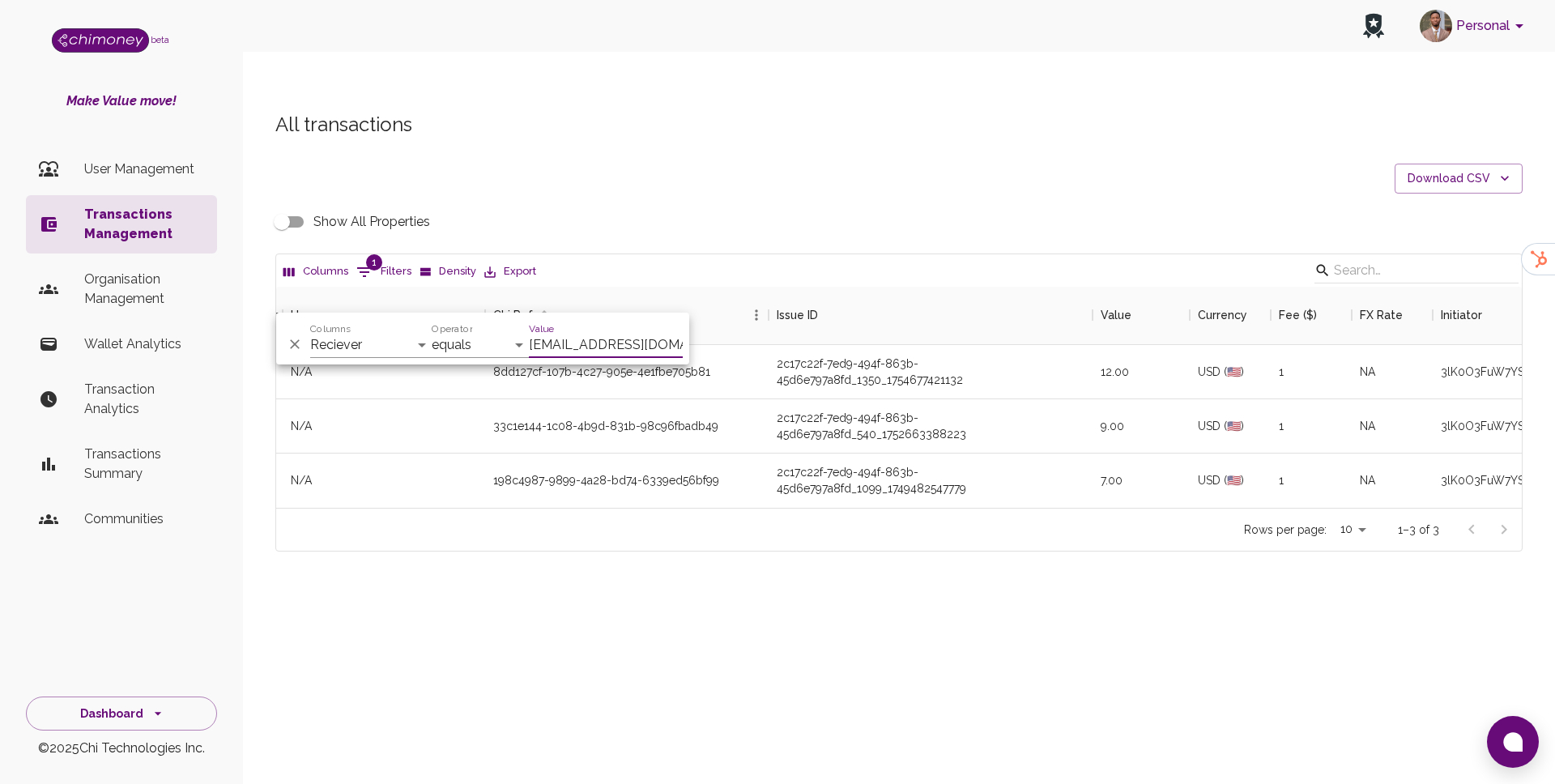
scroll to position [221, 1245]
type input "bphate9@gmail.com"
click at [921, 618] on div "Personal beta Make Value move! User Management Transactions Management Organisa…" at bounding box center [778, 424] width 1555 height 784
click at [375, 259] on button "1 Filters" at bounding box center [383, 271] width 63 height 26
select select "email"
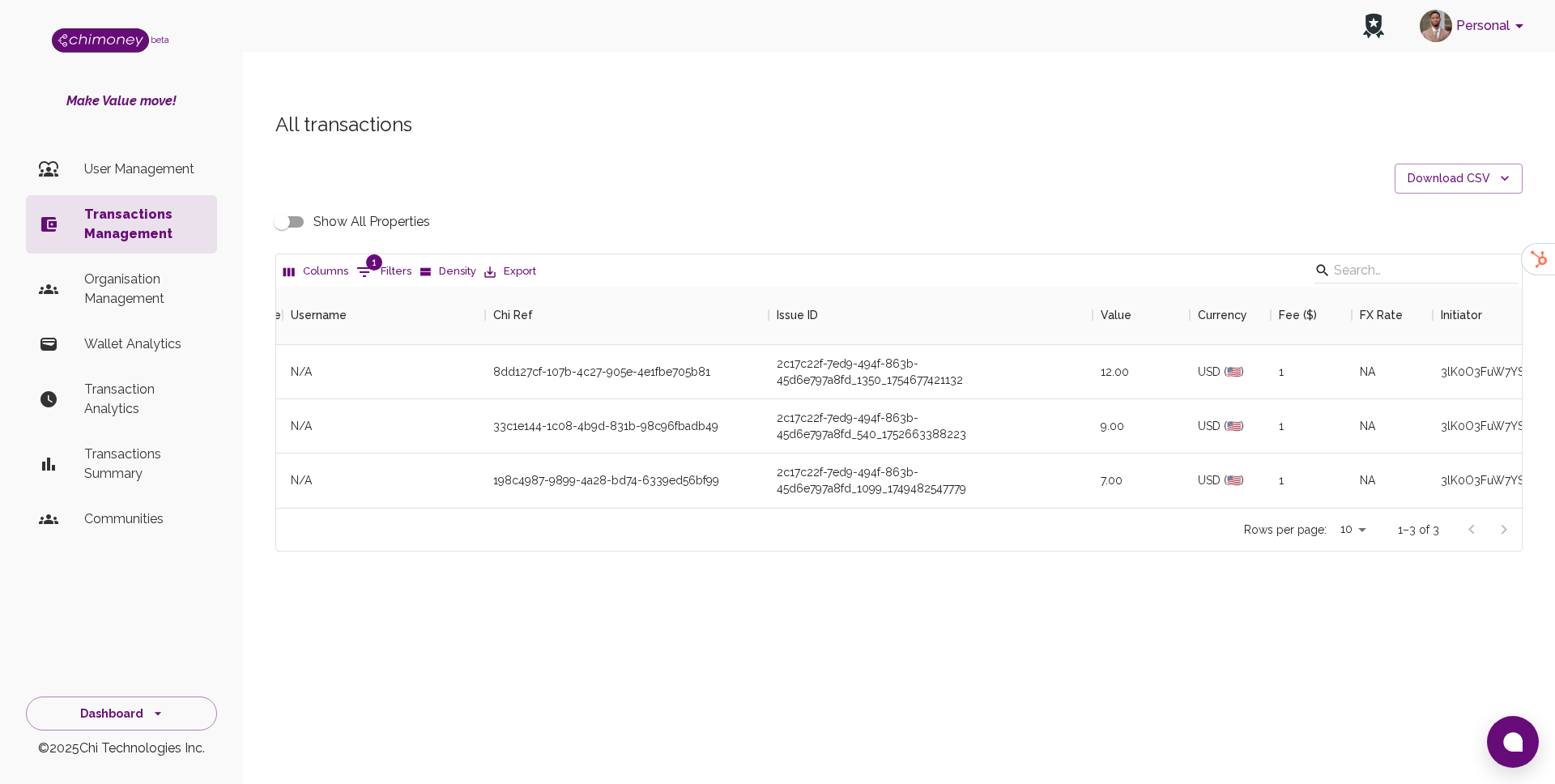
select select "equals"
click at [617, 333] on input "bphate9@gmail.com" at bounding box center [606, 345] width 154 height 26
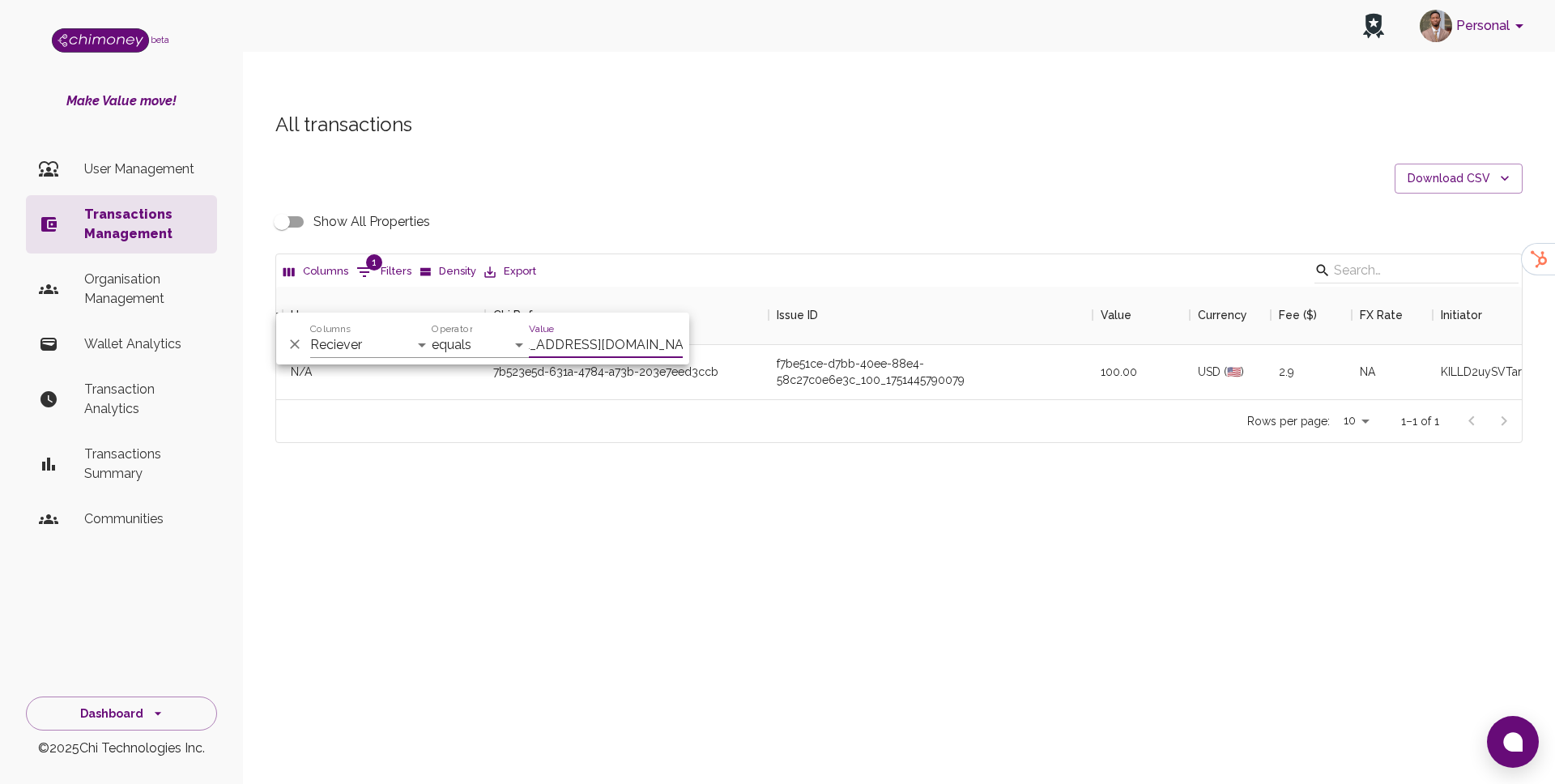
scroll to position [112, 1245]
type input "contato.beatriznobre@gmail.com"
click at [723, 469] on div "All transactions Download CSV Show All Properties Columns 1 Filters Density Exp…" at bounding box center [898, 304] width 1312 height 464
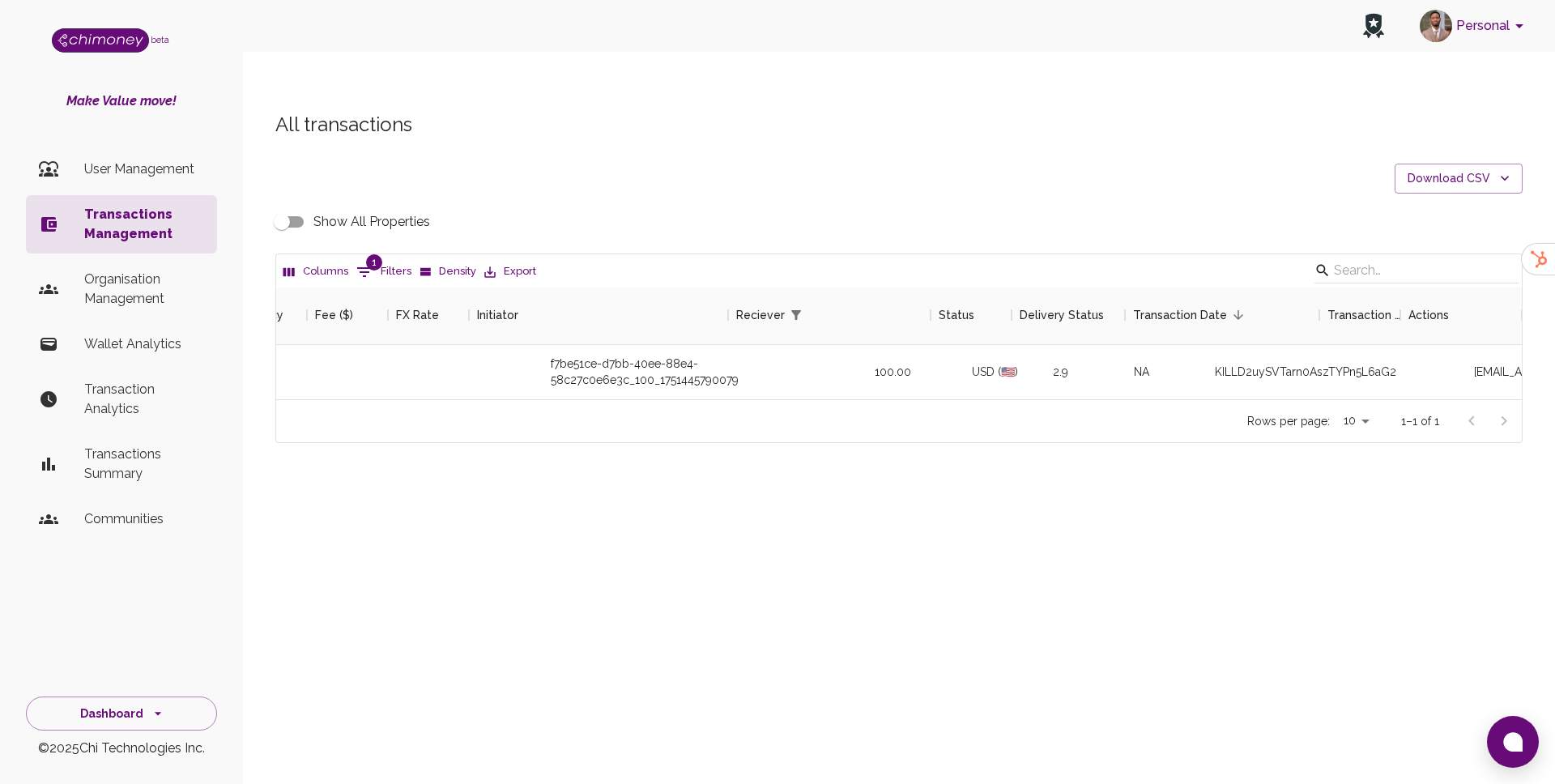
scroll to position [0, 1063]
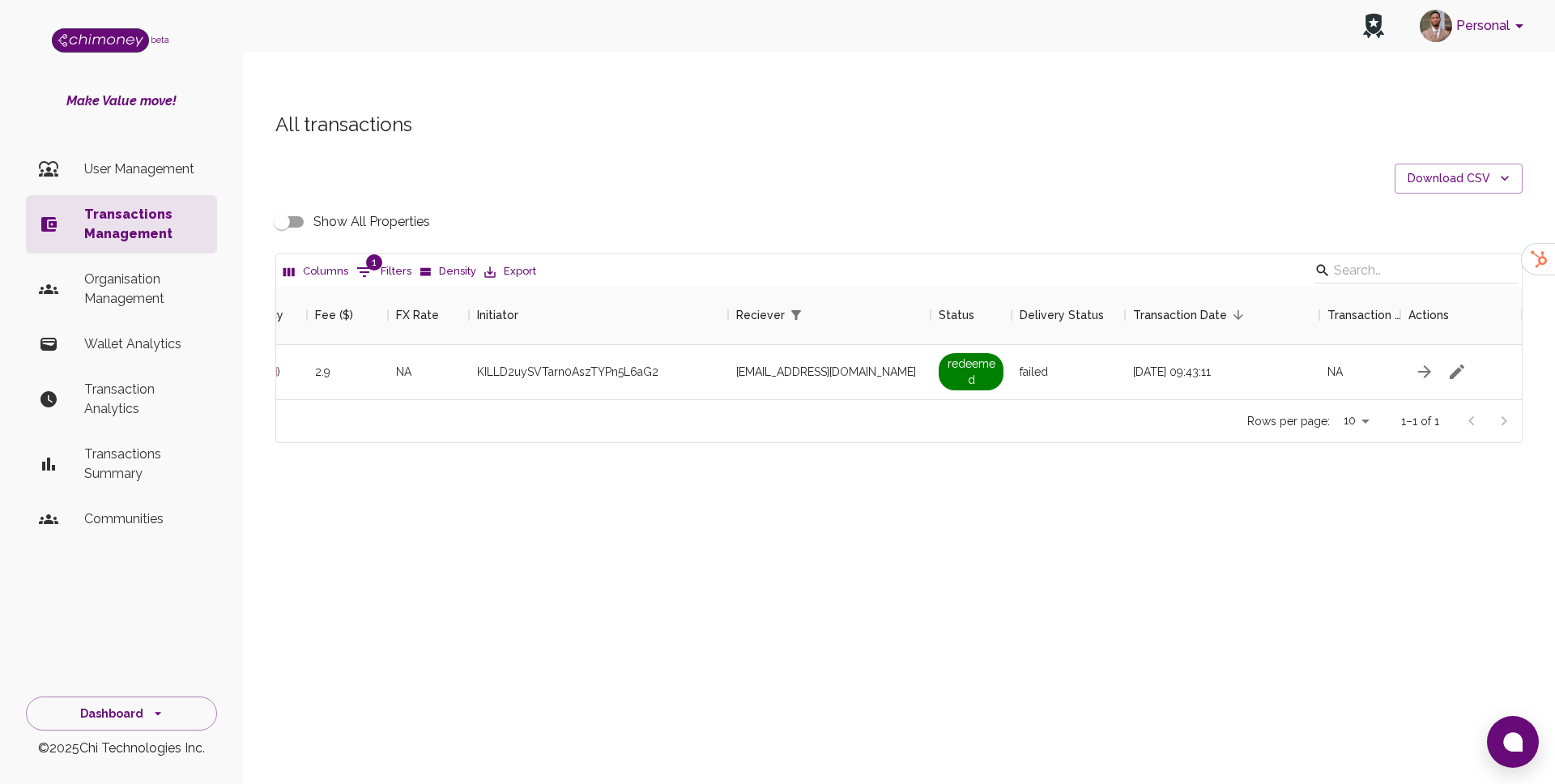
click at [309, 206] on input "Show All Properties" at bounding box center [282, 222] width 92 height 30
checkbox input "true"
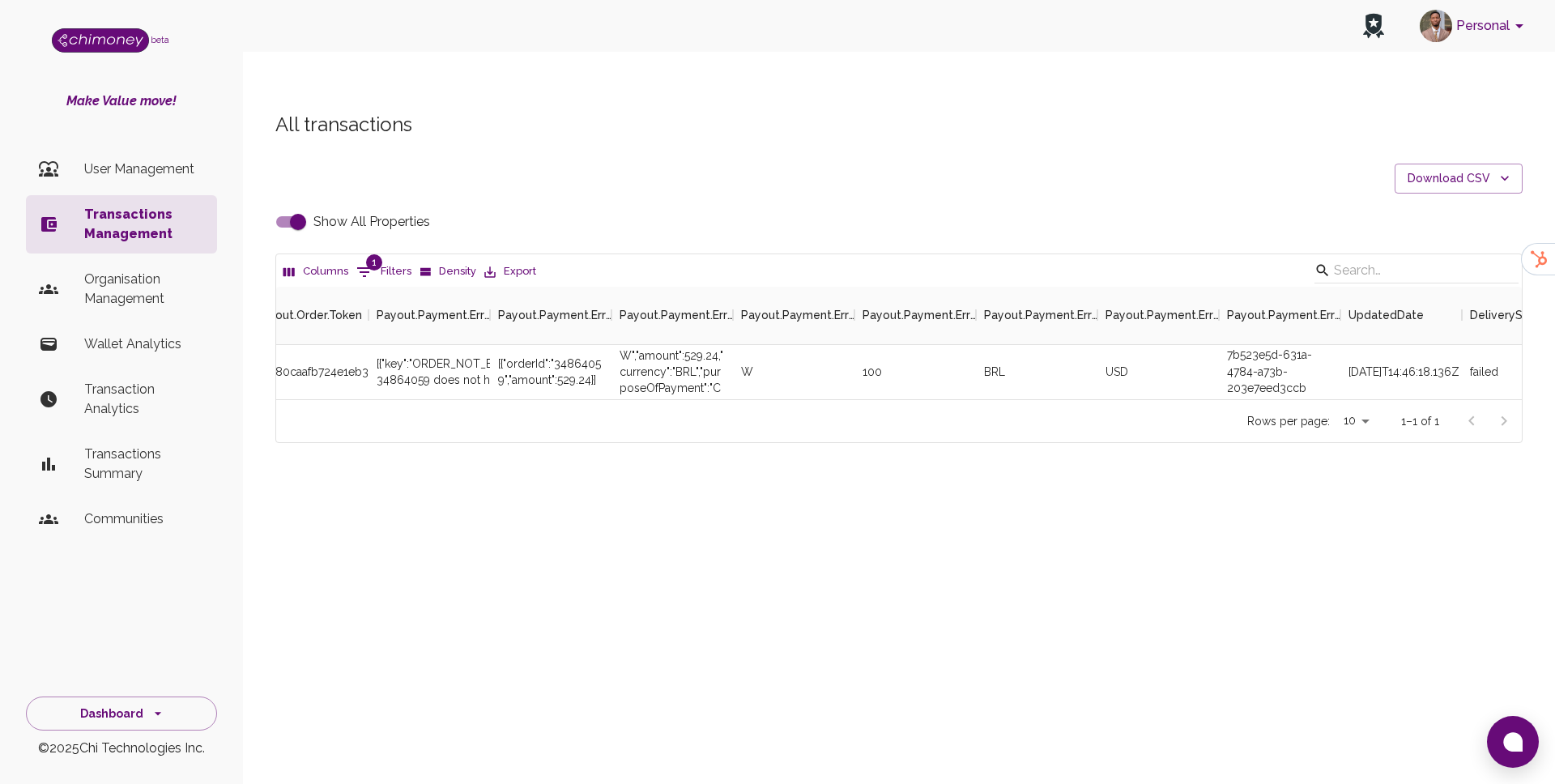
scroll to position [0, 4290]
click at [573, 355] on div "[{"orderId":"34864059","amount":529.24}]" at bounding box center [541, 371] width 105 height 32
click at [555, 355] on div "[{"orderId":"34864059","amount":529.24}]" at bounding box center [541, 371] width 105 height 32
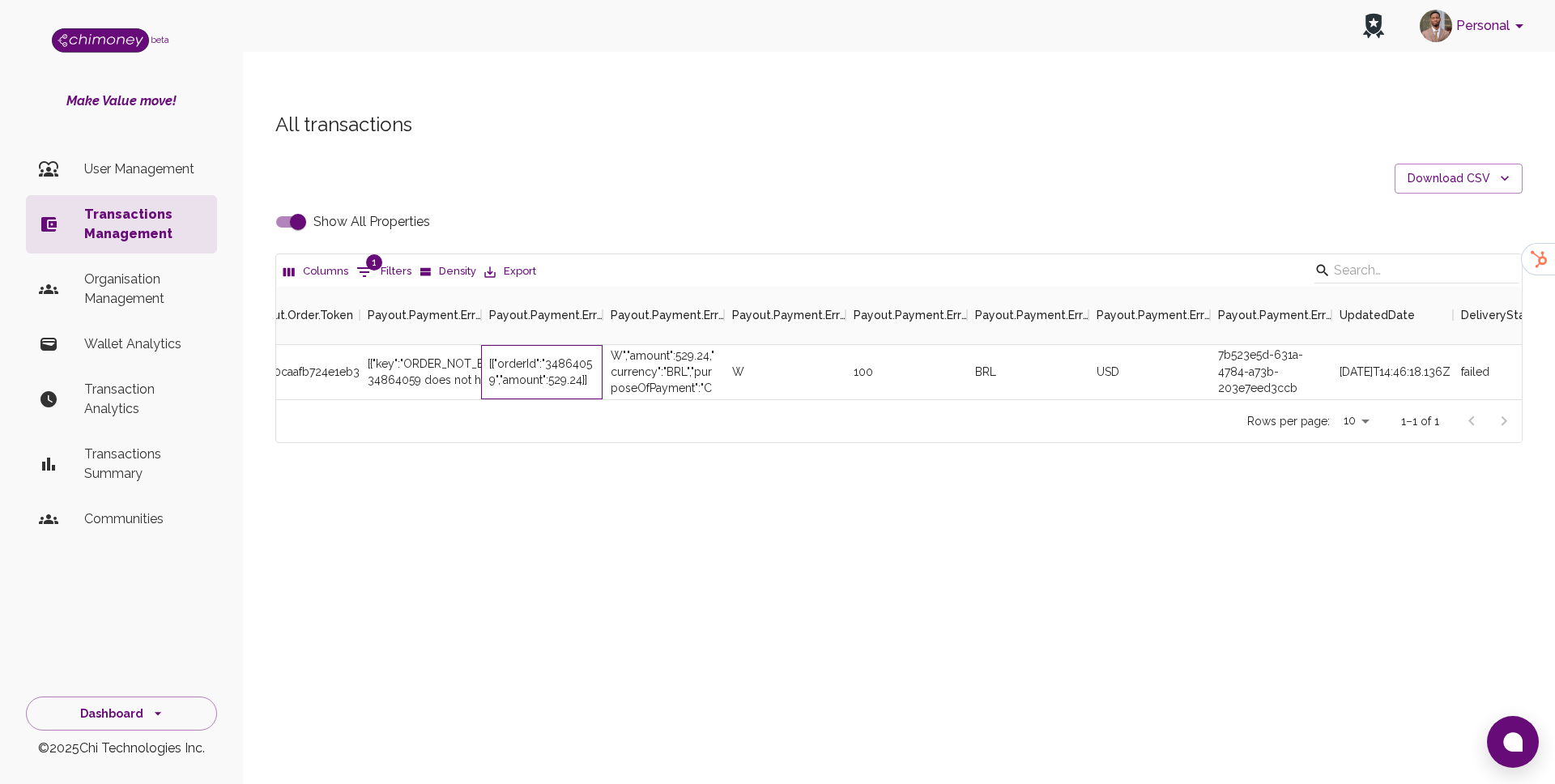
click at [555, 355] on div "[{"orderId":"34864059","amount":529.24}]" at bounding box center [541, 371] width 105 height 32
click at [534, 355] on div "[{"orderId":"34864059","amount":529.24}]" at bounding box center [541, 371] width 105 height 32
drag, startPoint x: 547, startPoint y: 332, endPoint x: 495, endPoint y: 353, distance: 56.1
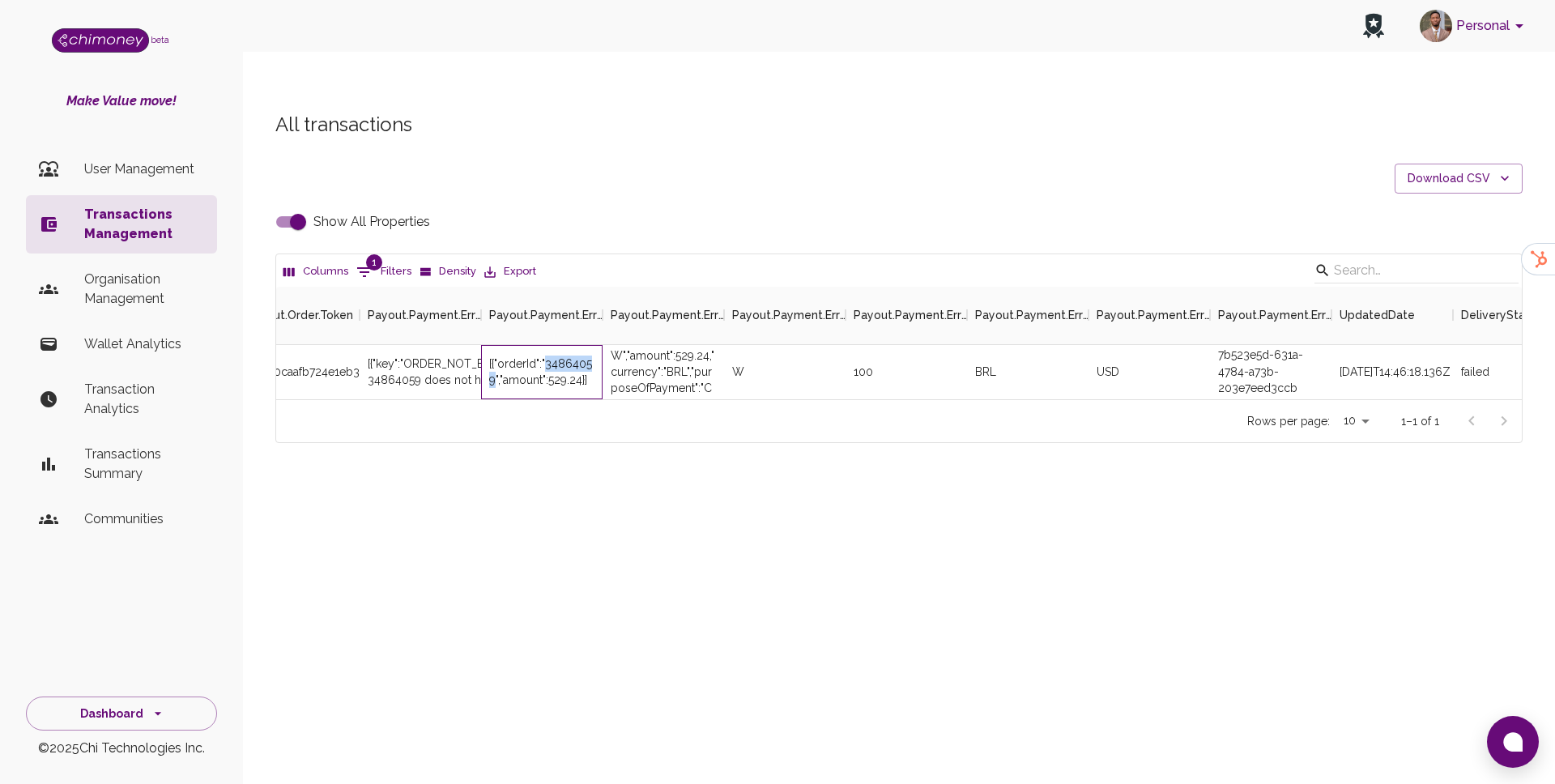
click at [495, 355] on div "[{"orderId":"34864059","amount":529.24}]" at bounding box center [541, 371] width 105 height 32
copy div "34864059"
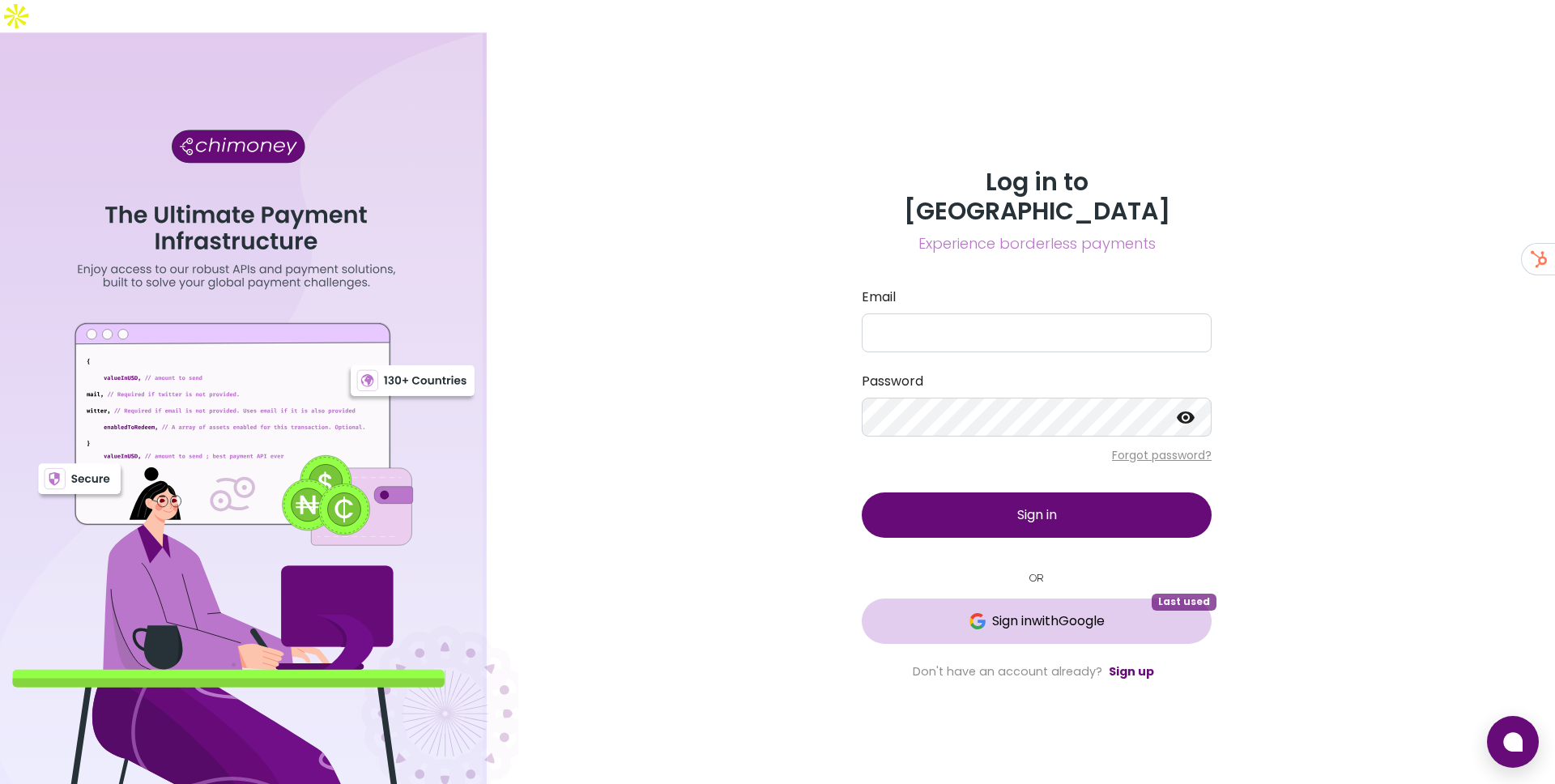
click at [1003, 598] on button "Sign in with Google Last used" at bounding box center [1037, 621] width 350 height 46
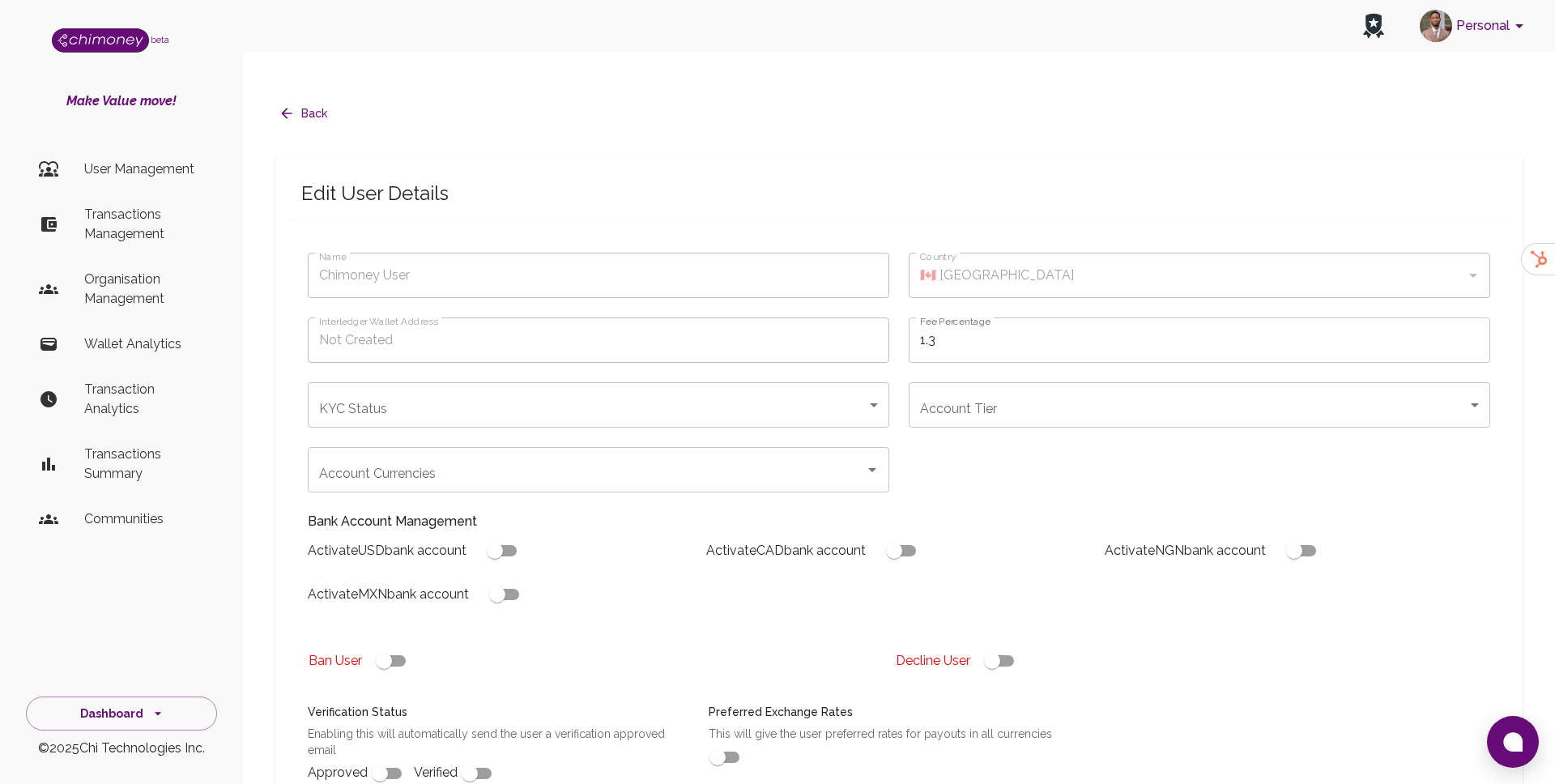
type input "[PERSON_NAME]"
type input "🇺🇸 [GEOGRAPHIC_DATA]"
type input "under_review"
checkbox input "true"
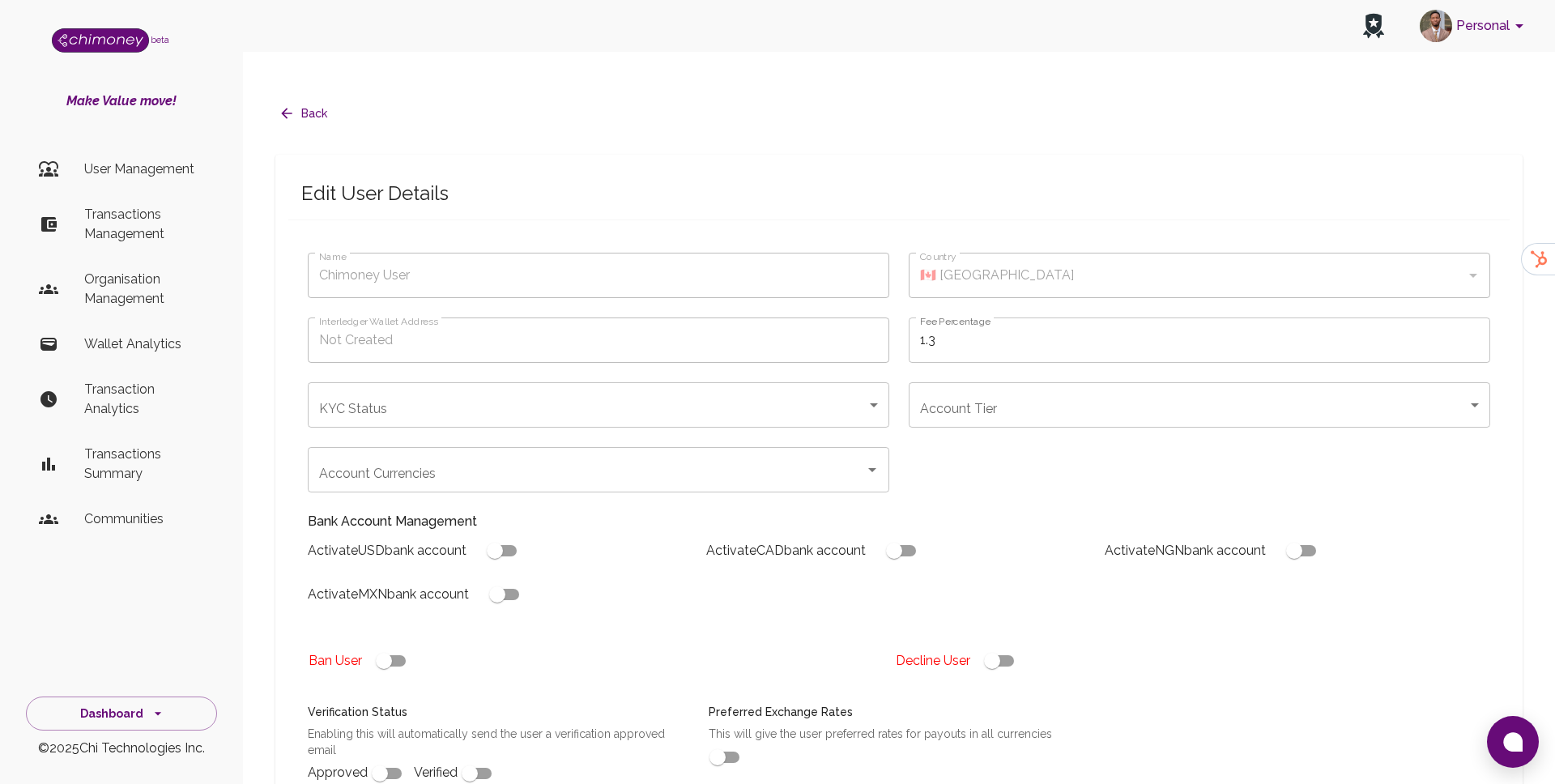
checkbox input "true"
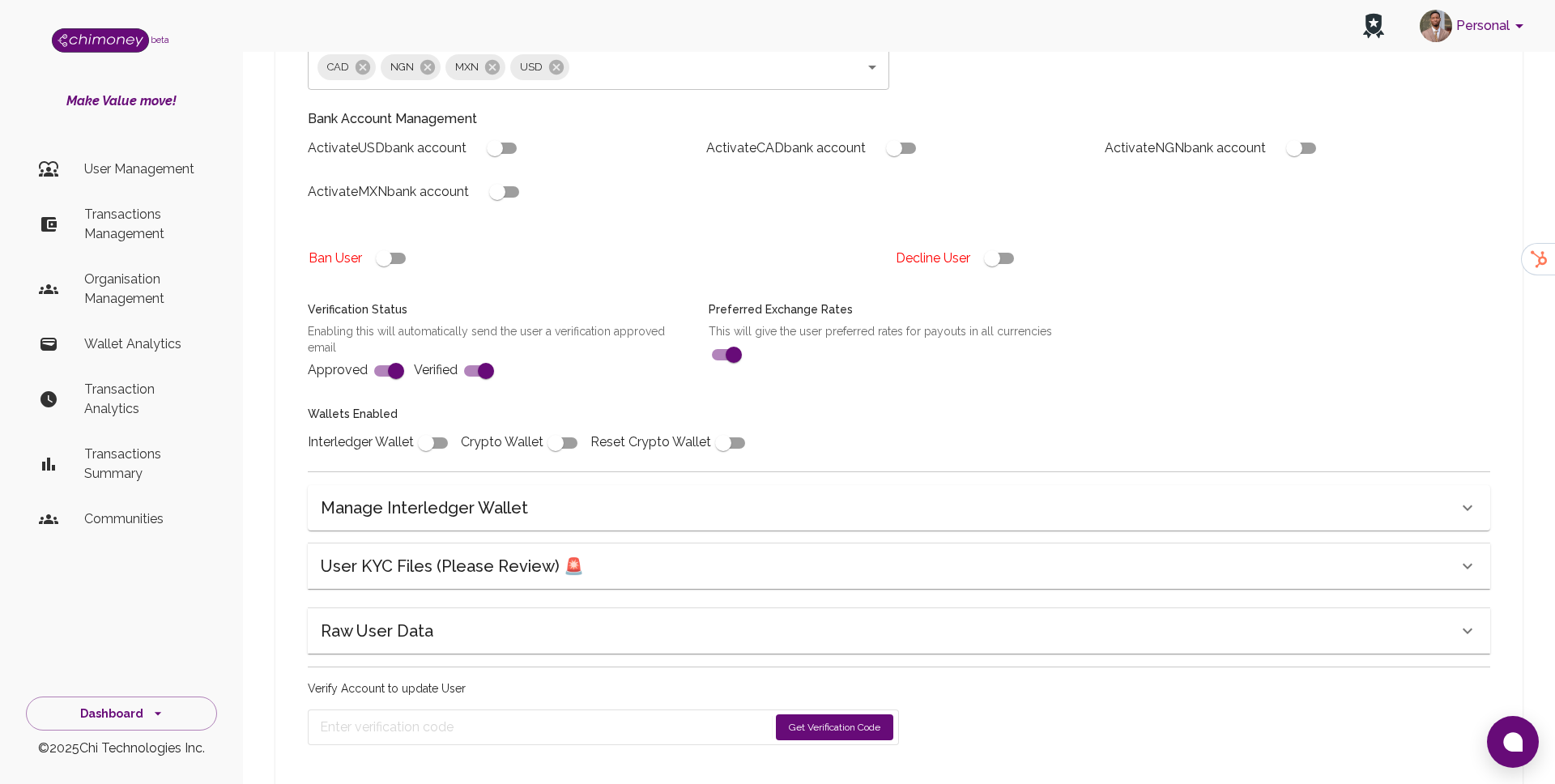
scroll to position [415, 0]
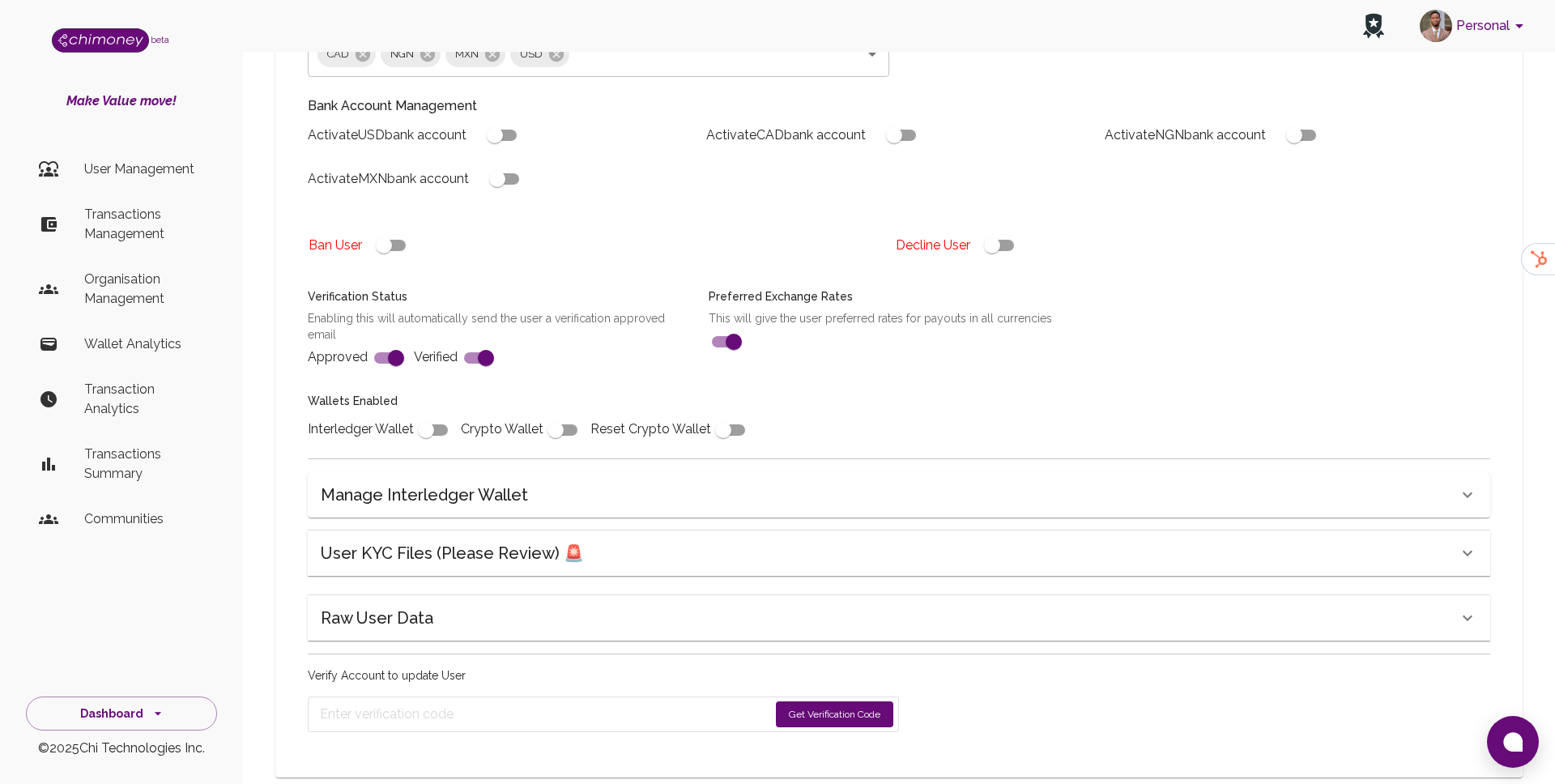
click at [517, 539] on div "User KYC Files (Please Review) 🚨" at bounding box center [899, 553] width 1183 height 46
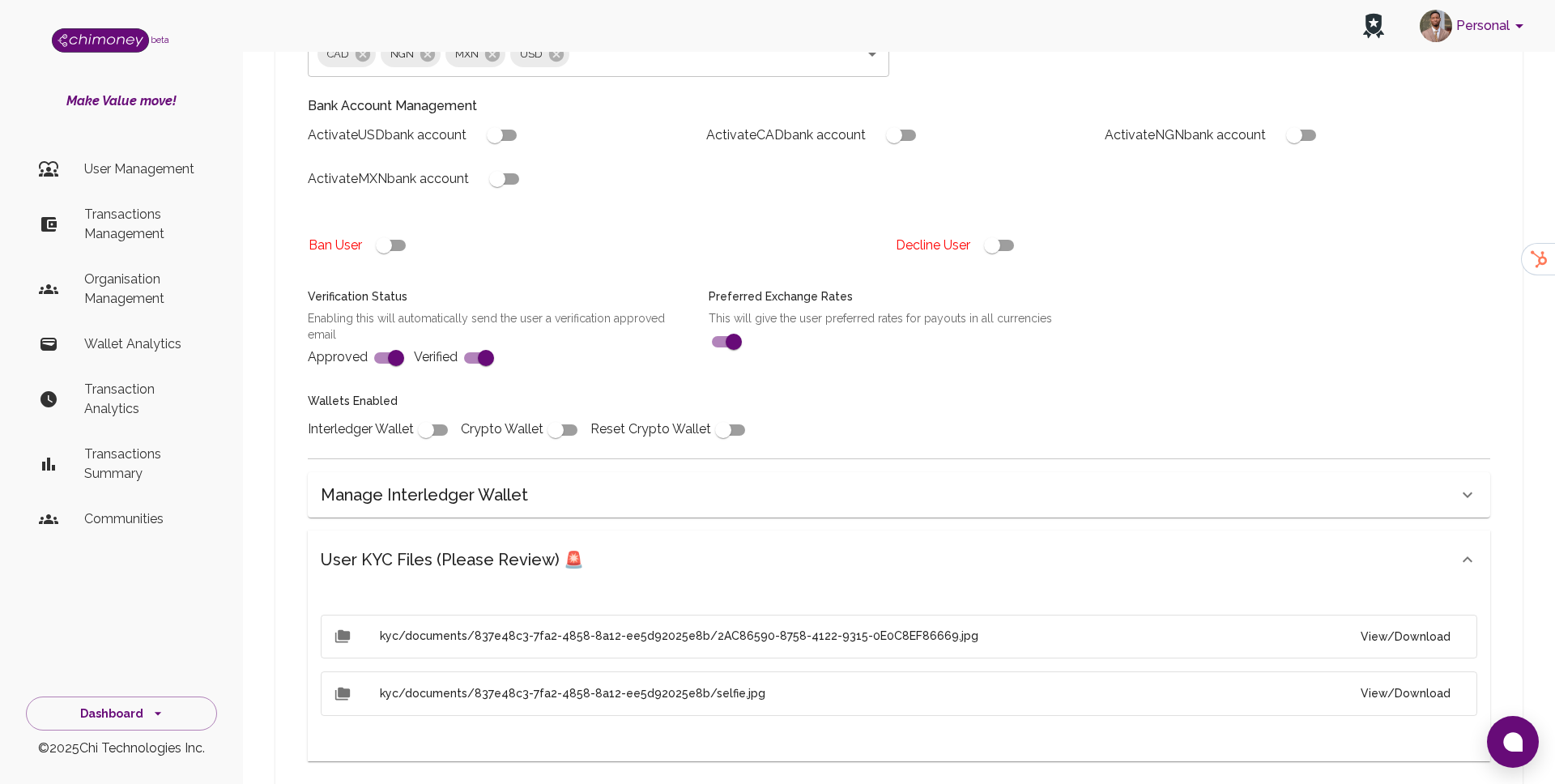
click at [1387, 622] on button "View/Download" at bounding box center [1405, 636] width 116 height 30
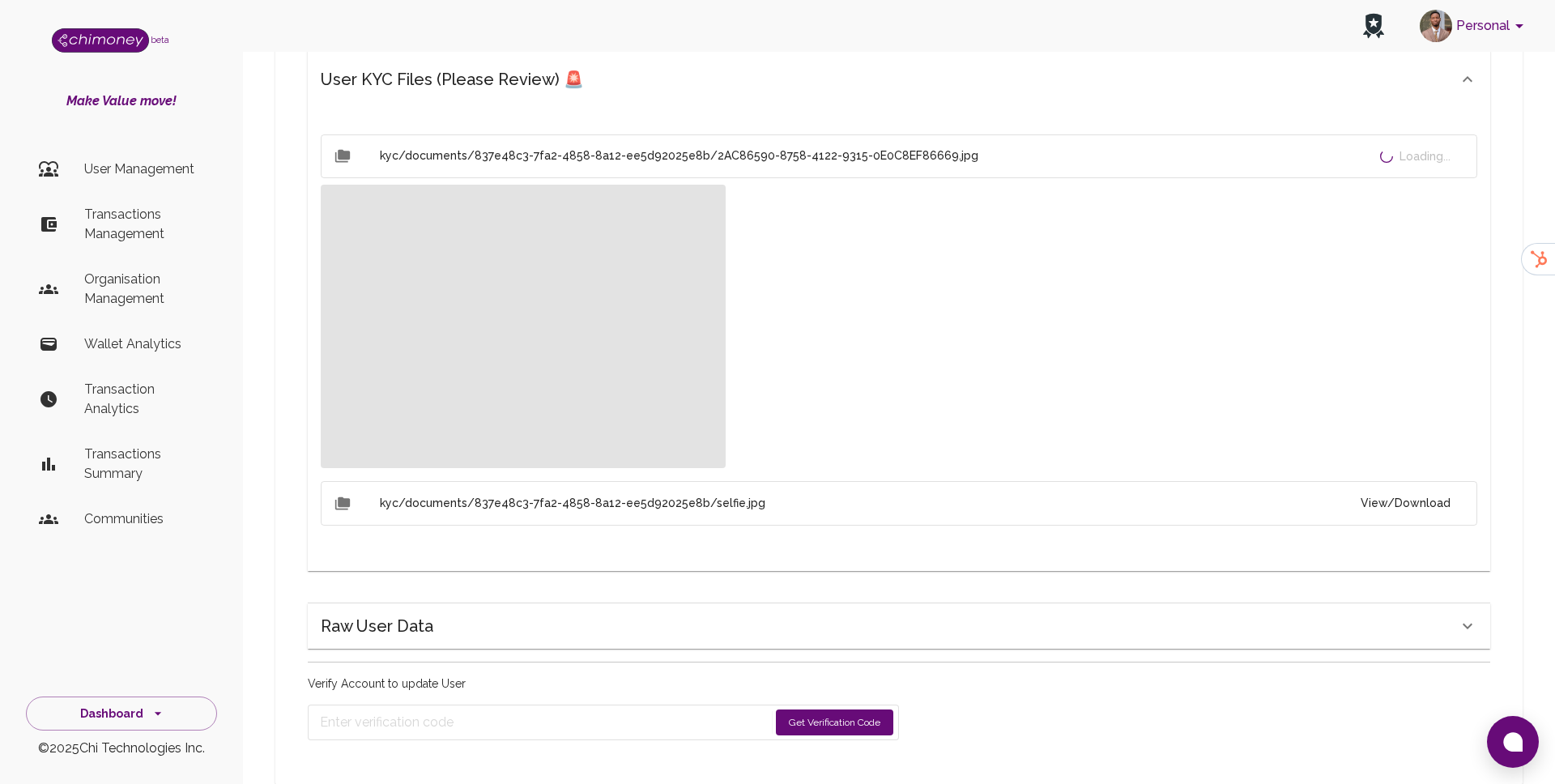
scroll to position [903, 0]
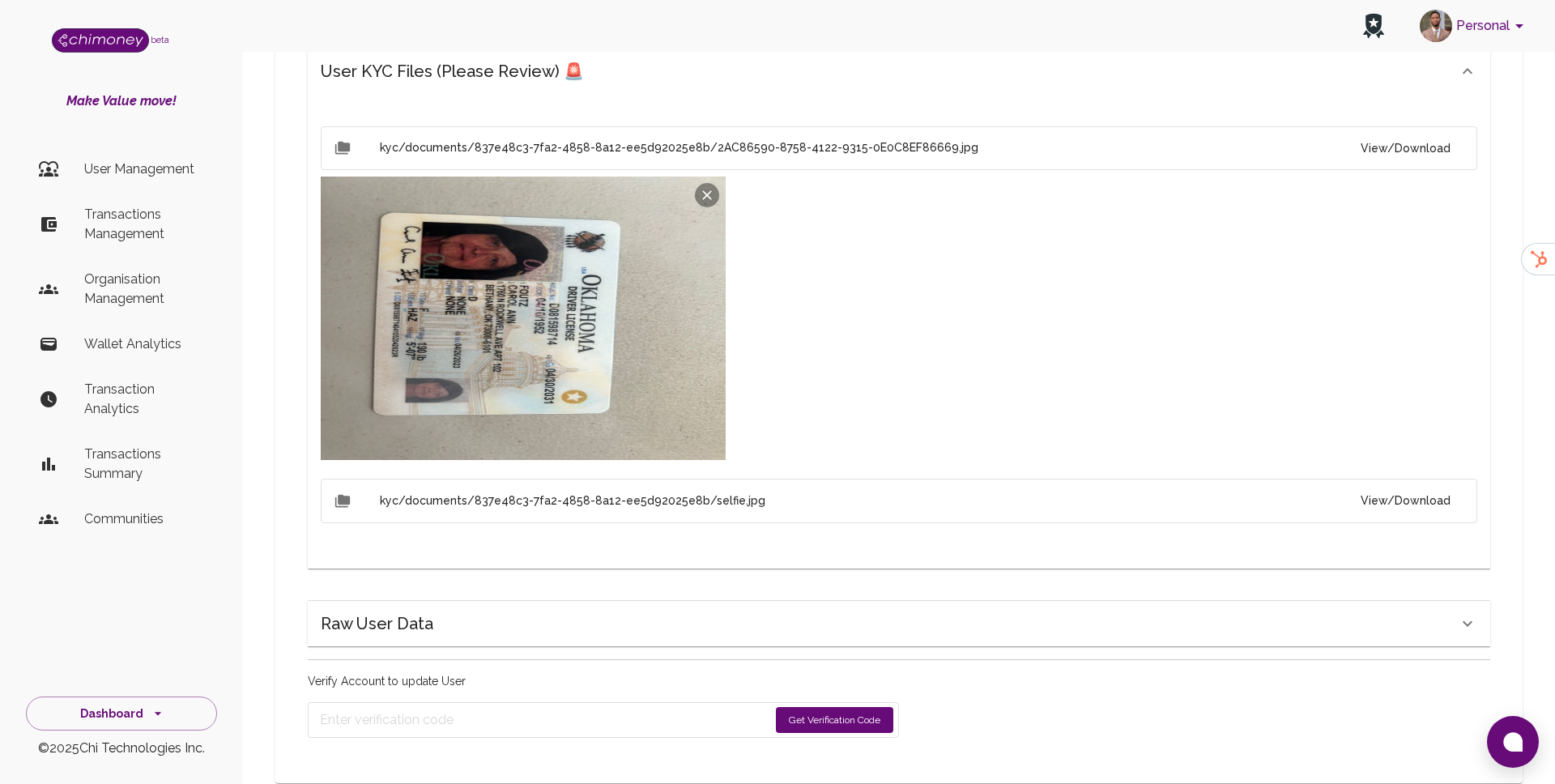
click at [1437, 485] on button "View/Download" at bounding box center [1405, 500] width 116 height 30
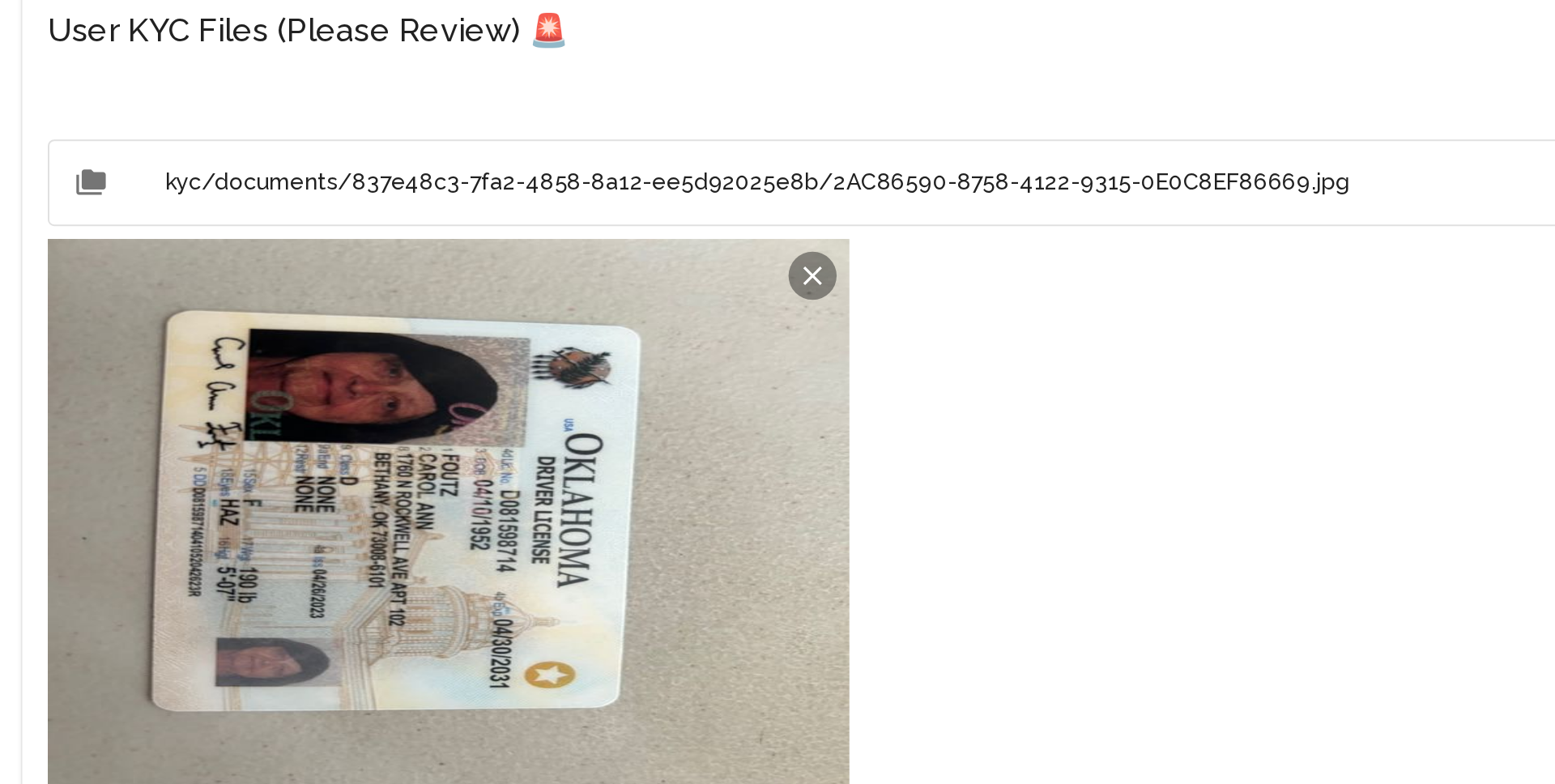
scroll to position [571, 0]
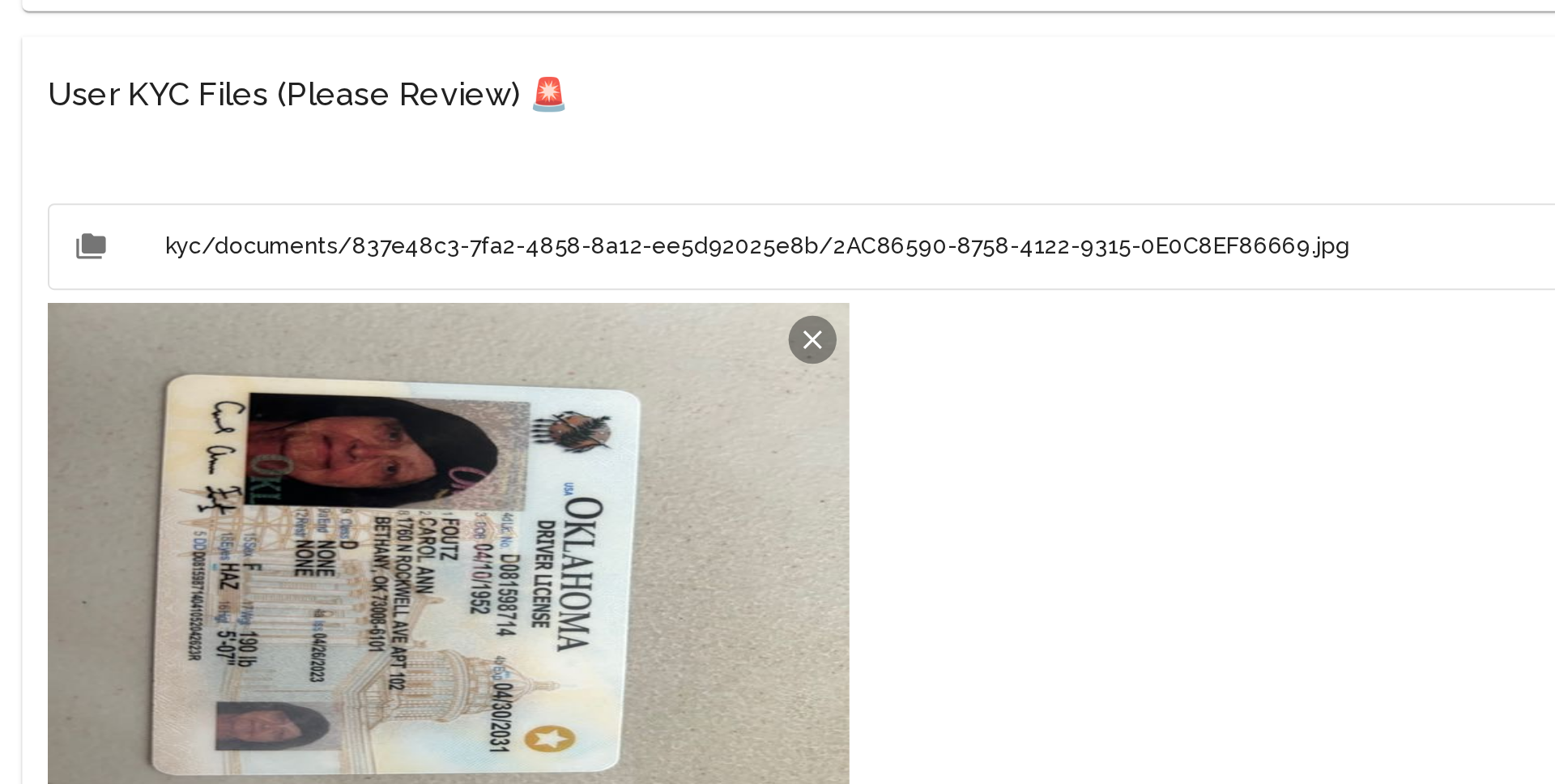
drag, startPoint x: 624, startPoint y: 343, endPoint x: 883, endPoint y: 358, distance: 259.4
click at [296, 356] on div "Name [PERSON_NAME] Name Country 🇺🇸 [GEOGRAPHIC_DATA] Country Interledger Wallet…" at bounding box center [899, 530] width 1222 height 1710
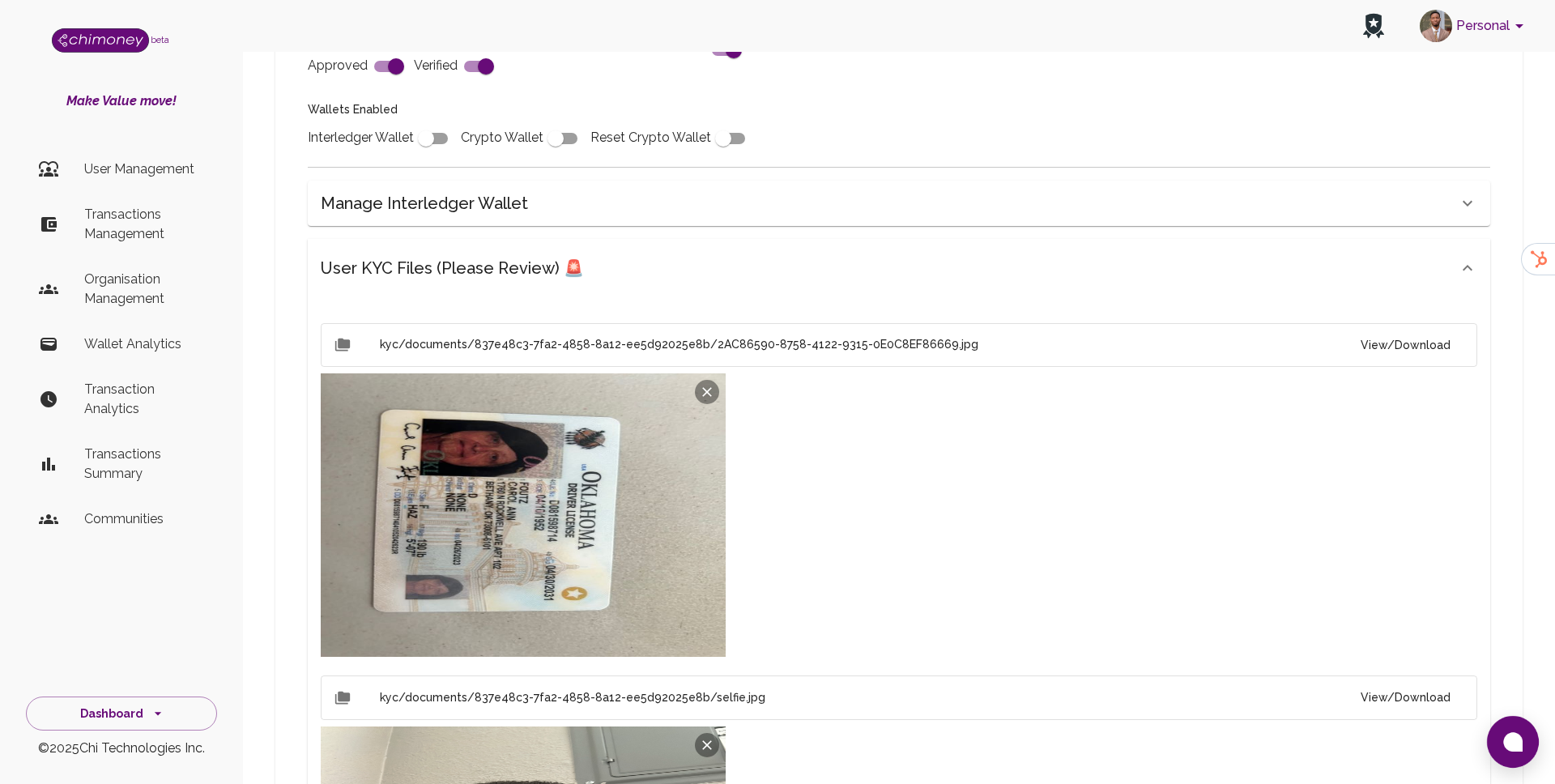
scroll to position [1205, 0]
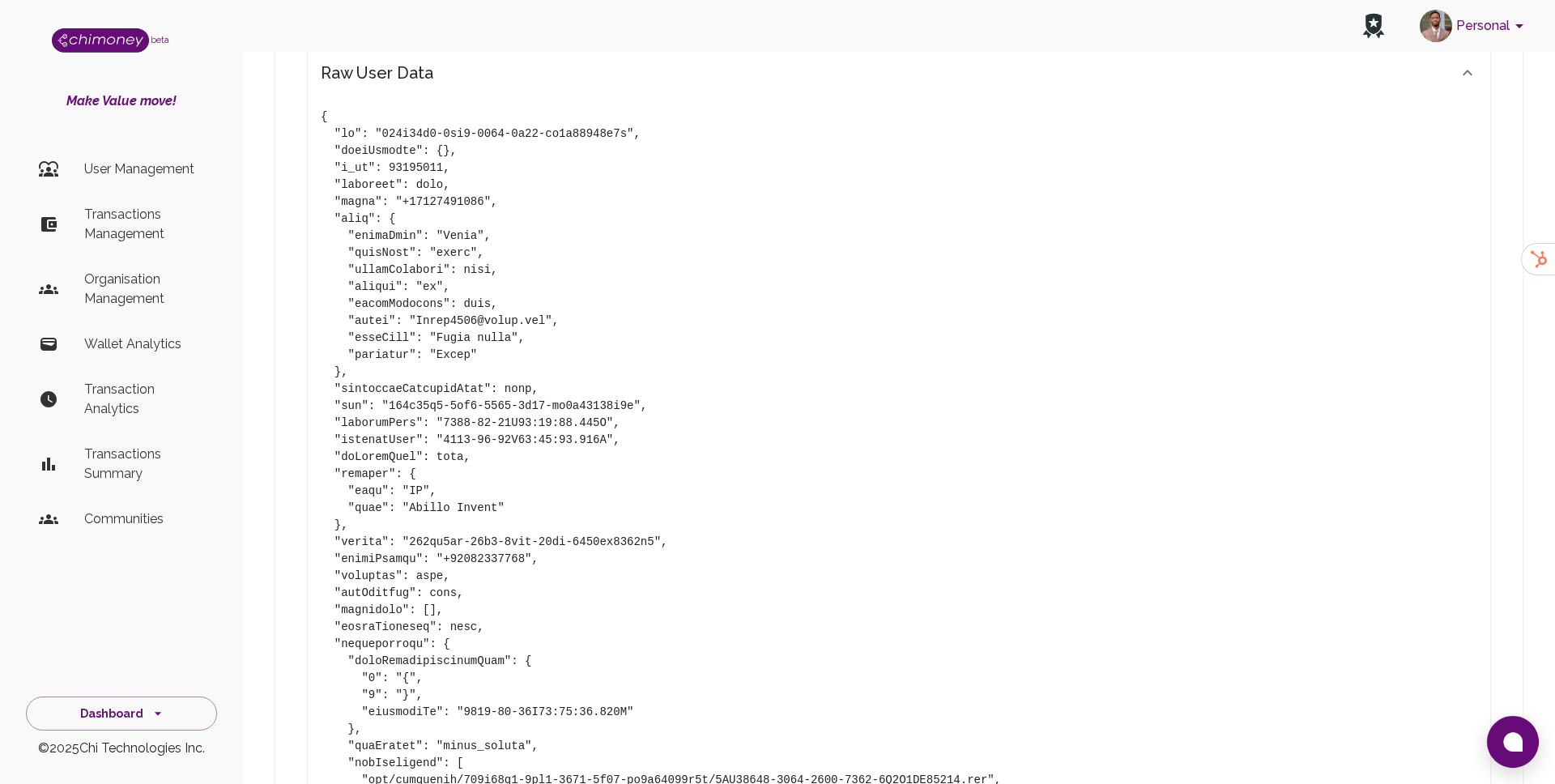
scroll to position [1779, 0]
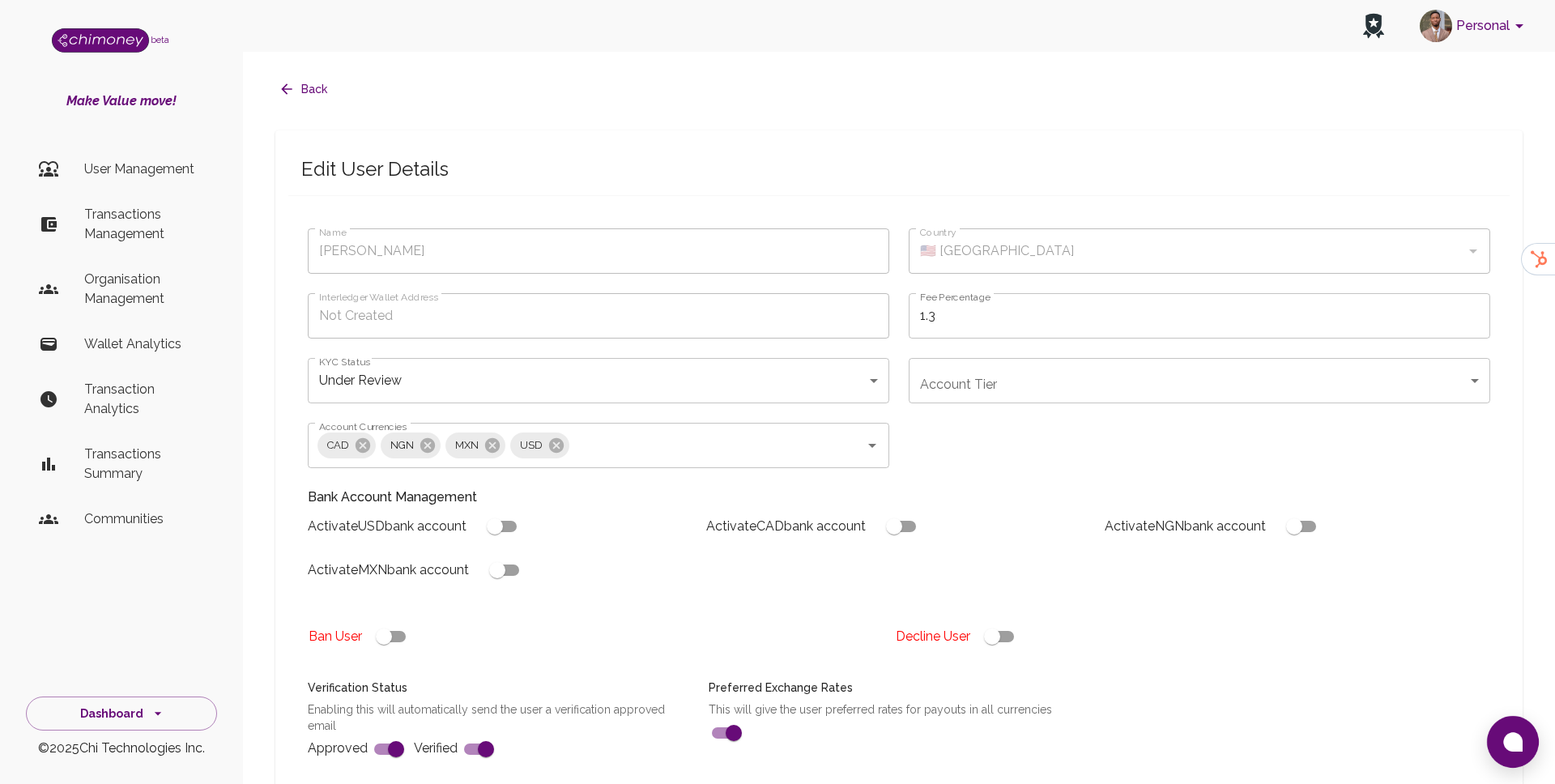
scroll to position [0, 0]
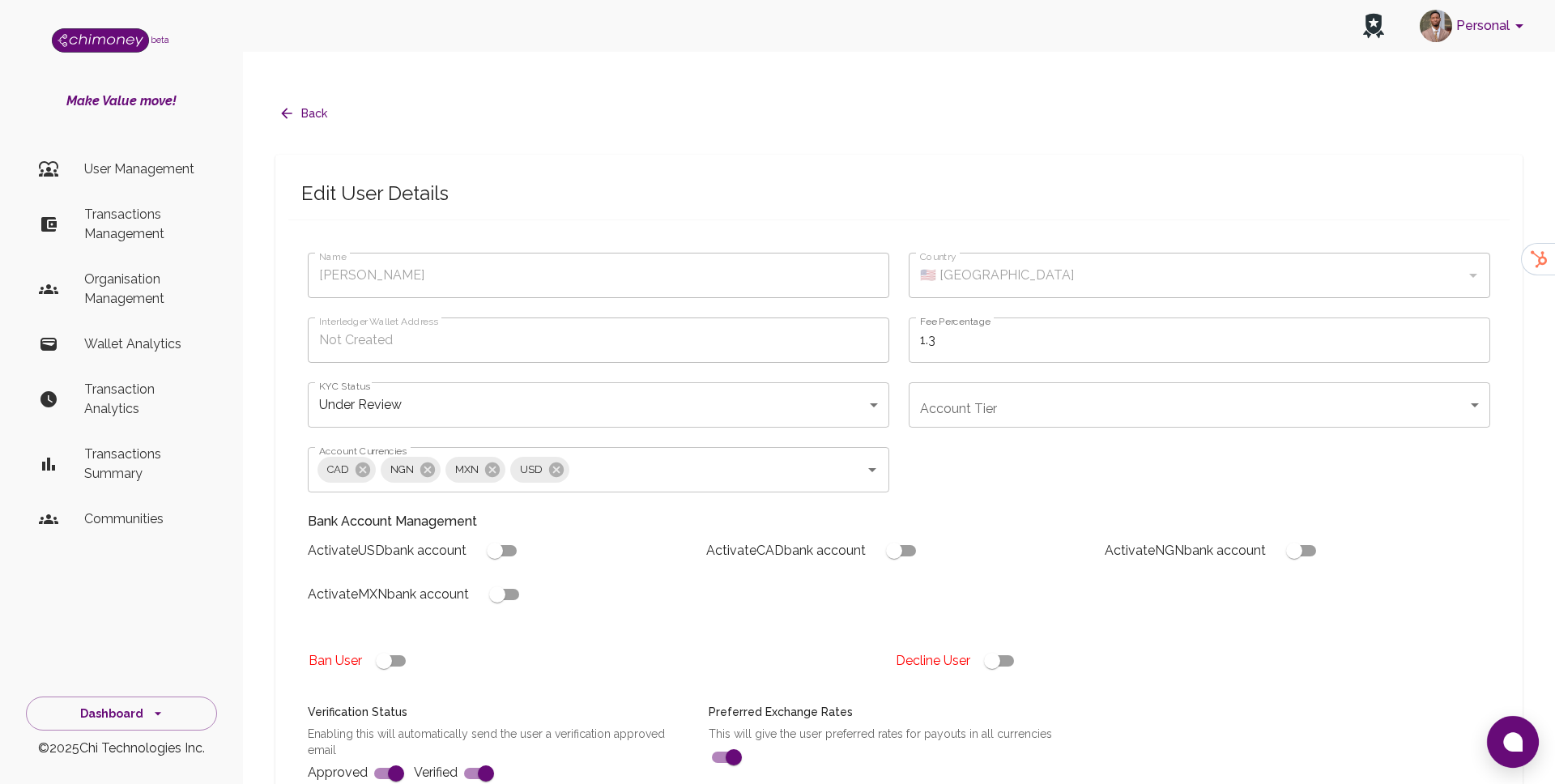
click at [141, 207] on p "Transactions Management" at bounding box center [145, 224] width 120 height 39
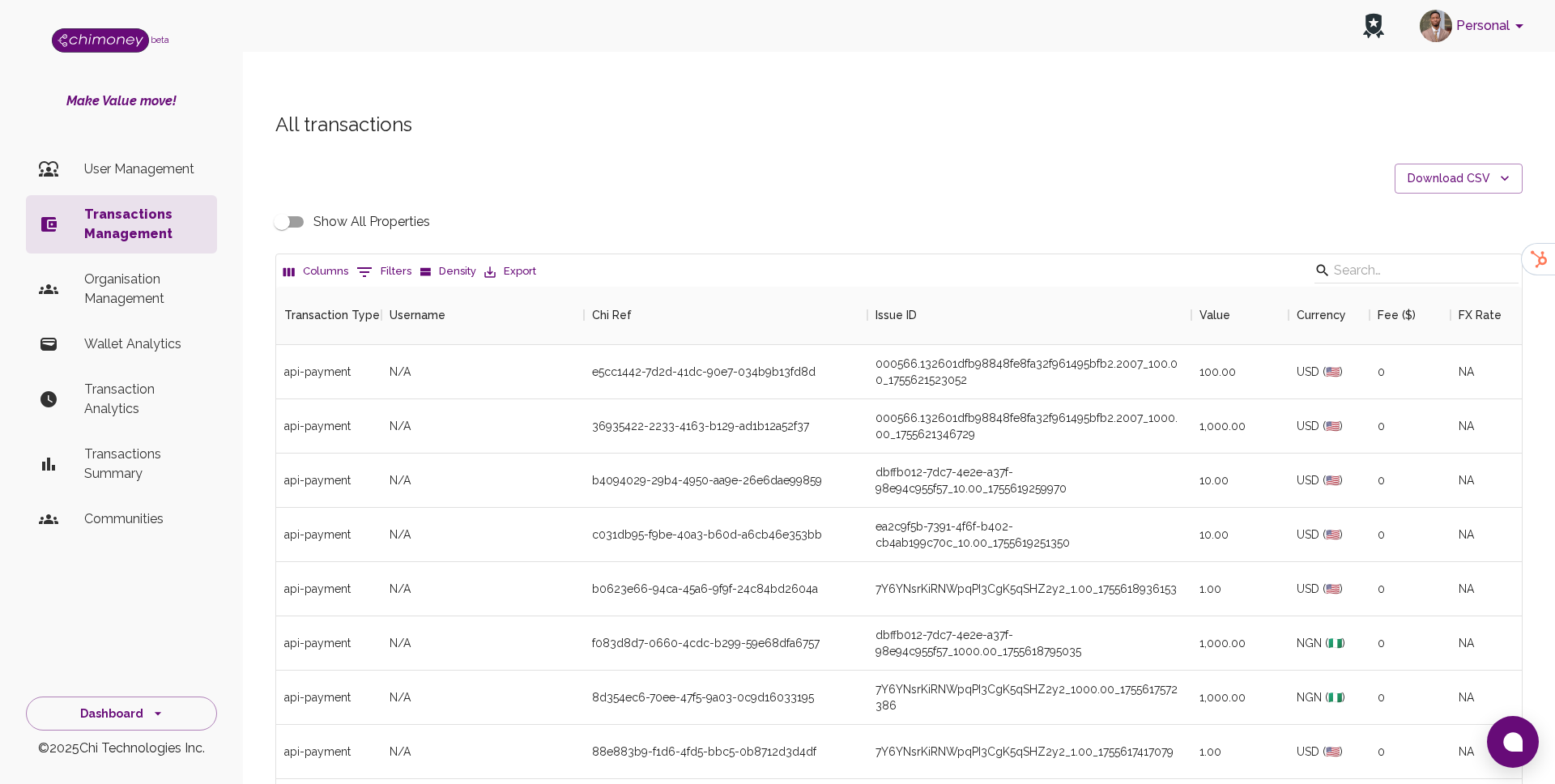
scroll to position [600, 1245]
click at [1492, 163] on button "Download CSV" at bounding box center [1459, 178] width 128 height 30
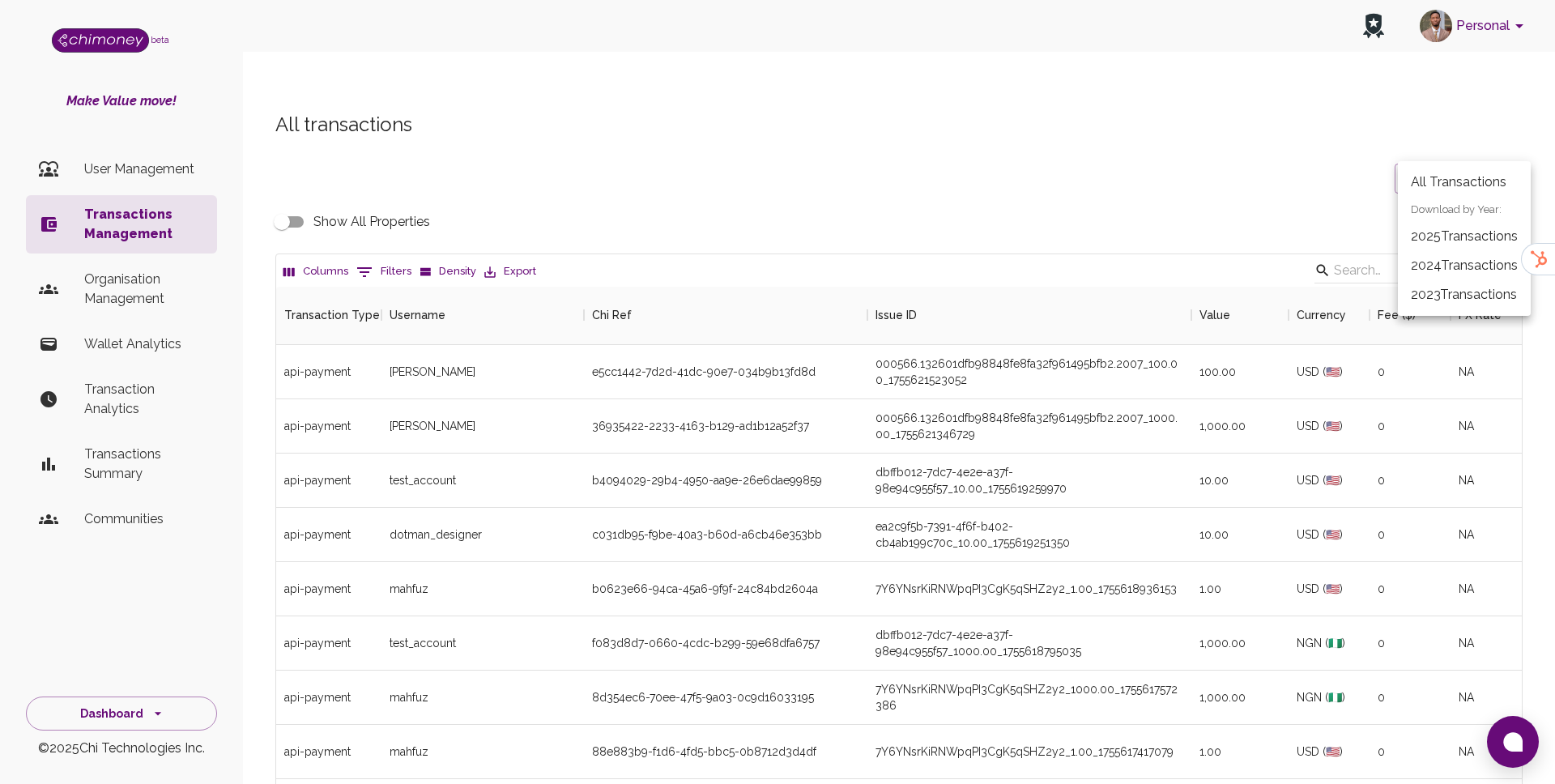
click at [1448, 187] on li "All Transactions" at bounding box center [1464, 182] width 133 height 29
